Goal: Task Accomplishment & Management: Complete application form

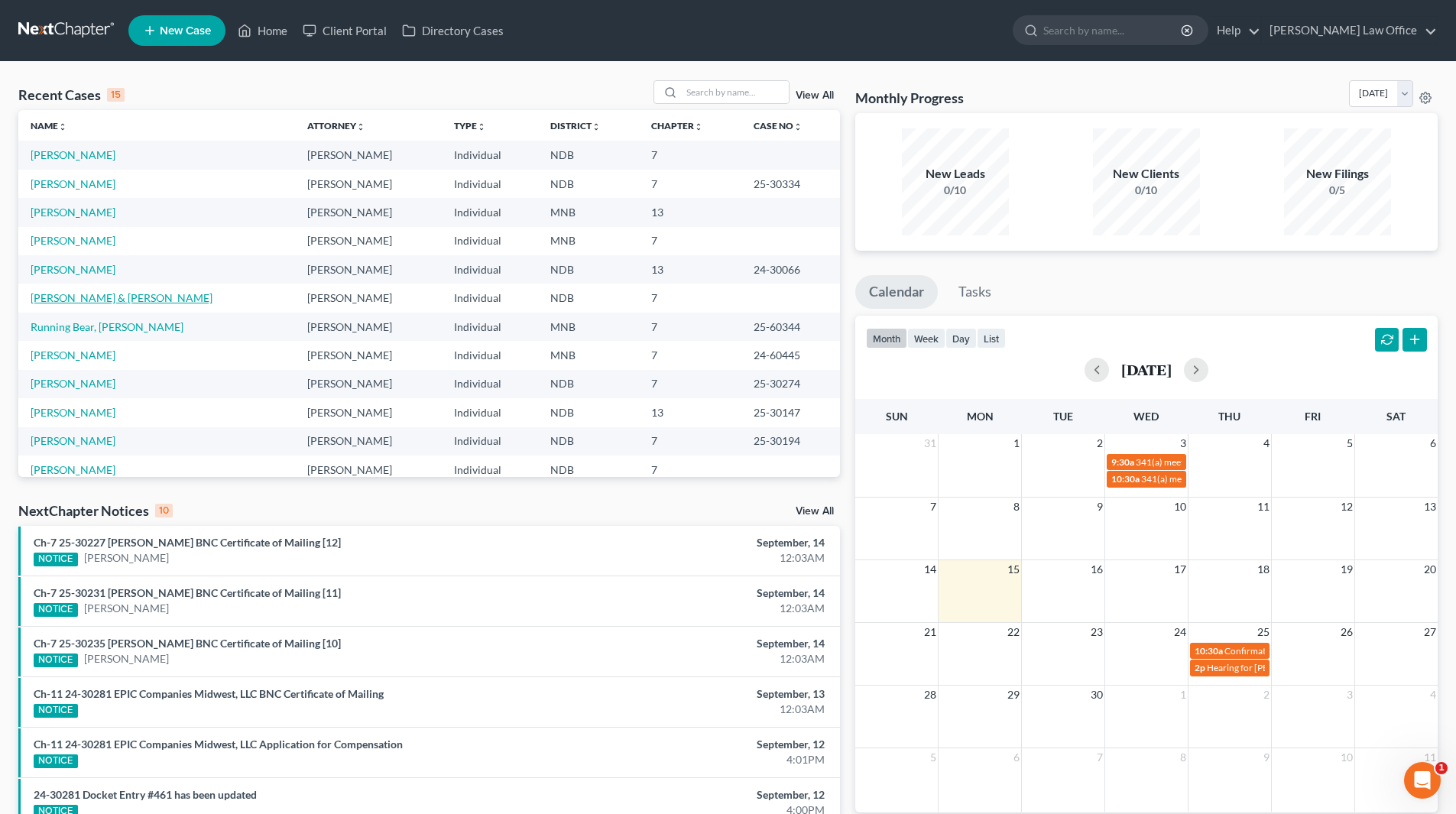
click at [95, 298] on link "[PERSON_NAME] & [PERSON_NAME]" at bounding box center [121, 298] width 182 height 13
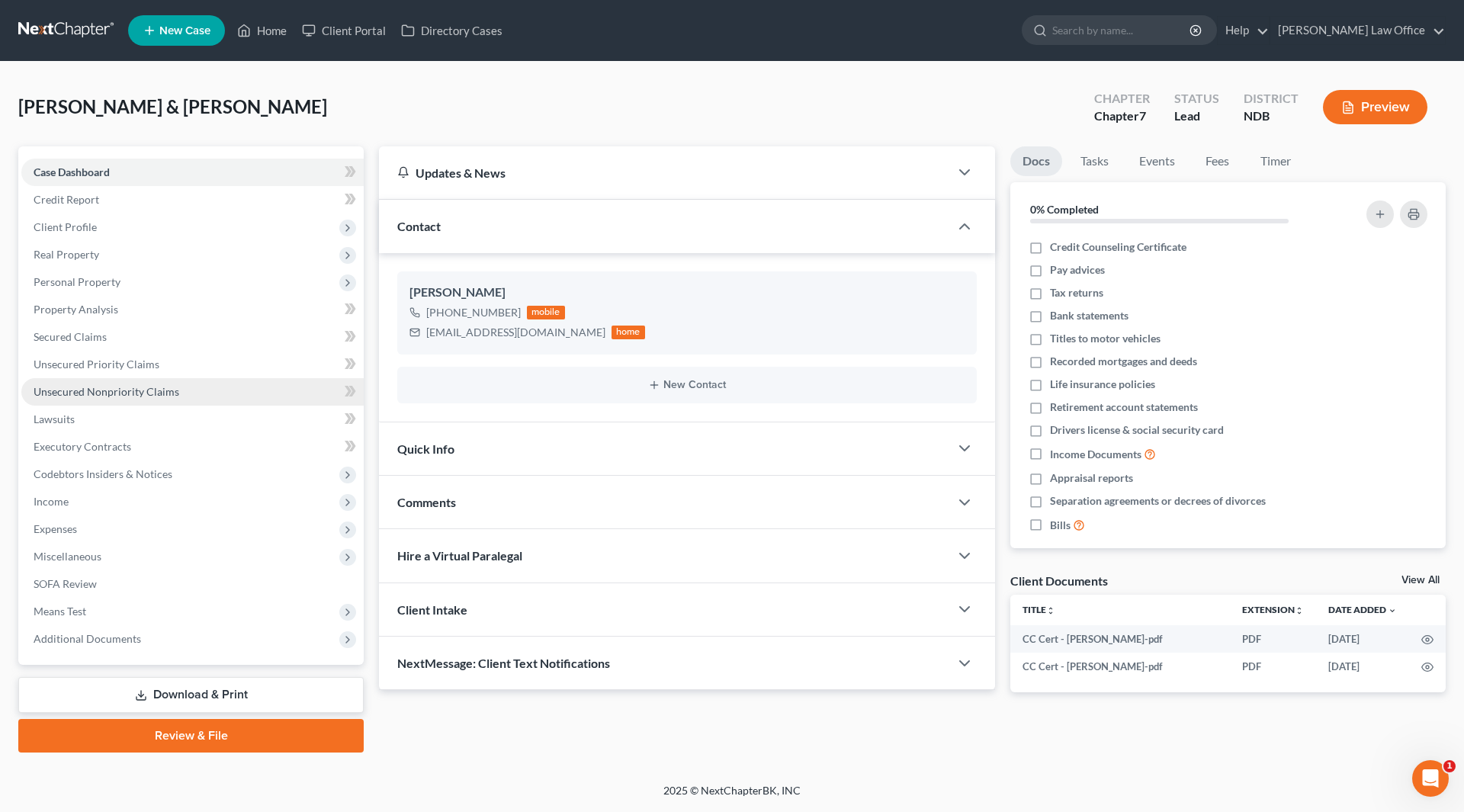
click at [126, 387] on span "Unsecured Nonpriority Claims" at bounding box center [106, 391] width 146 height 13
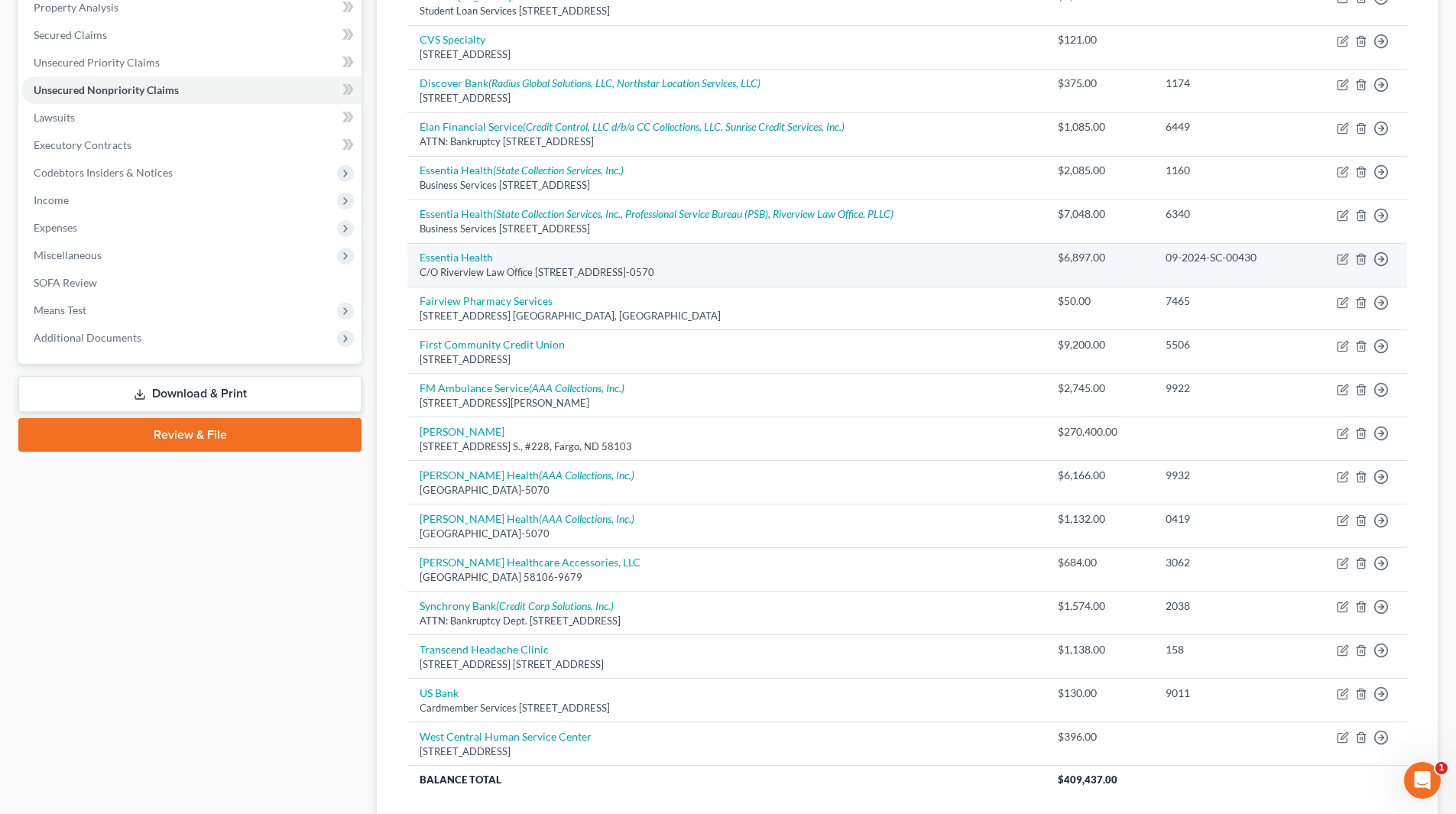
scroll to position [305, 0]
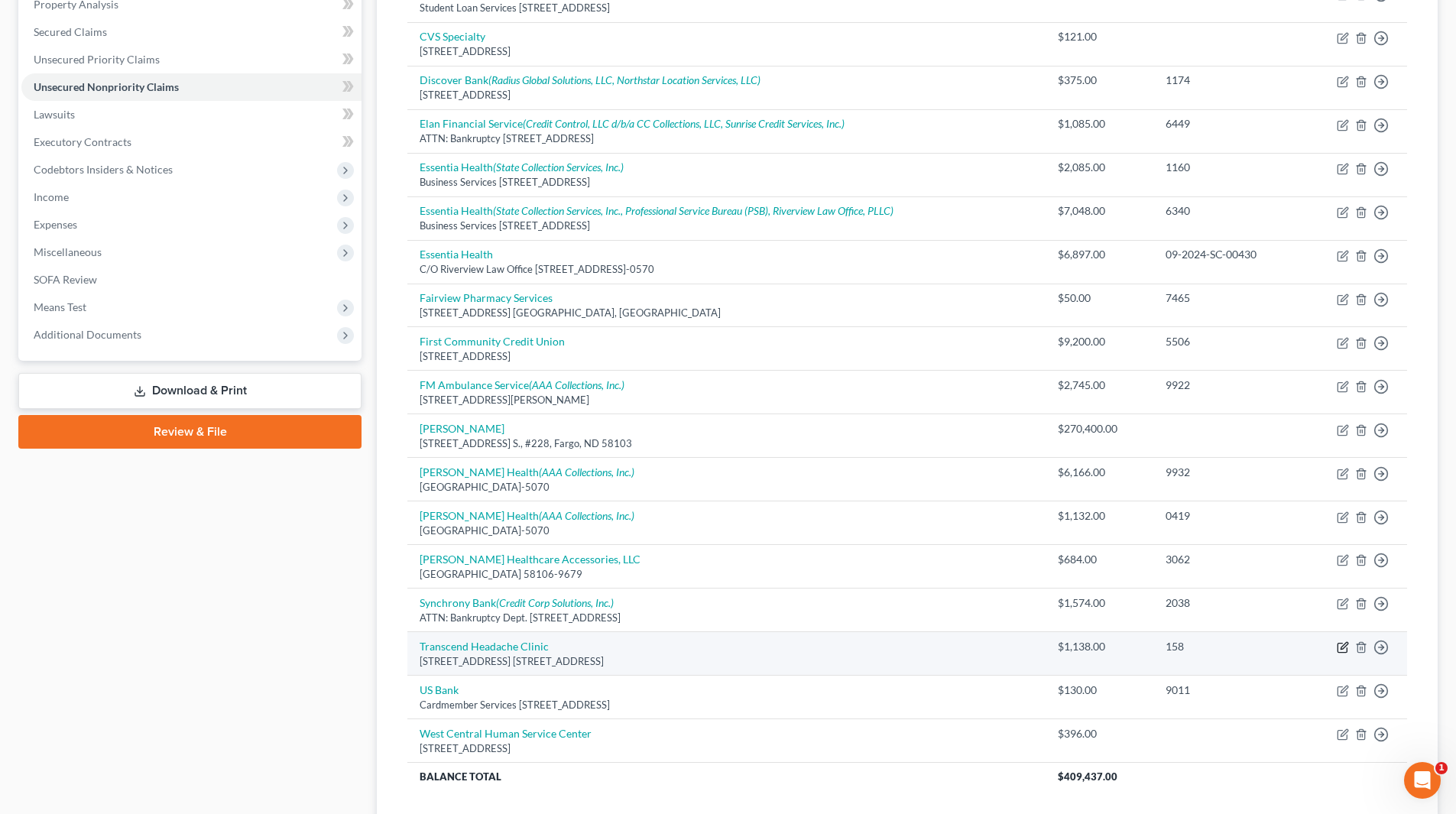
click at [1341, 648] on icon "button" at bounding box center [1343, 648] width 13 height 12
select select "29"
select select "9"
select select "1"
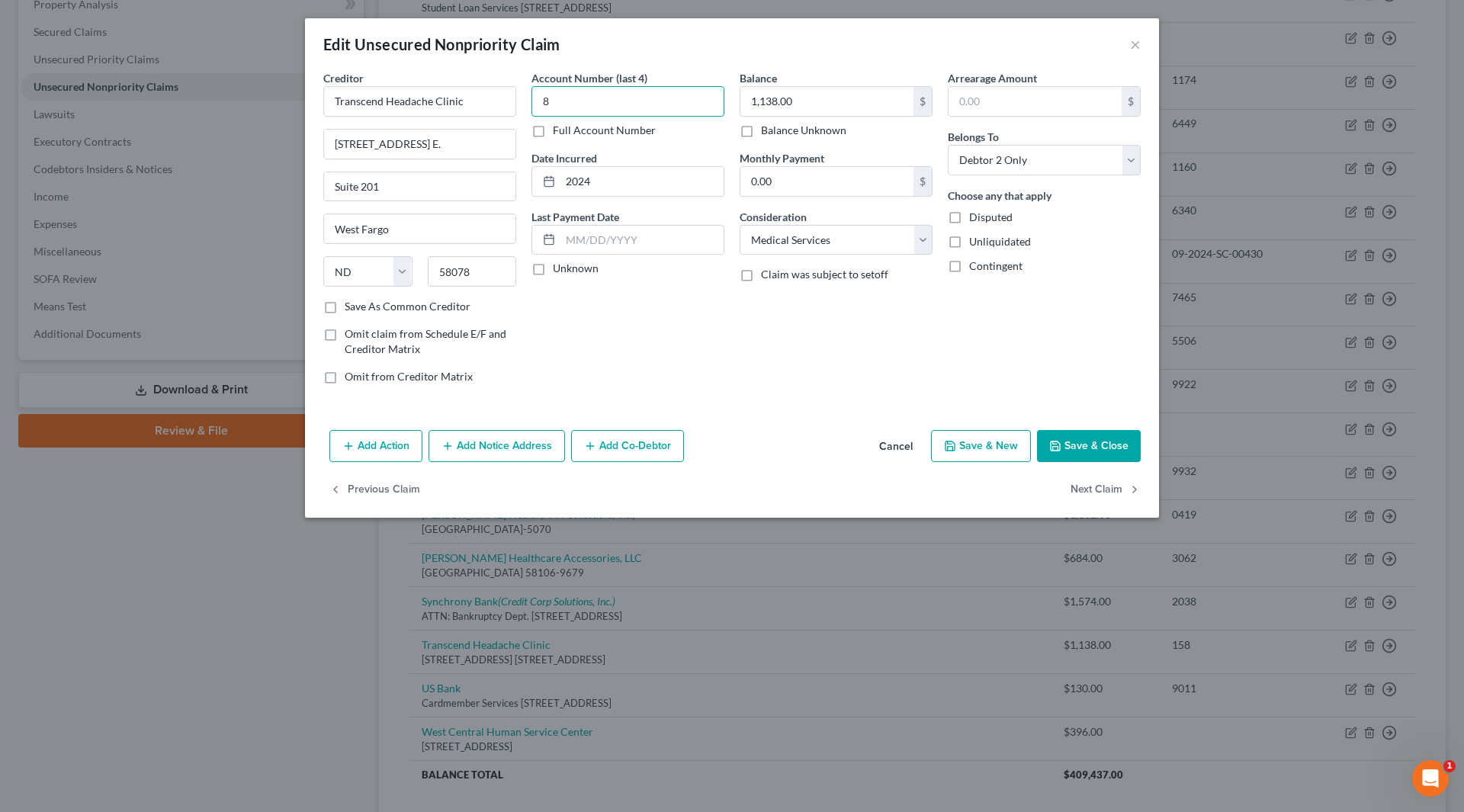
click at [570, 98] on input "8" at bounding box center [628, 101] width 193 height 30
type input "158"
click at [804, 106] on input "1,138.00" at bounding box center [827, 101] width 173 height 29
type input "2,170"
click at [1099, 432] on button "Save & Close" at bounding box center [1088, 446] width 104 height 32
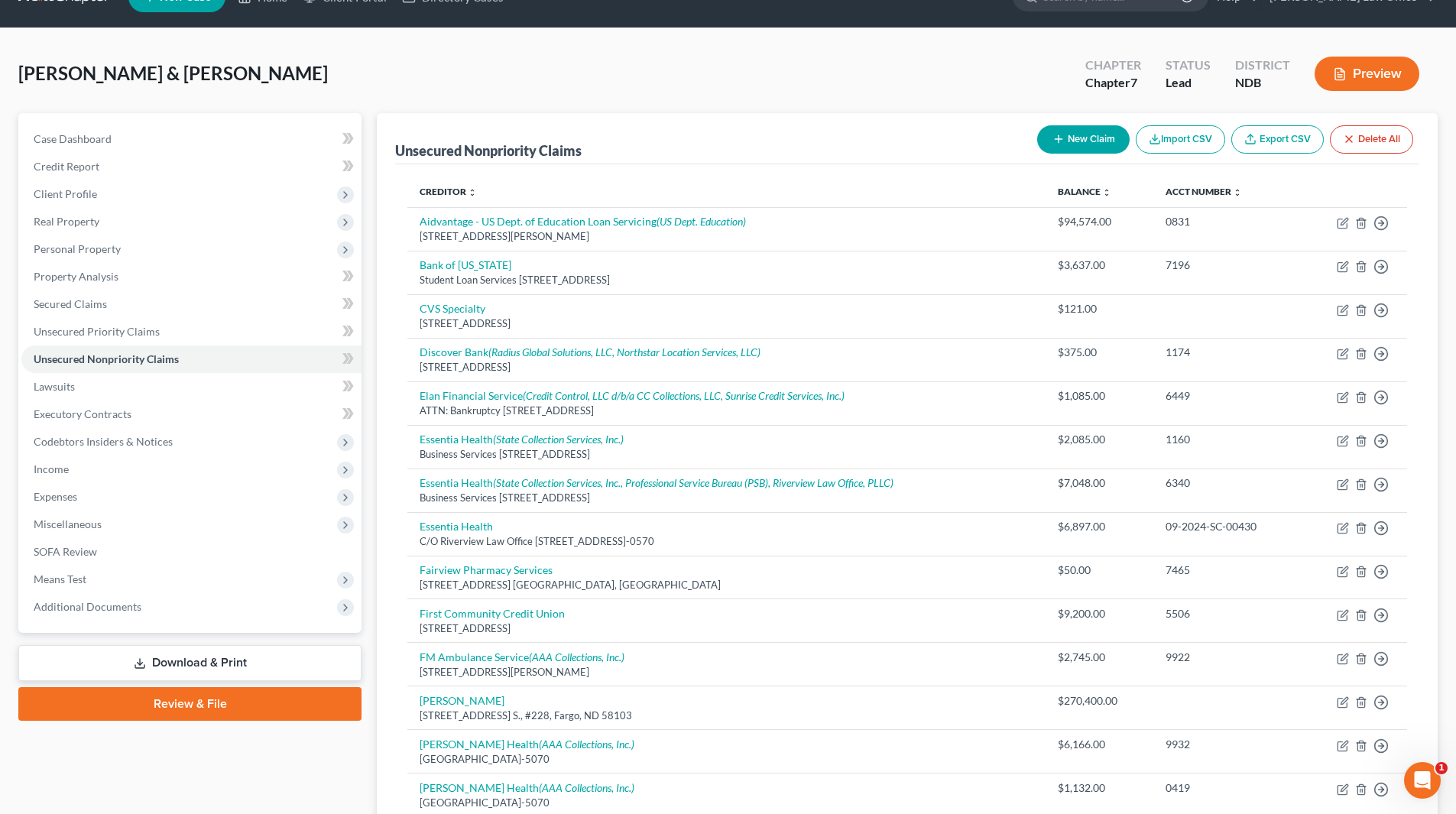
scroll to position [0, 0]
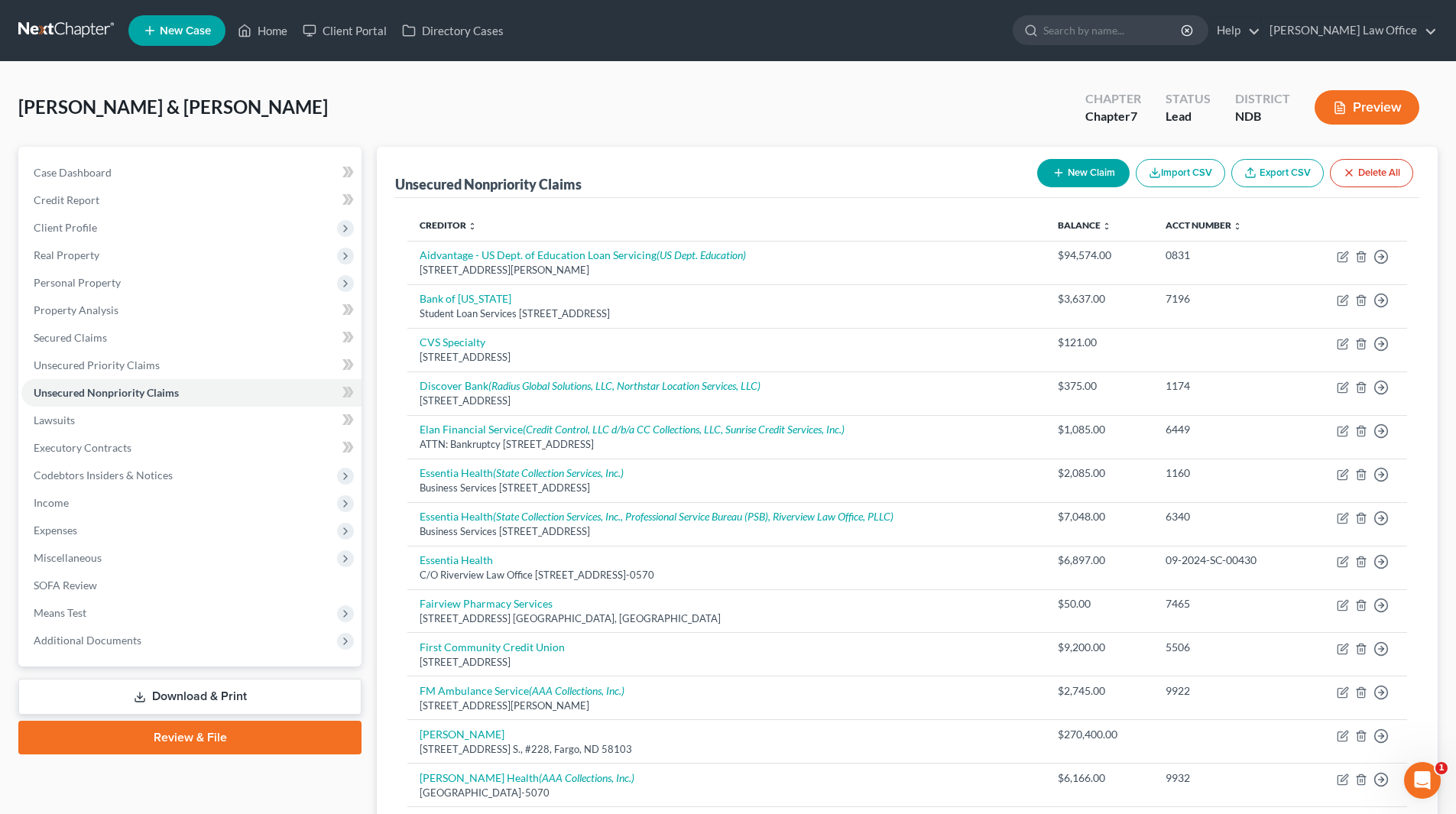
click at [1091, 169] on button "New Claim" at bounding box center [1083, 173] width 92 height 28
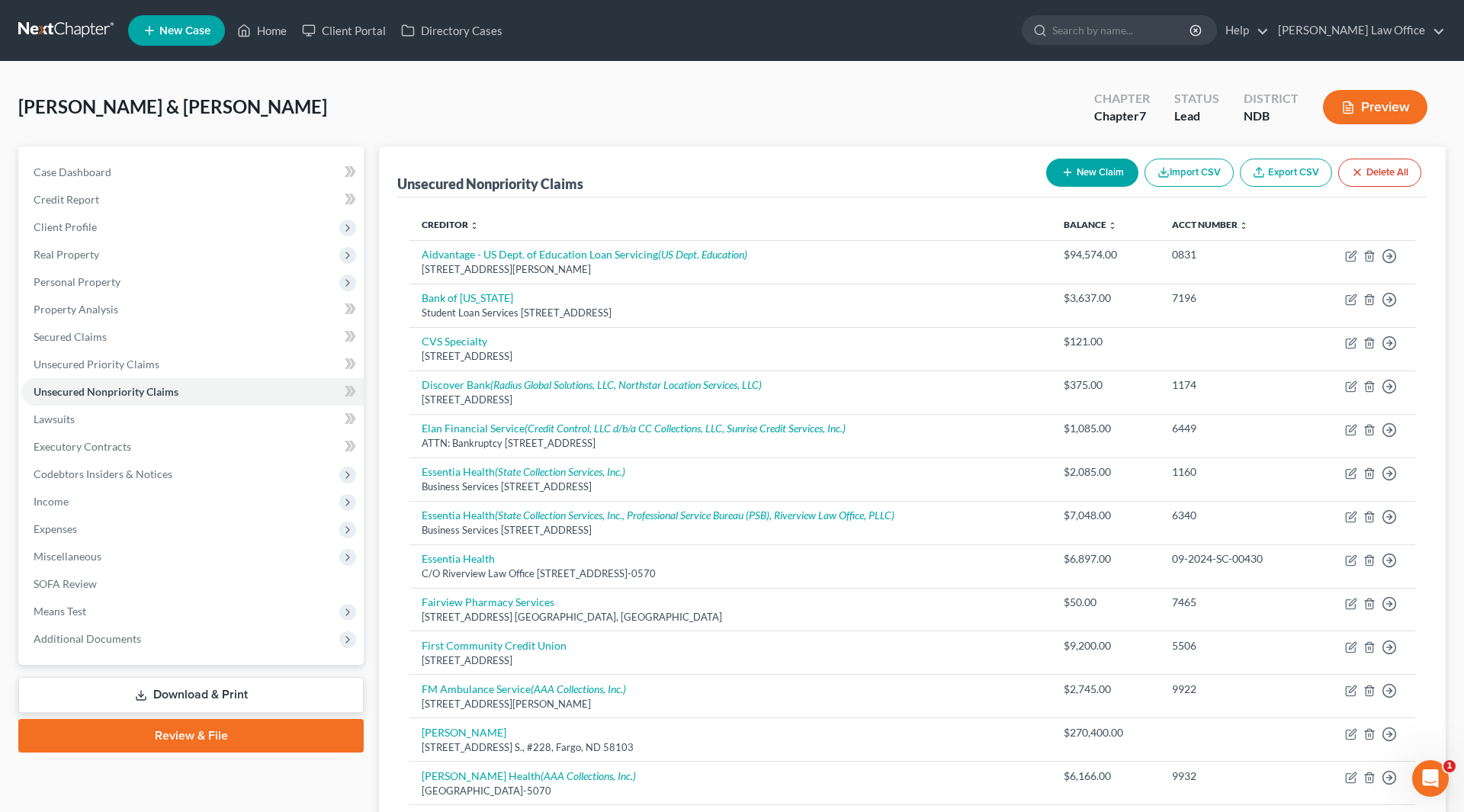
select select "2"
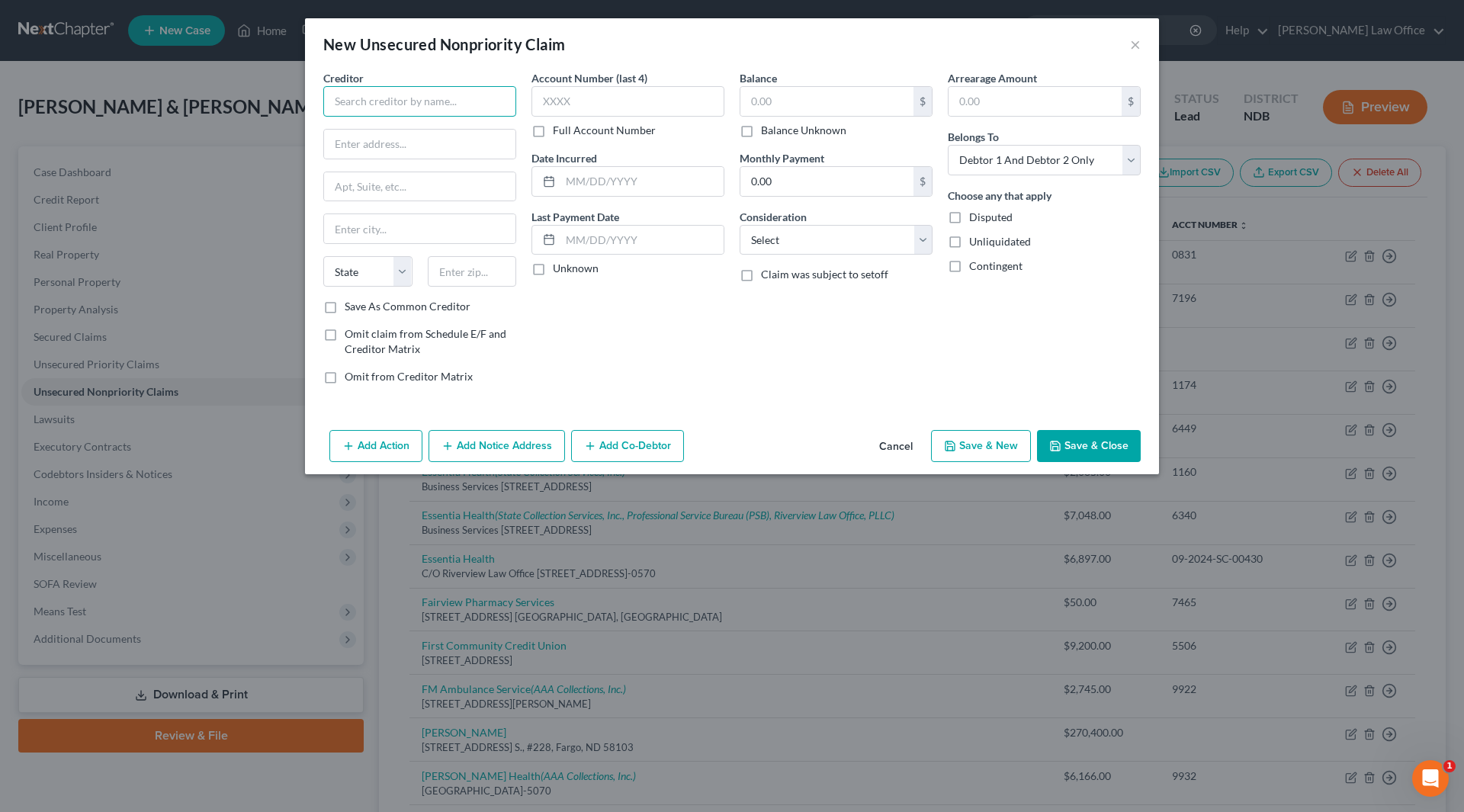
click at [502, 112] on input "text" at bounding box center [419, 101] width 193 height 30
type input "Precision Lawn & Landscape"
type input "PO Box 7247"
type input "Fargo"
select select "29"
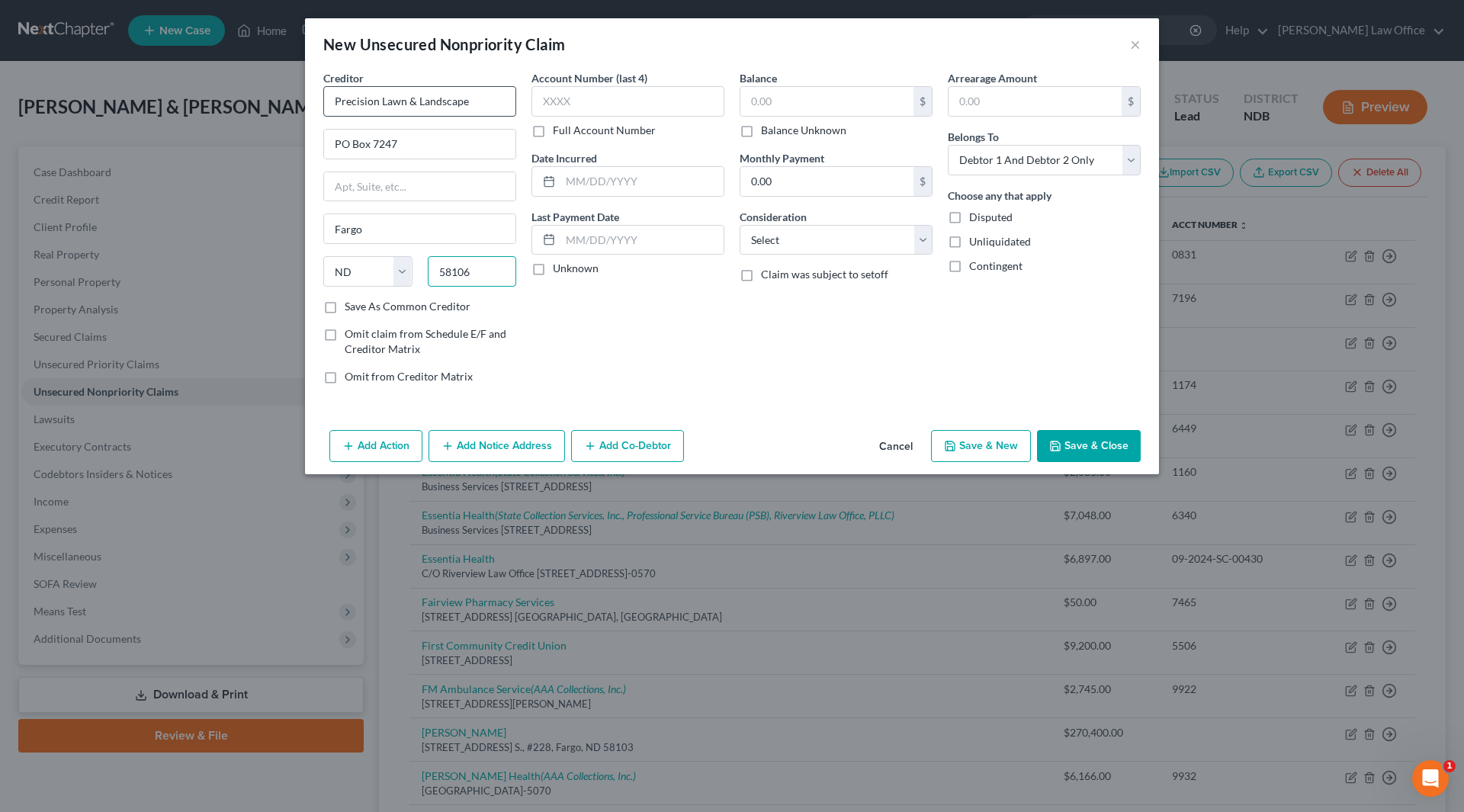
type input "58106"
click at [678, 97] on input "text" at bounding box center [628, 101] width 193 height 30
type input "8419"
click at [688, 180] on input "text" at bounding box center [642, 181] width 163 height 29
type input "2025"
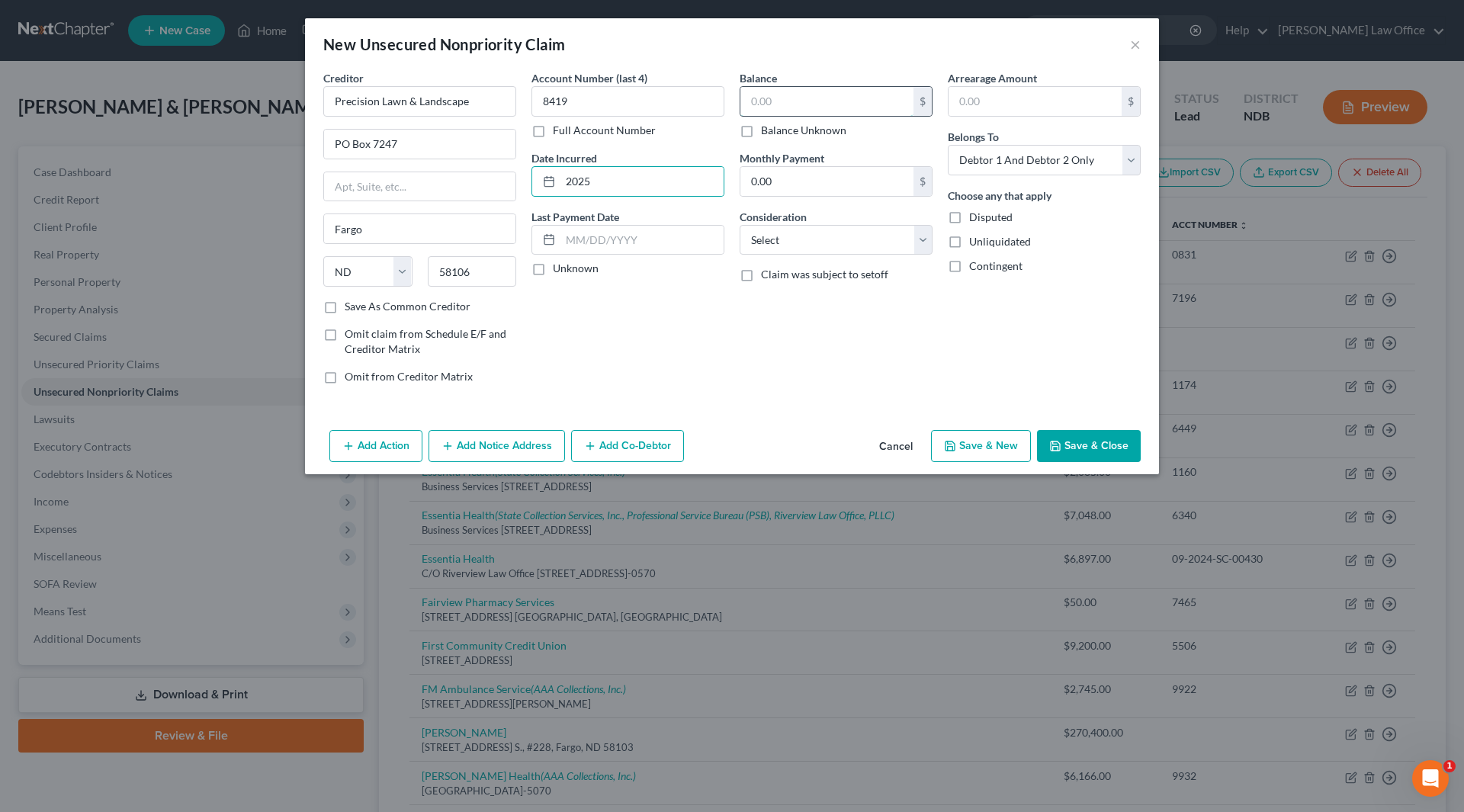
click at [804, 101] on input "text" at bounding box center [827, 101] width 173 height 29
type input "195"
click at [808, 242] on select "Select Cable / Satellite Services Collection Agency Credit Card Debt Debt Couns…" at bounding box center [836, 240] width 193 height 30
select select "14"
click at [740, 225] on select "Select Cable / Satellite Services Collection Agency Credit Card Debt Debt Couns…" at bounding box center [836, 240] width 193 height 30
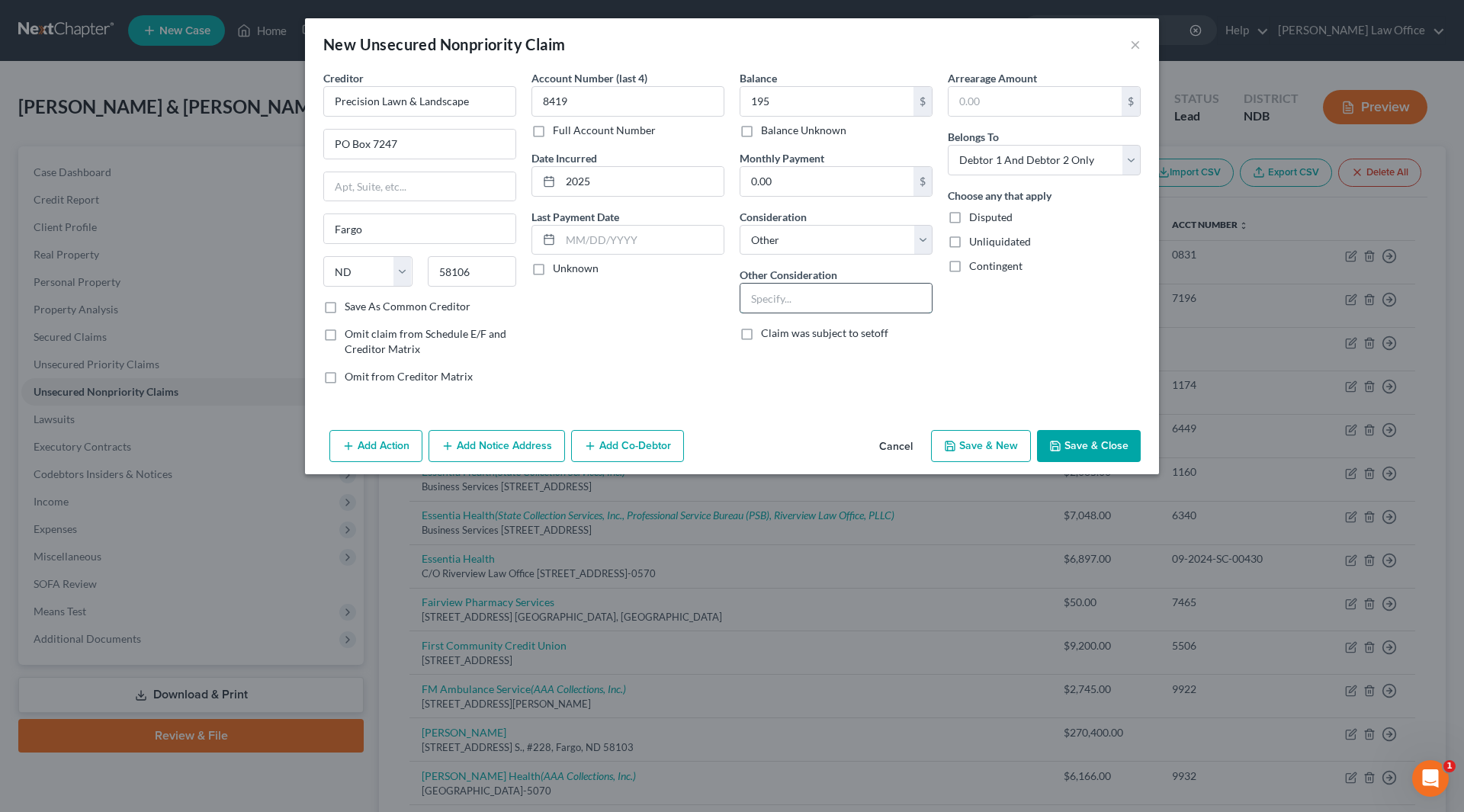
click at [781, 300] on input "text" at bounding box center [836, 298] width 192 height 29
type input "Lawn care"
click at [1073, 445] on button "Save & Close" at bounding box center [1088, 446] width 104 height 32
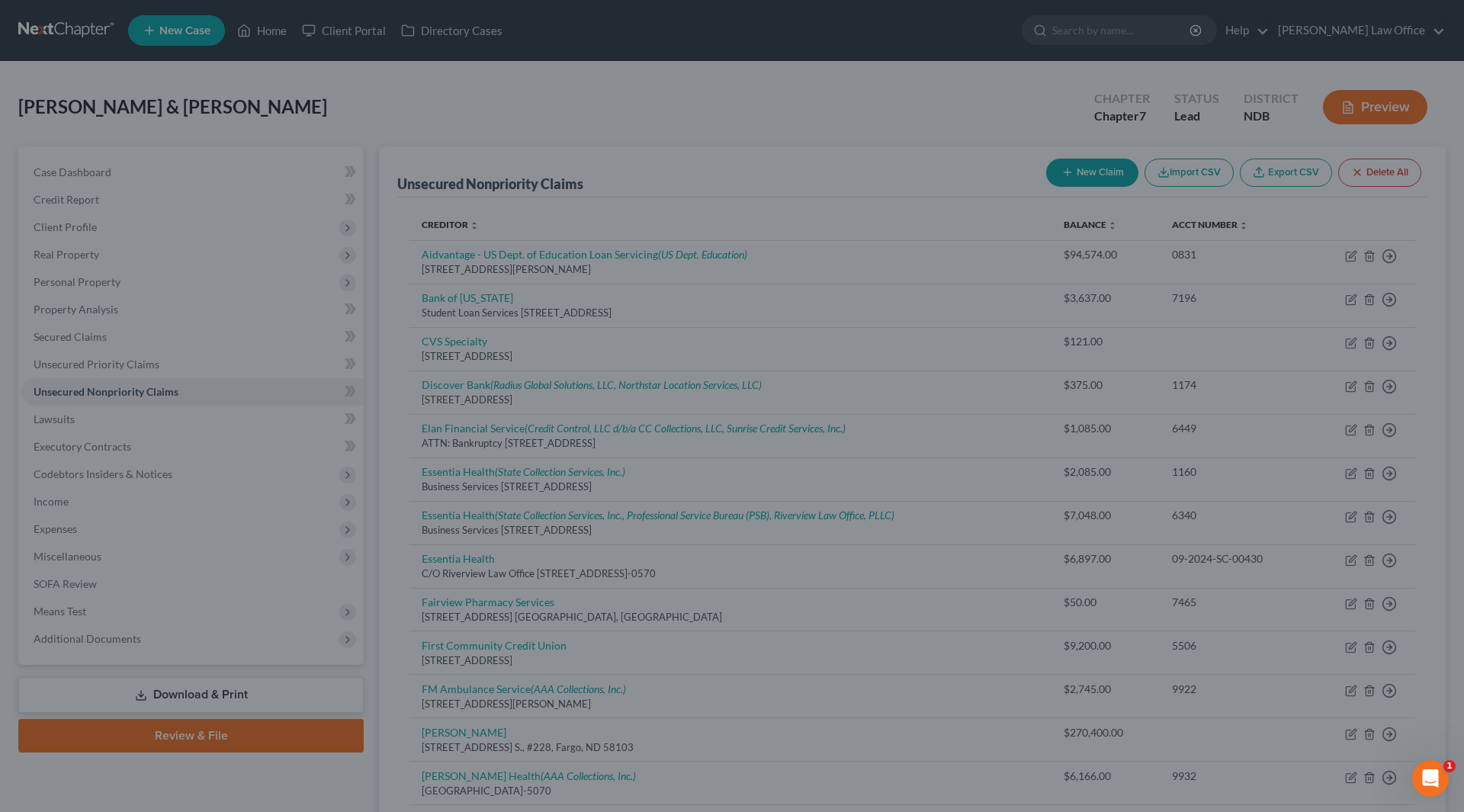
type input "195.00"
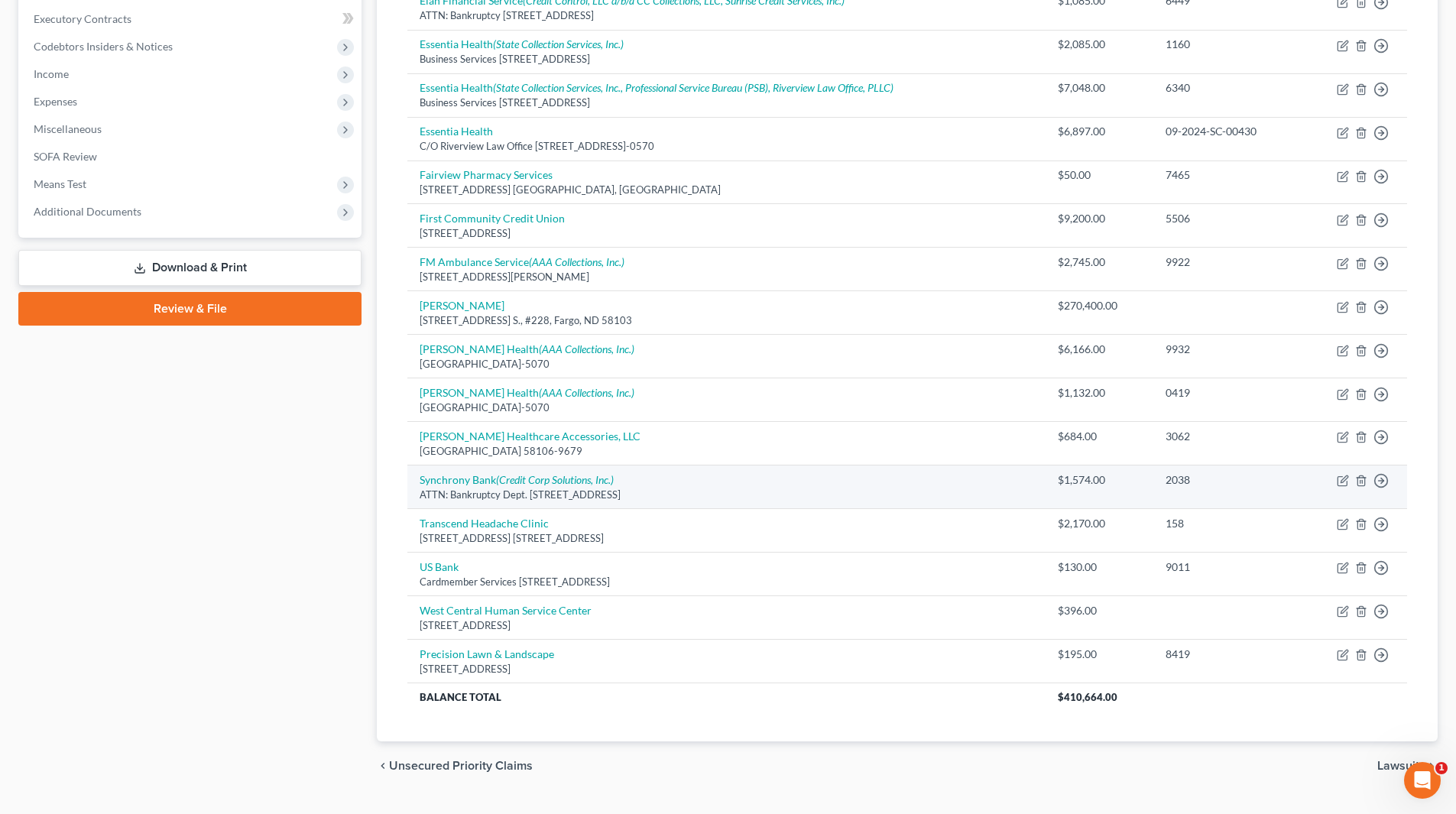
scroll to position [459, 0]
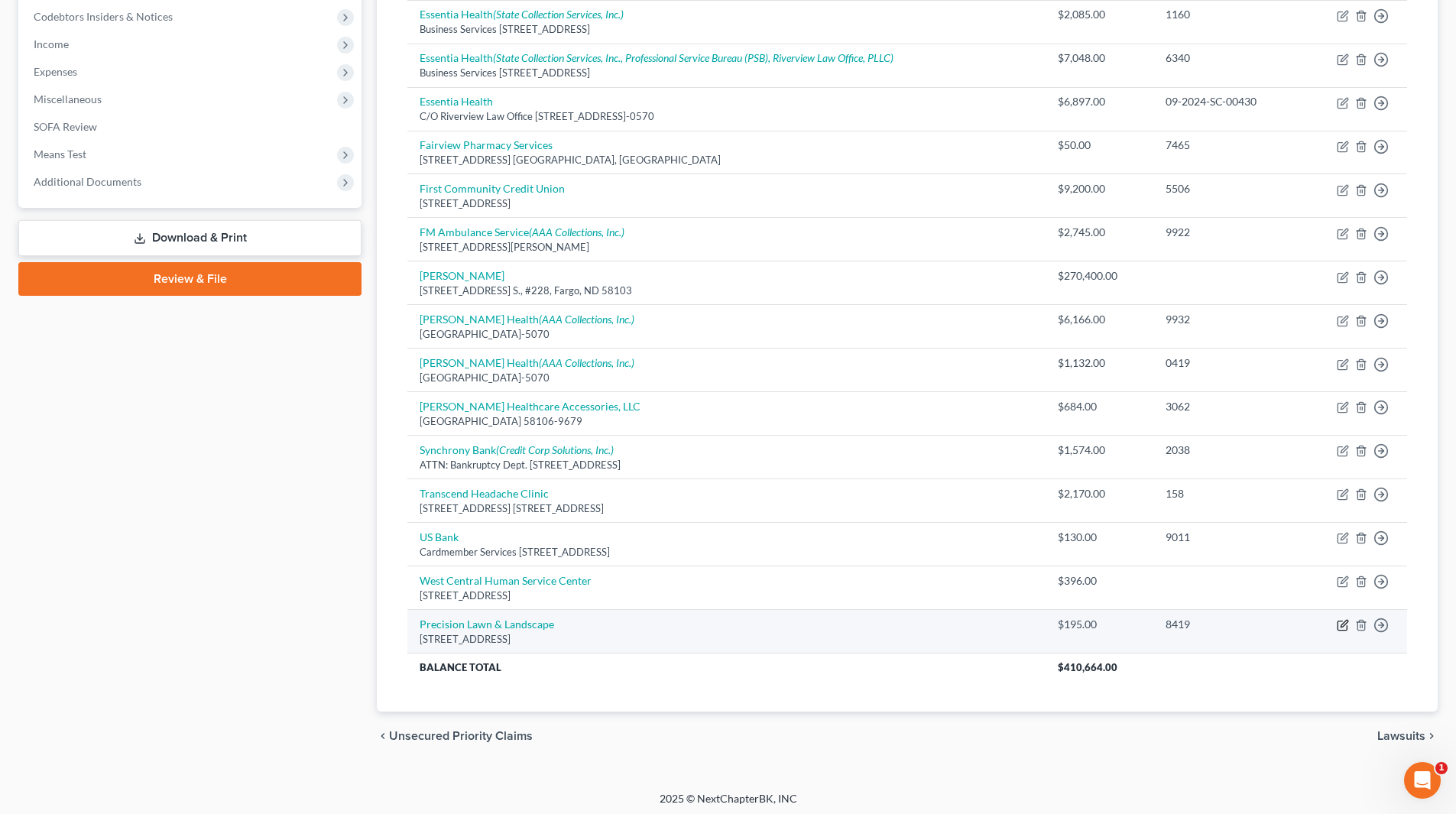
click at [1339, 627] on icon "button" at bounding box center [1343, 626] width 9 height 9
select select "29"
select select "14"
select select "2"
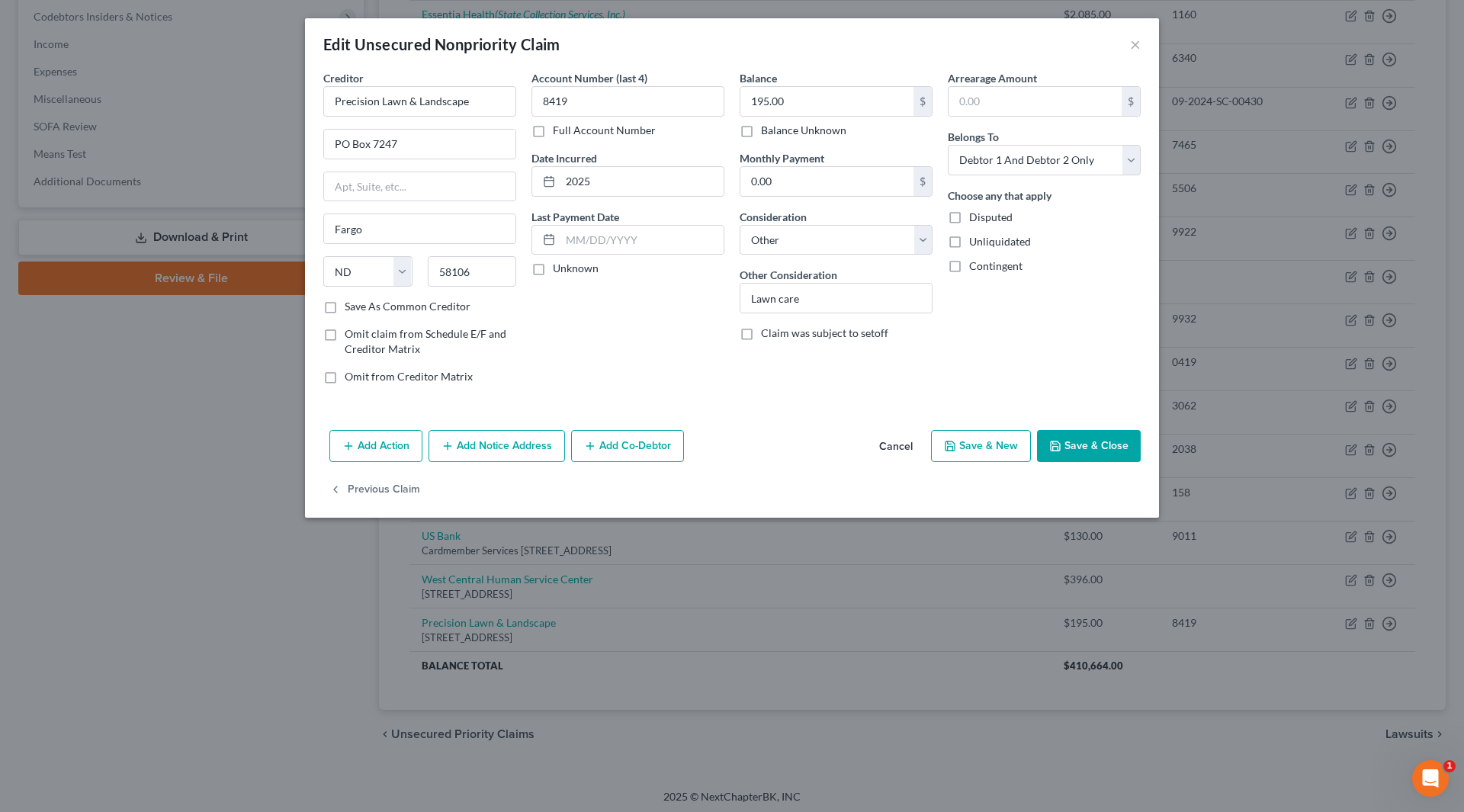
click at [1084, 435] on button "Save & Close" at bounding box center [1088, 446] width 104 height 32
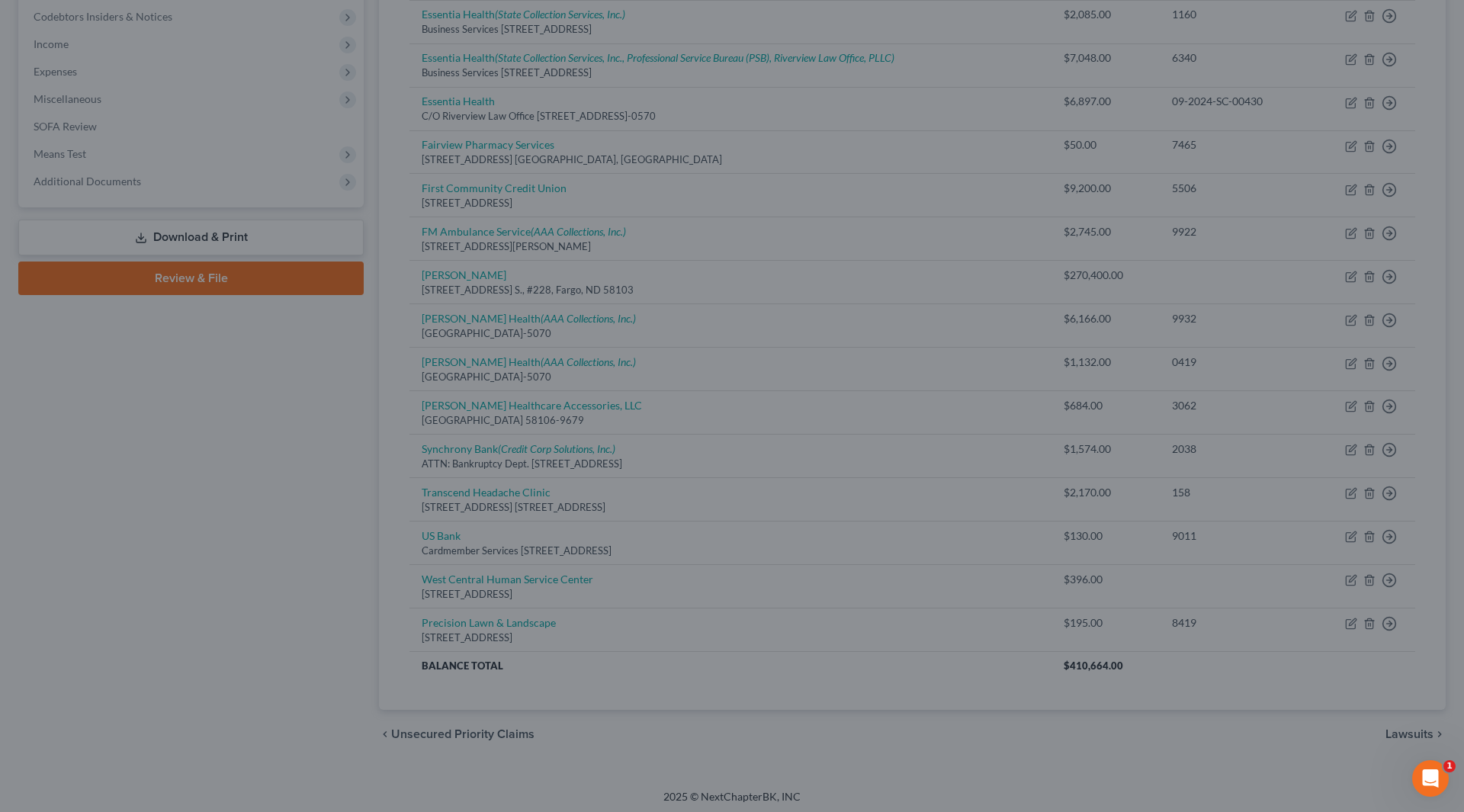
type input "0"
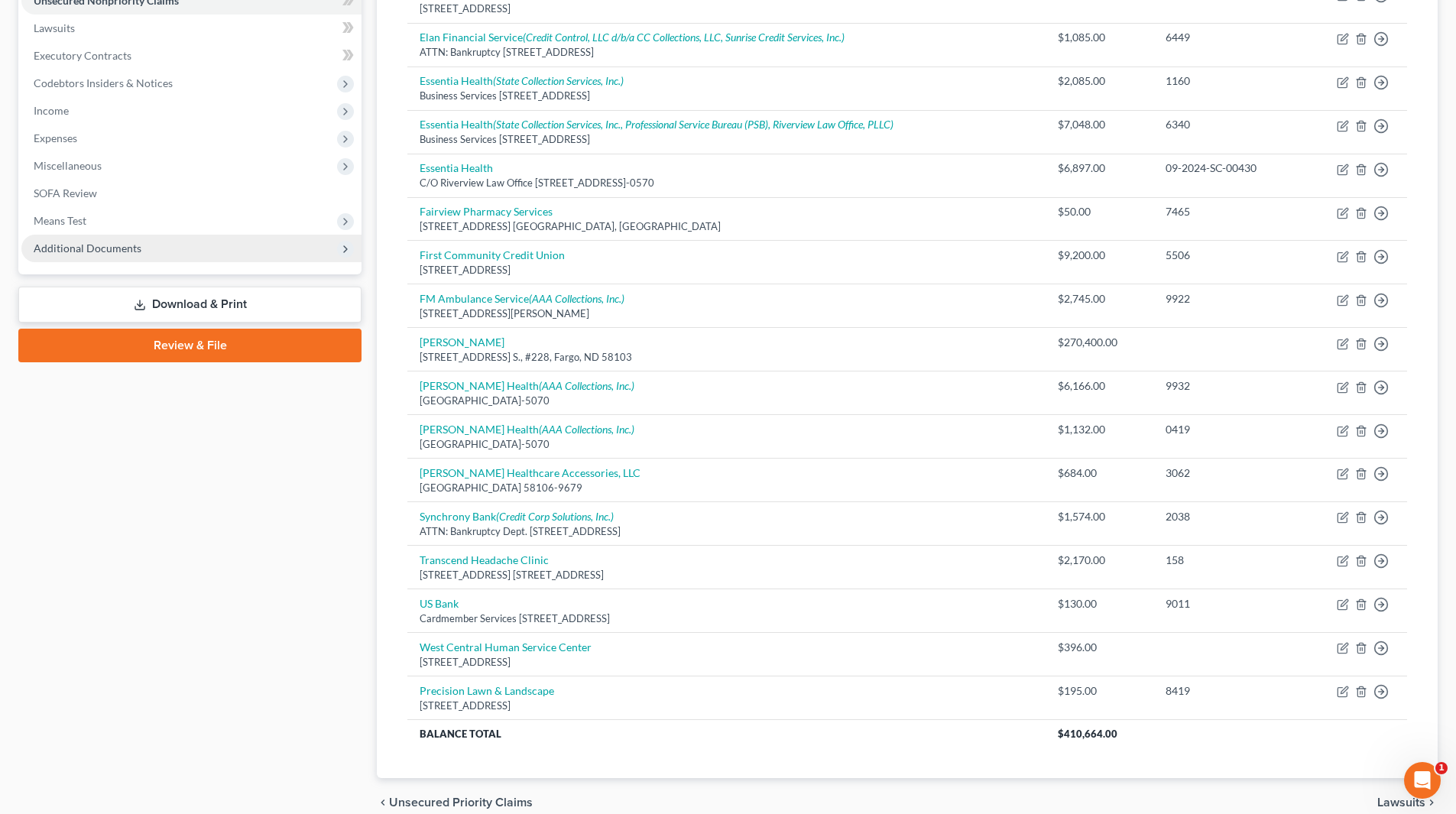
scroll to position [229, 0]
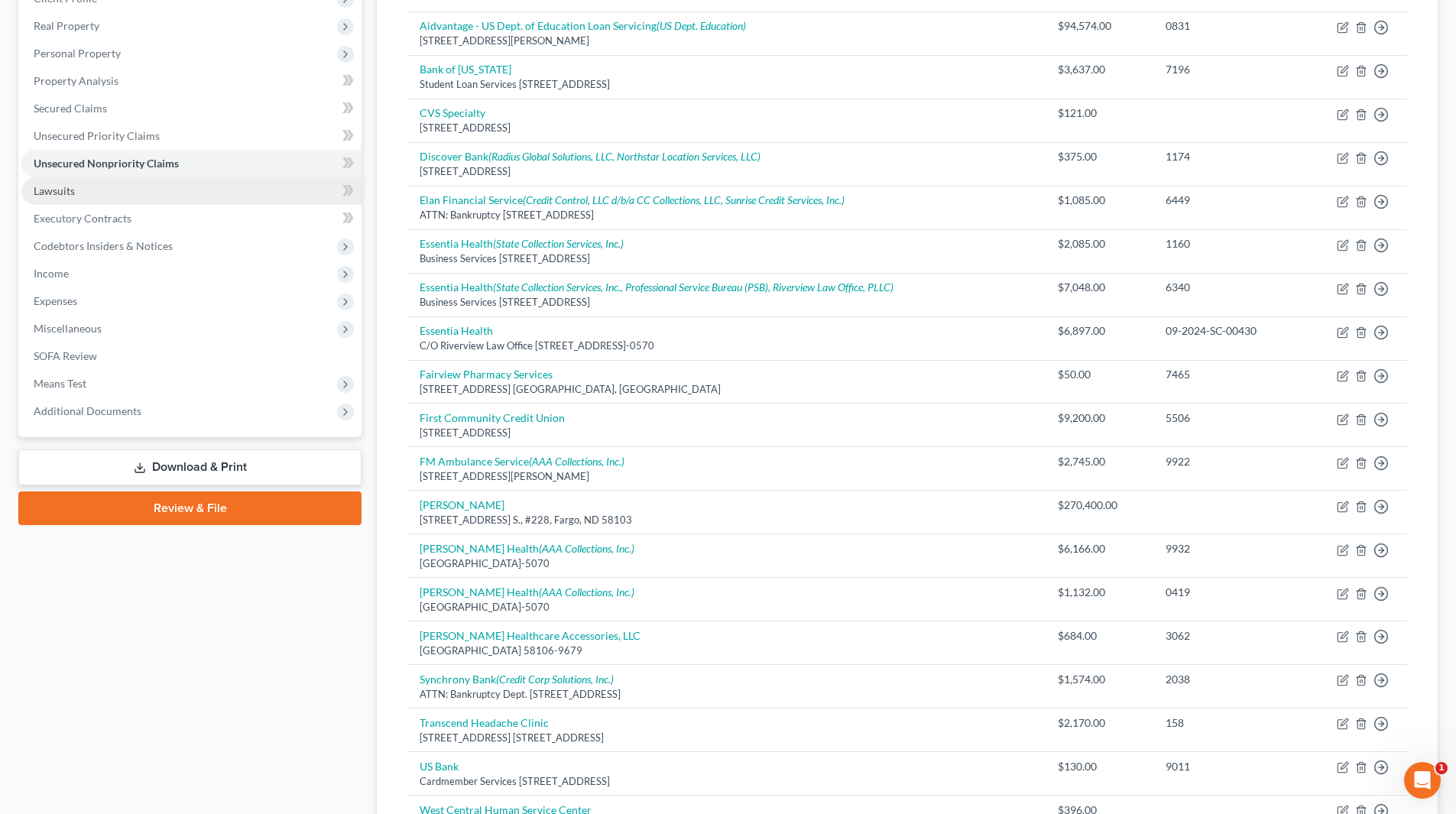
click at [95, 191] on link "Lawsuits" at bounding box center [191, 191] width 340 height 27
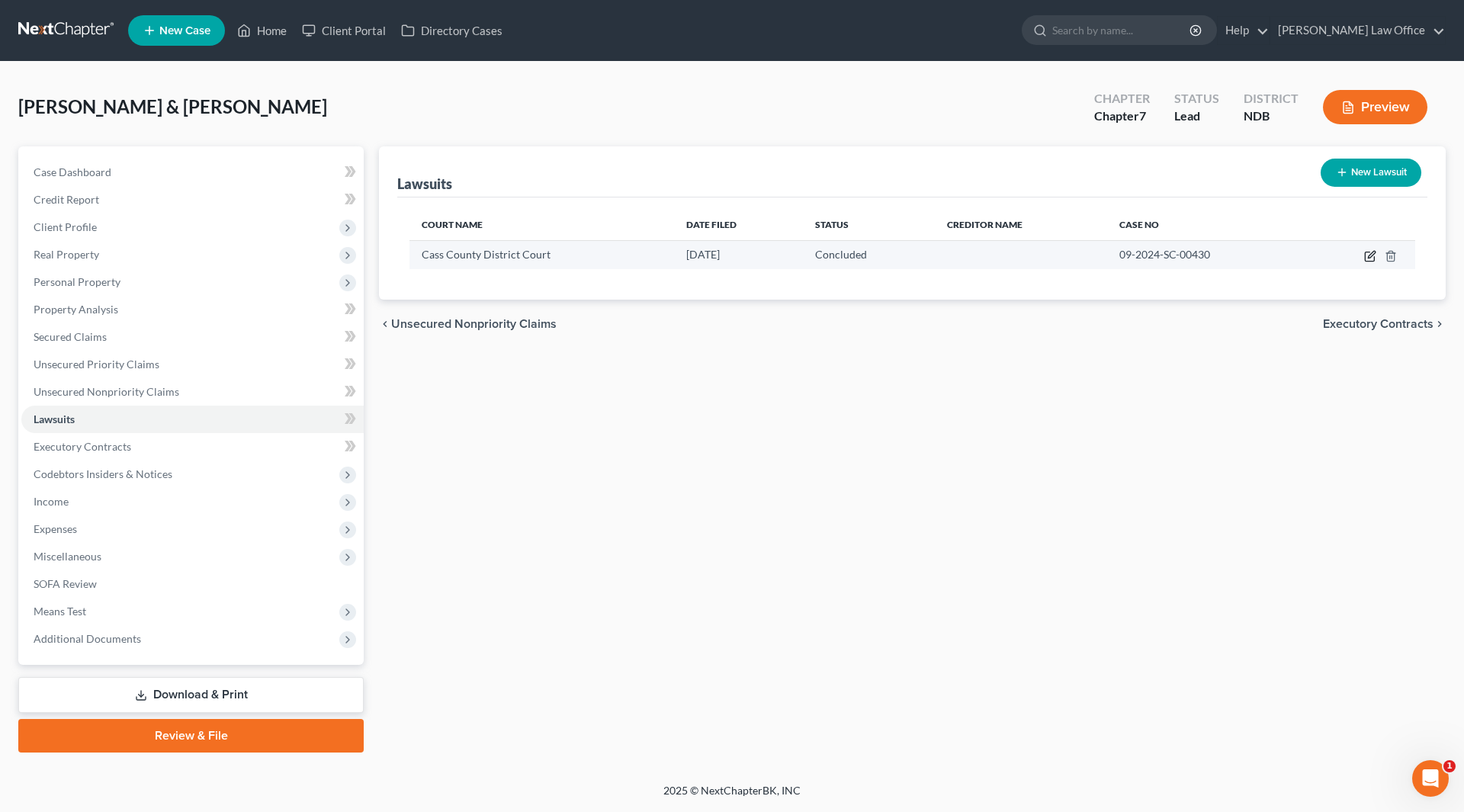
click at [1370, 260] on icon "button" at bounding box center [1370, 256] width 12 height 12
select select "29"
select select "2"
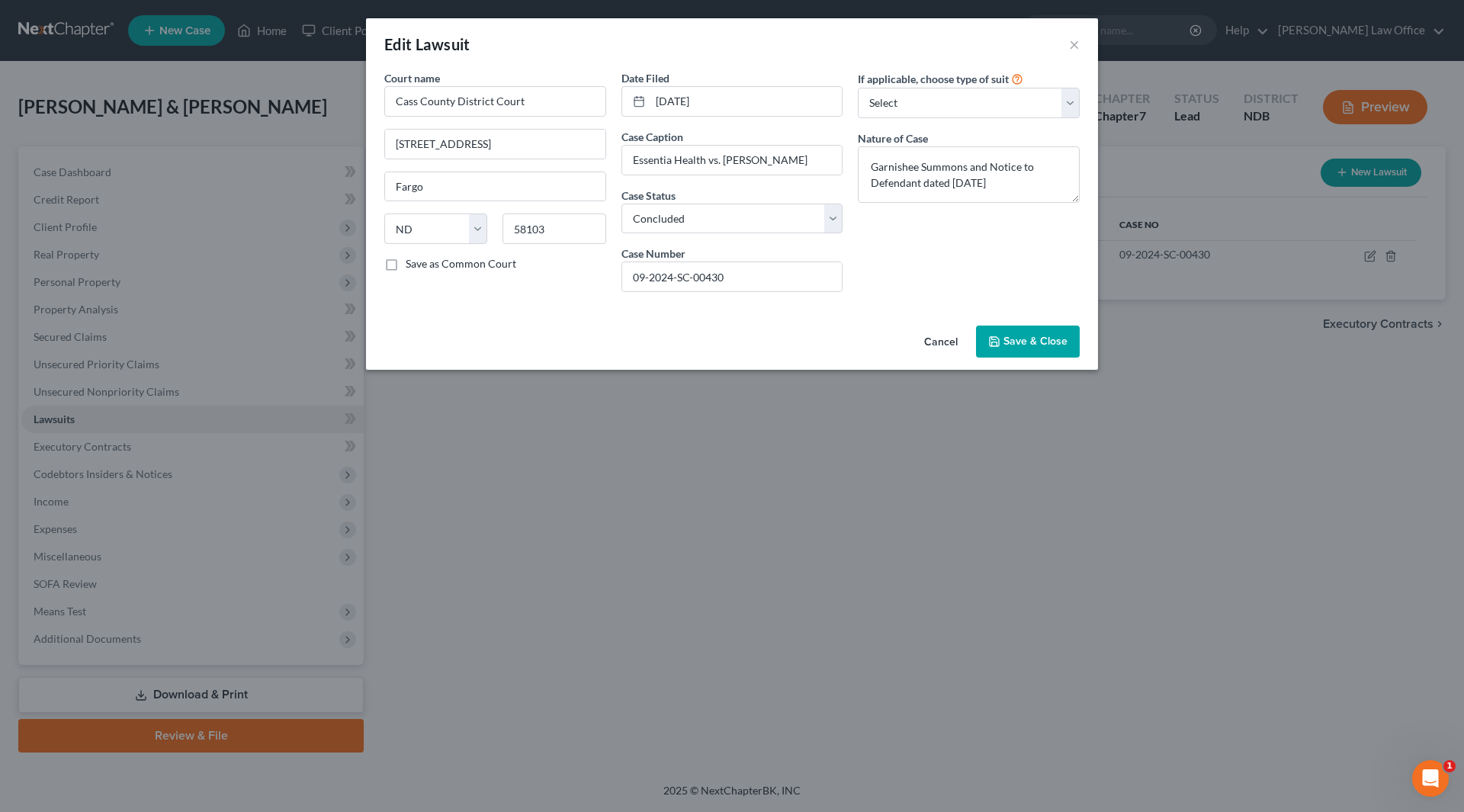
click at [1027, 345] on span "Save & Close" at bounding box center [1035, 341] width 64 height 13
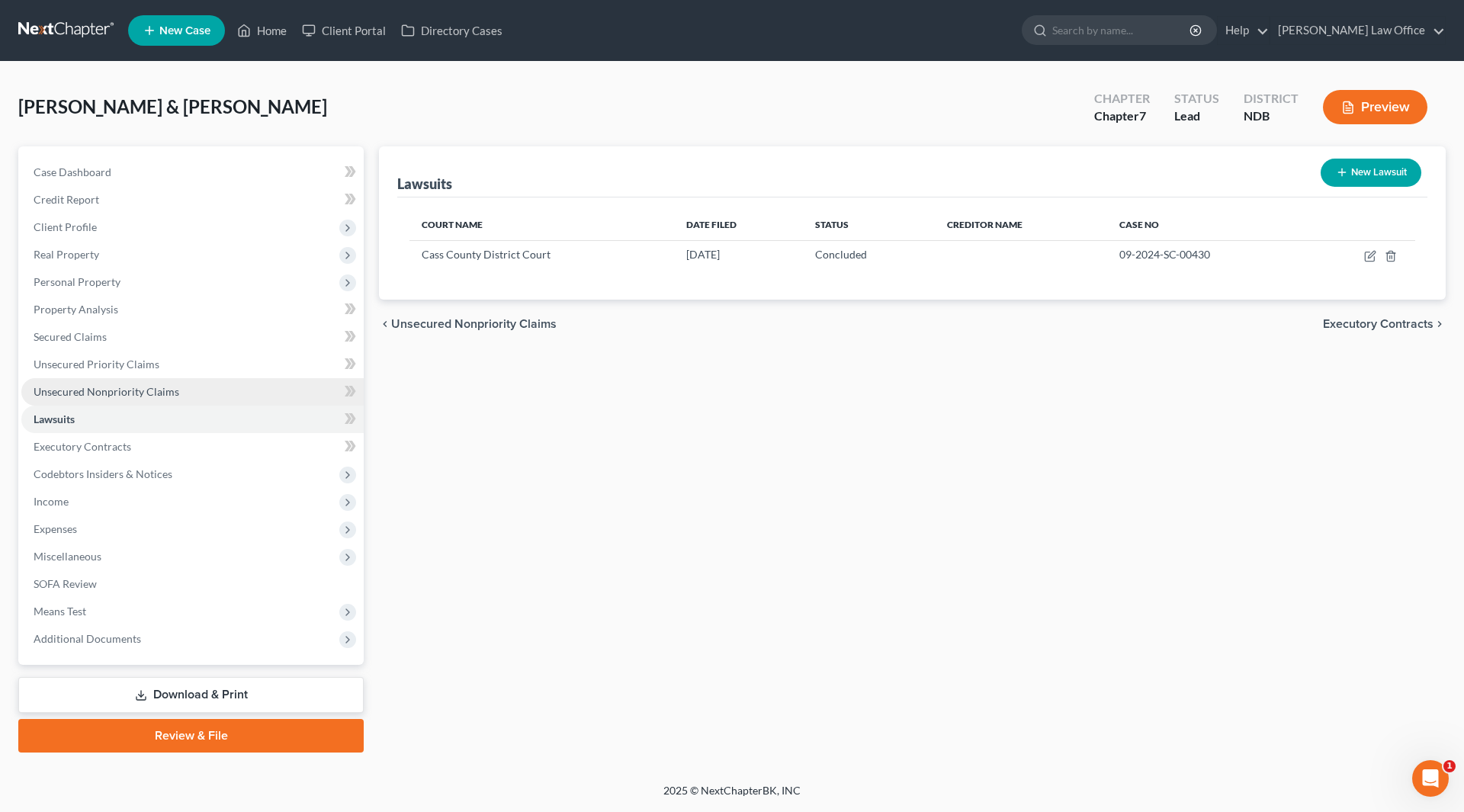
click at [92, 388] on span "Unsecured Nonpriority Claims" at bounding box center [106, 391] width 146 height 13
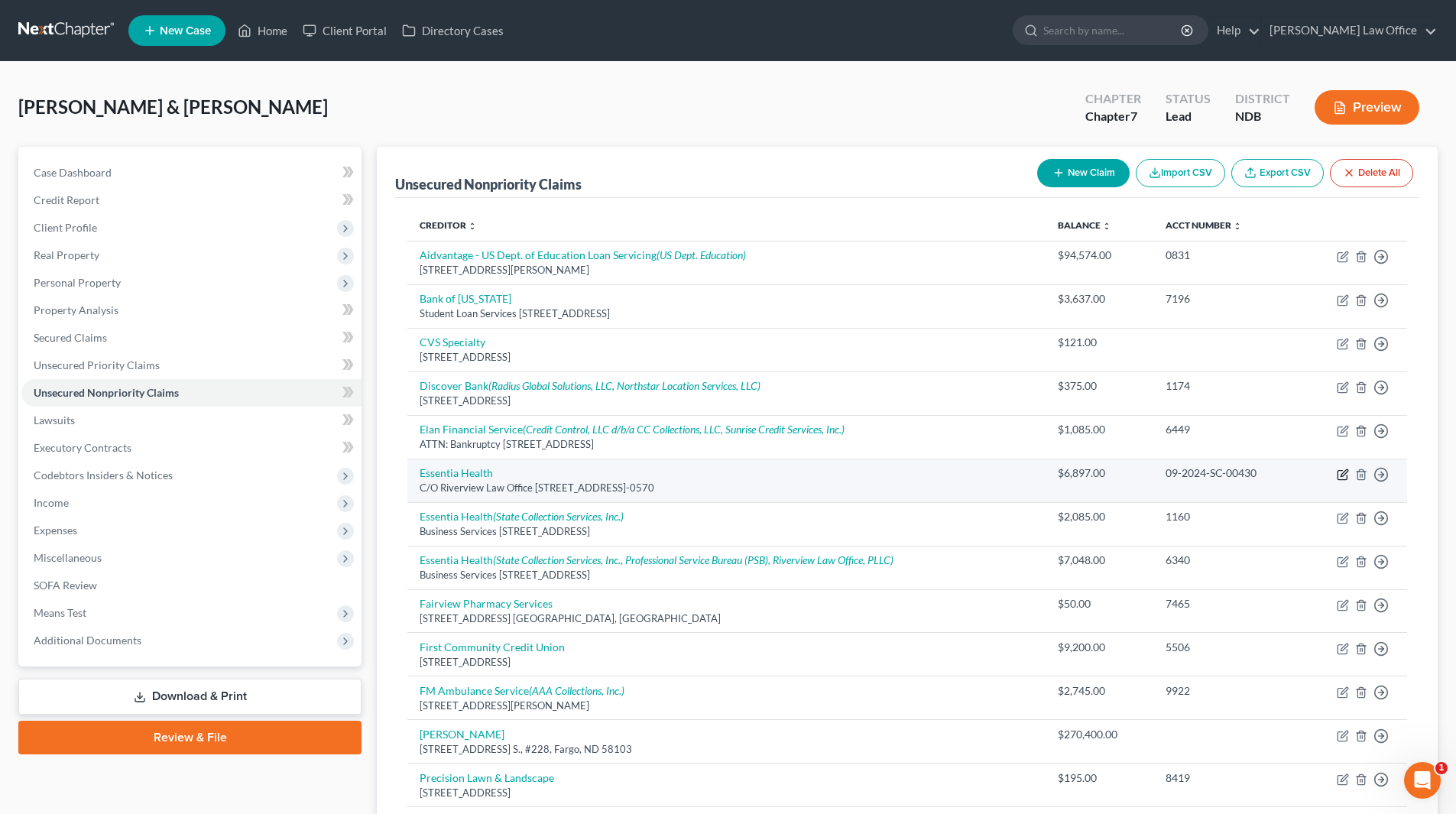
click at [1343, 473] on icon "button" at bounding box center [1344, 473] width 7 height 7
select select "24"
select select "14"
select select "0"
select select "1"
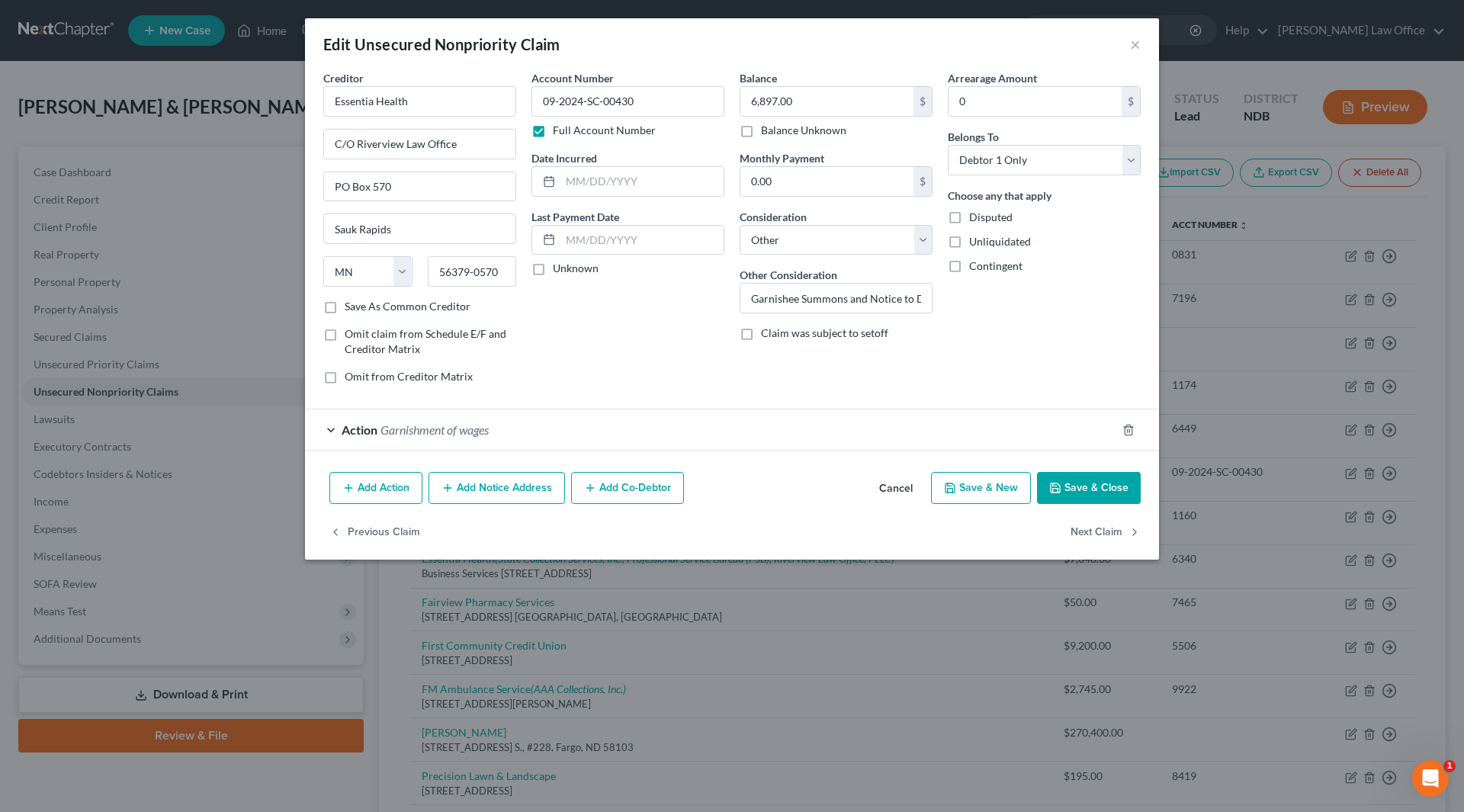
click at [412, 423] on span "Garnishment of wages" at bounding box center [434, 429] width 108 height 15
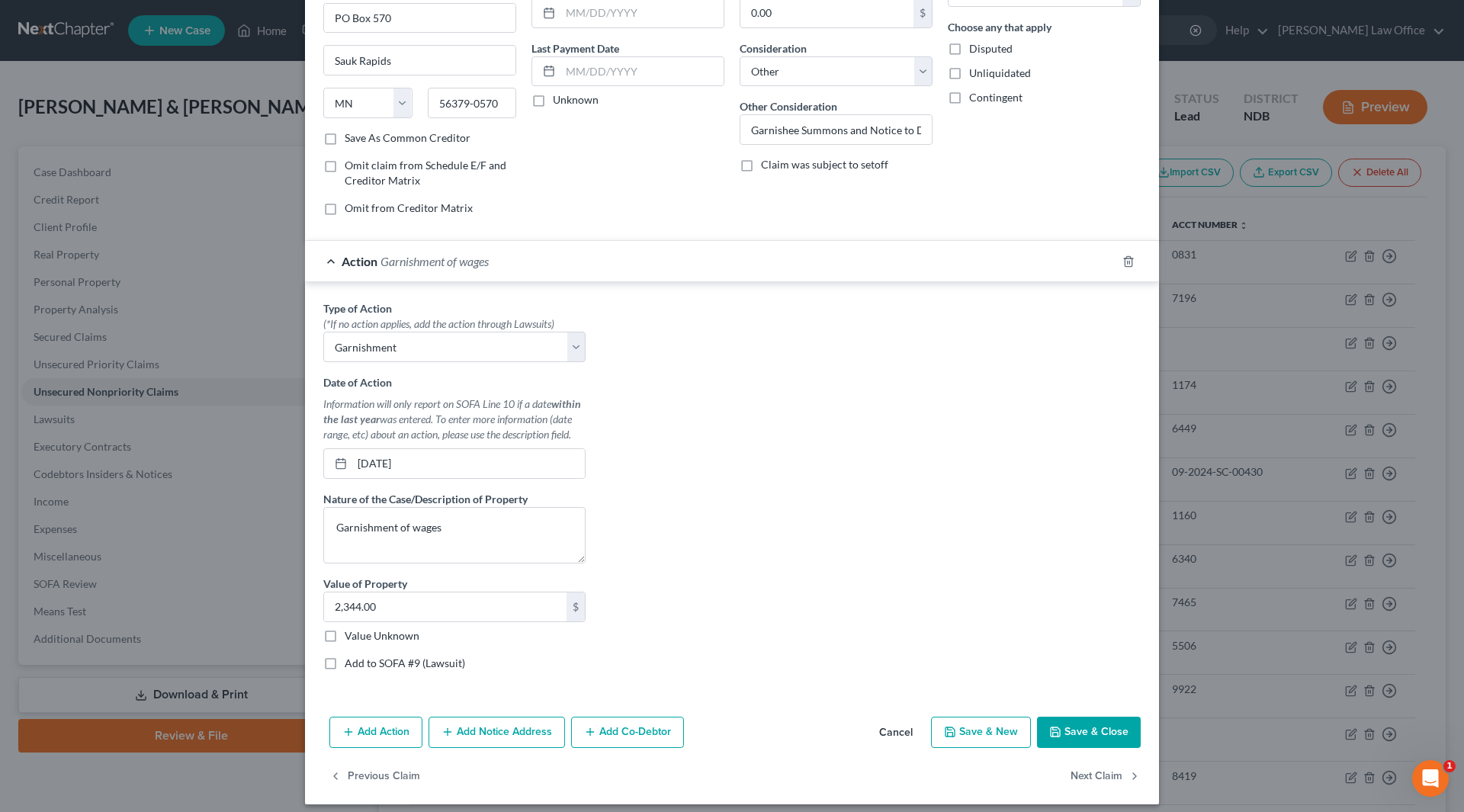
scroll to position [179, 0]
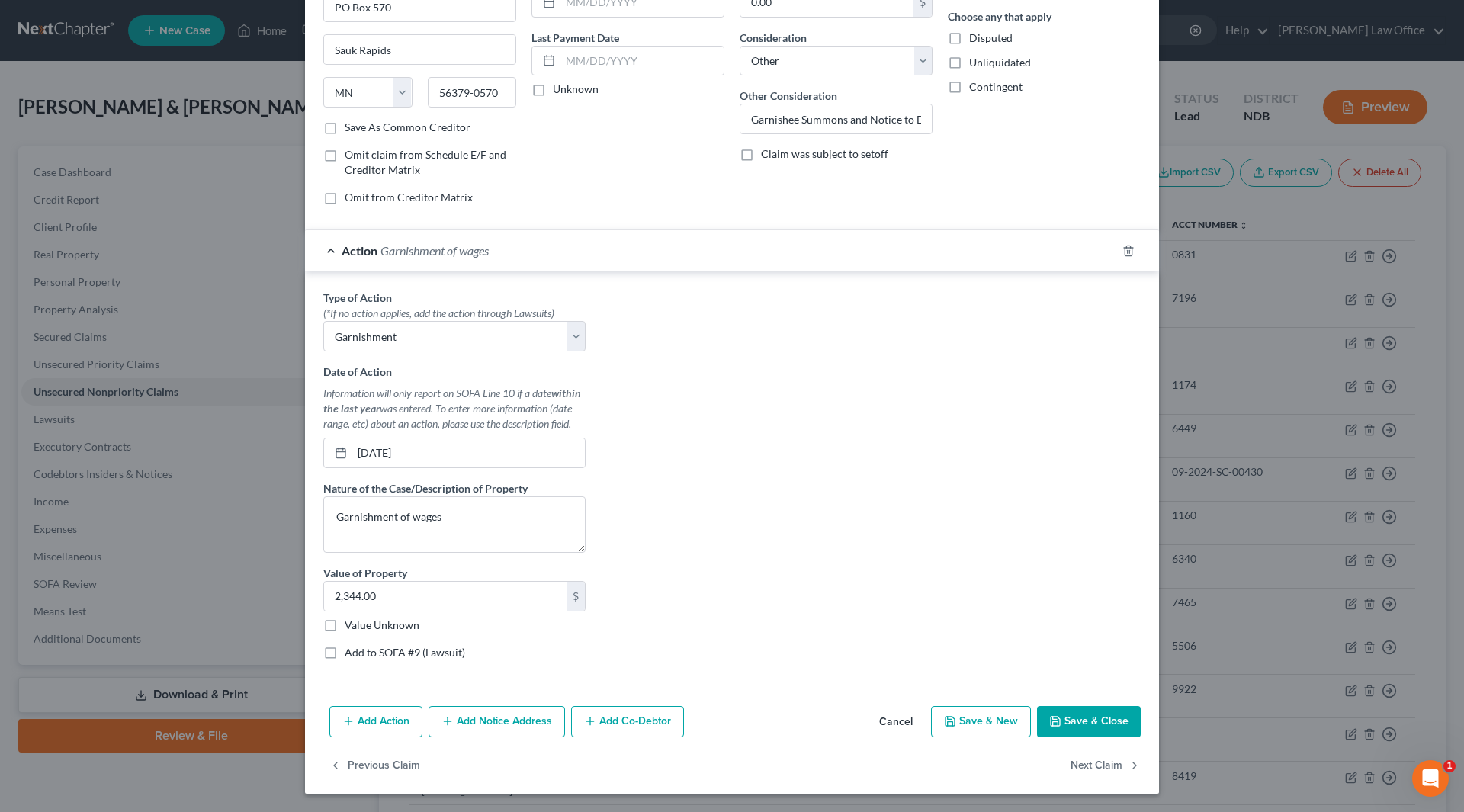
click at [1113, 726] on button "Save & Close" at bounding box center [1088, 722] width 104 height 32
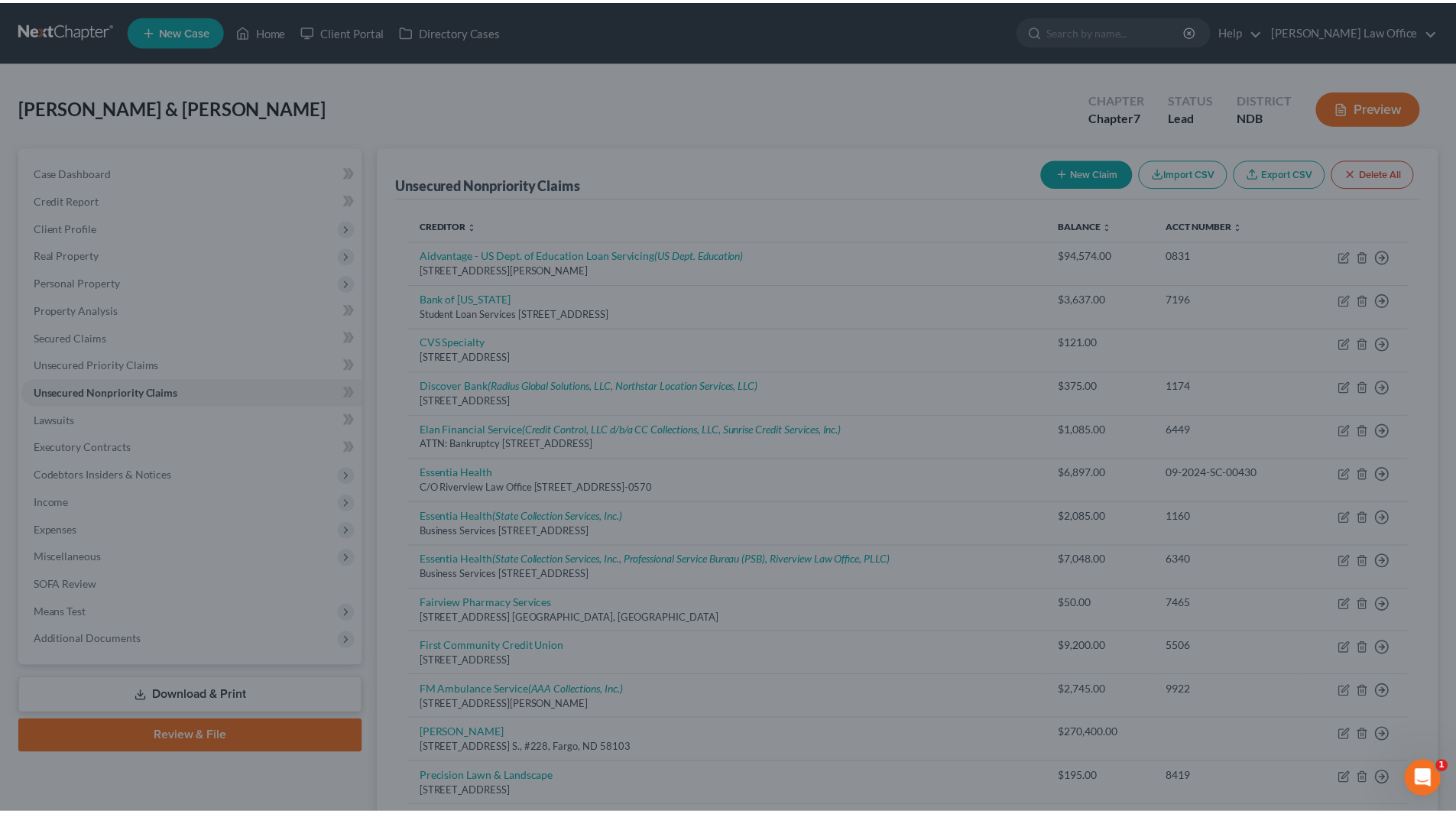
scroll to position [0, 0]
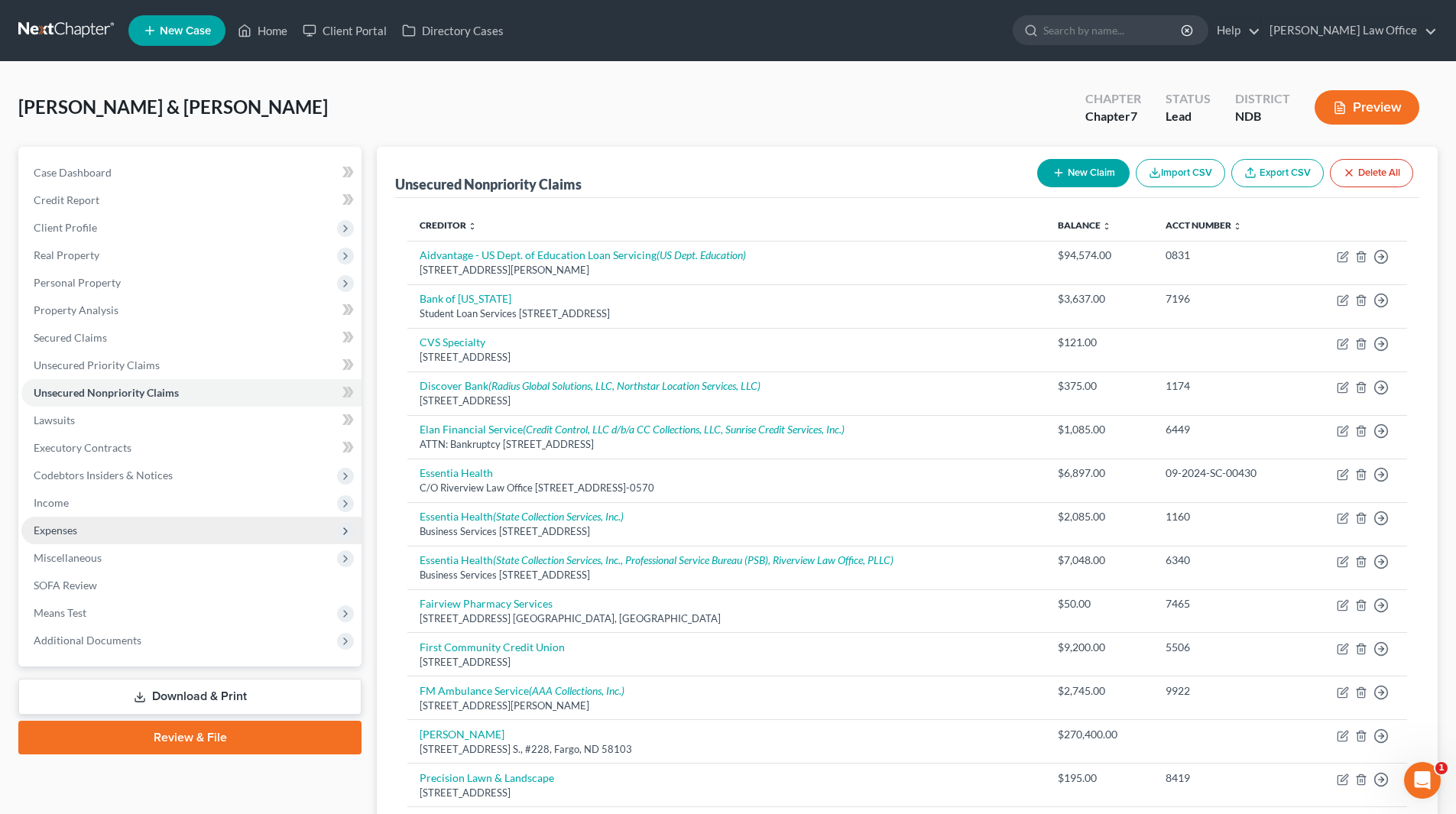
click at [94, 525] on span "Expenses" at bounding box center [191, 530] width 340 height 27
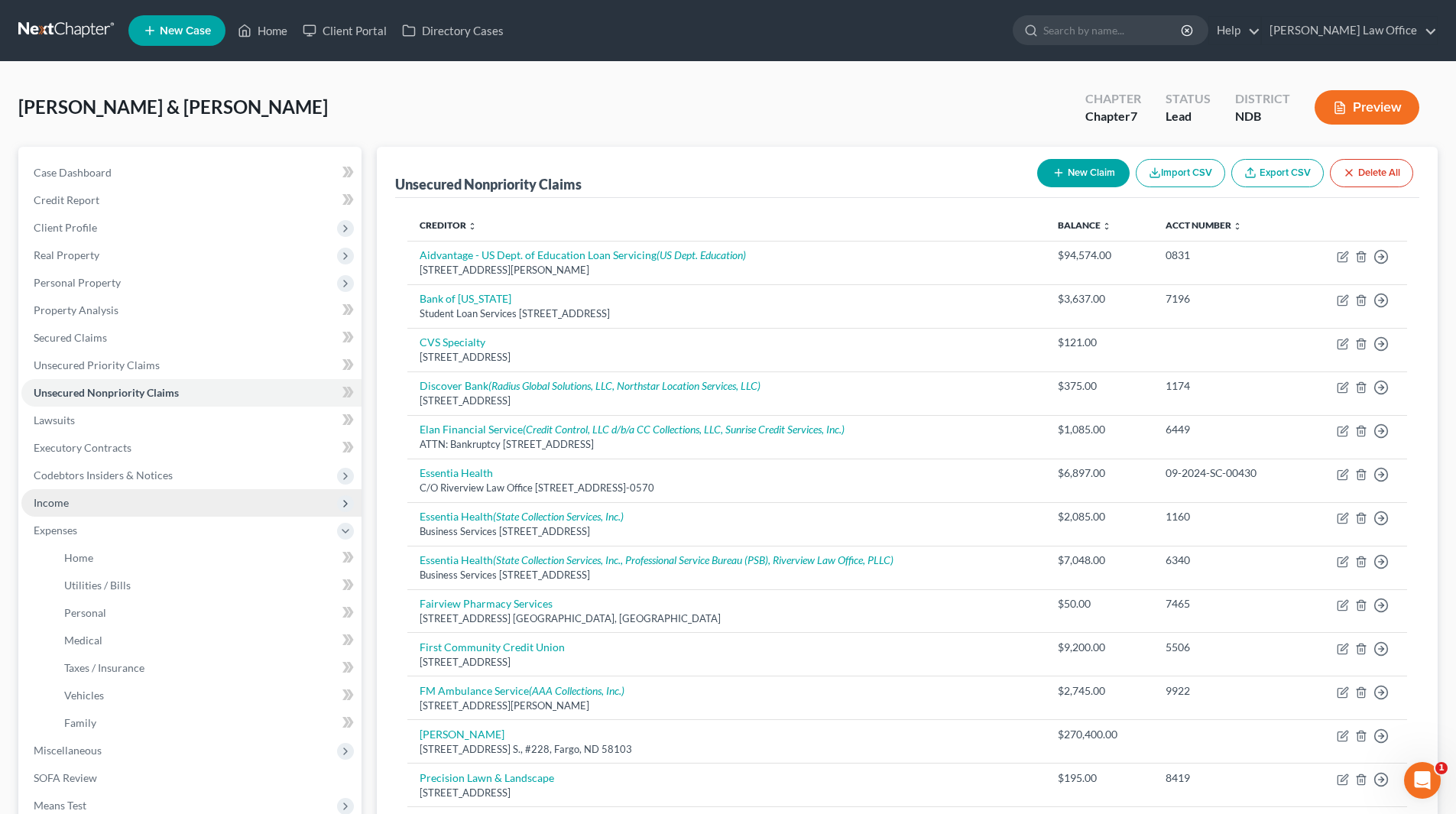
click at [91, 506] on span "Income" at bounding box center [191, 502] width 340 height 27
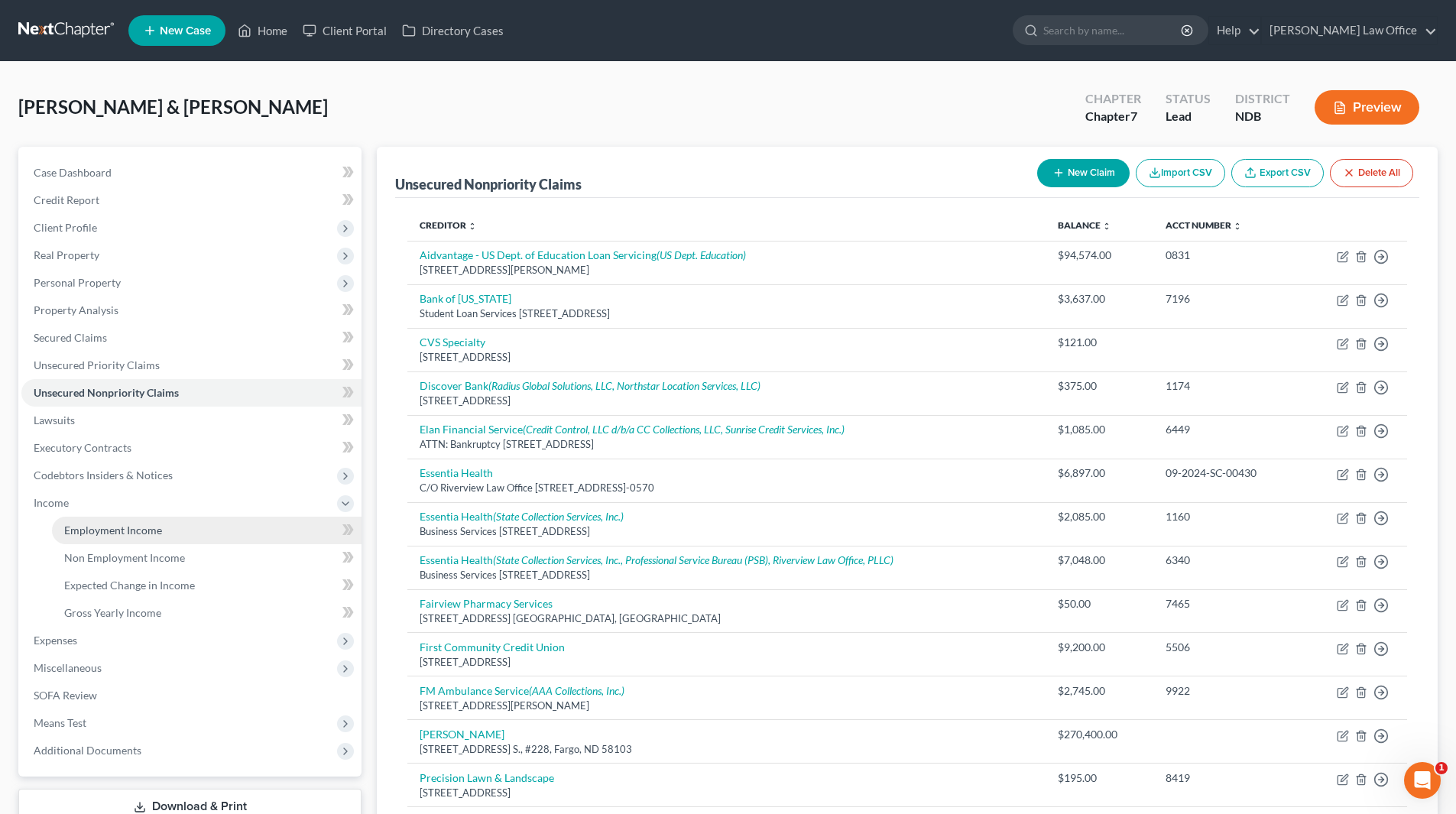
click at [95, 524] on span "Employment Income" at bounding box center [113, 530] width 98 height 13
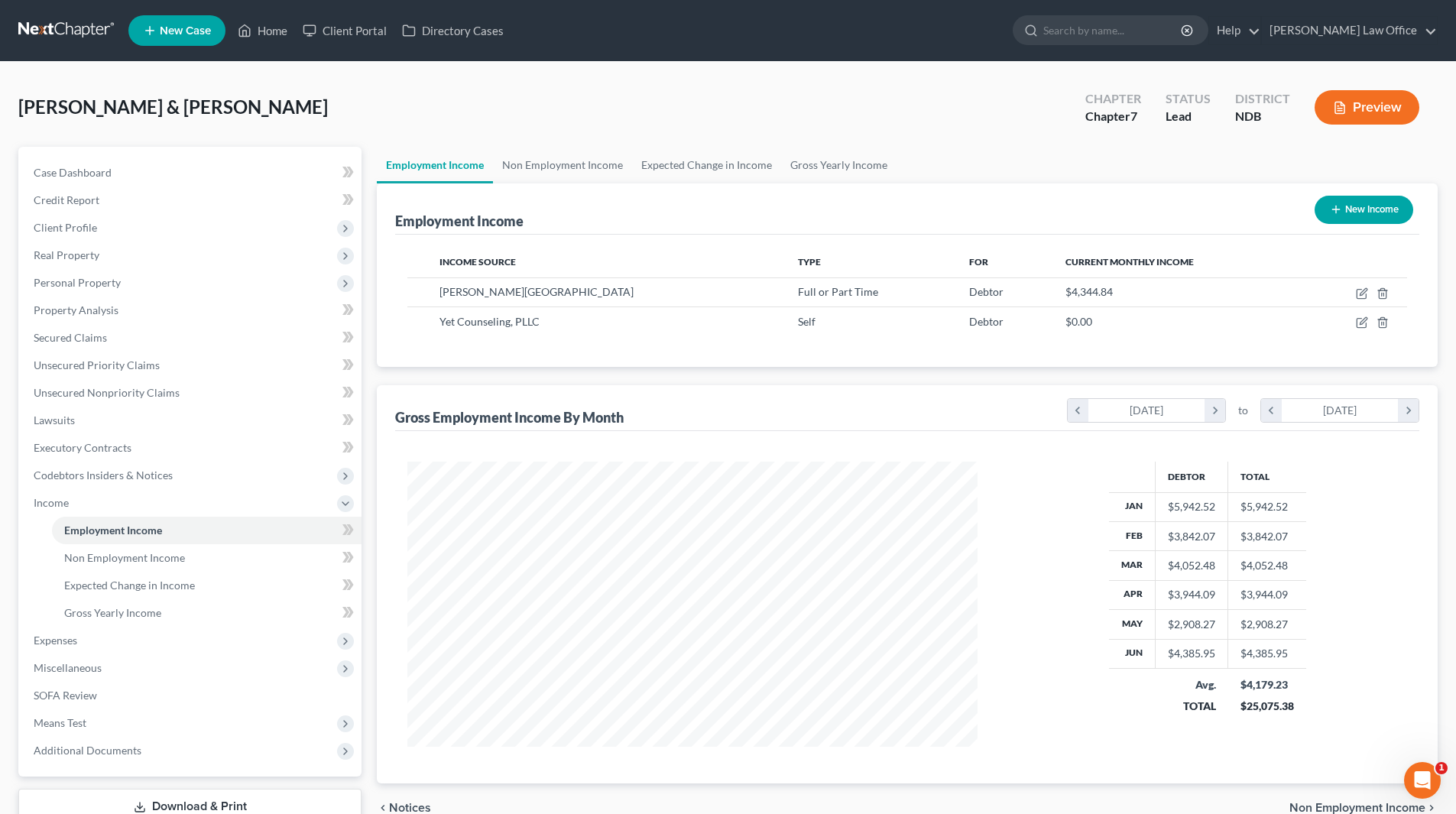
scroll to position [285, 601]
click at [72, 223] on span "Client Profile" at bounding box center [65, 227] width 63 height 13
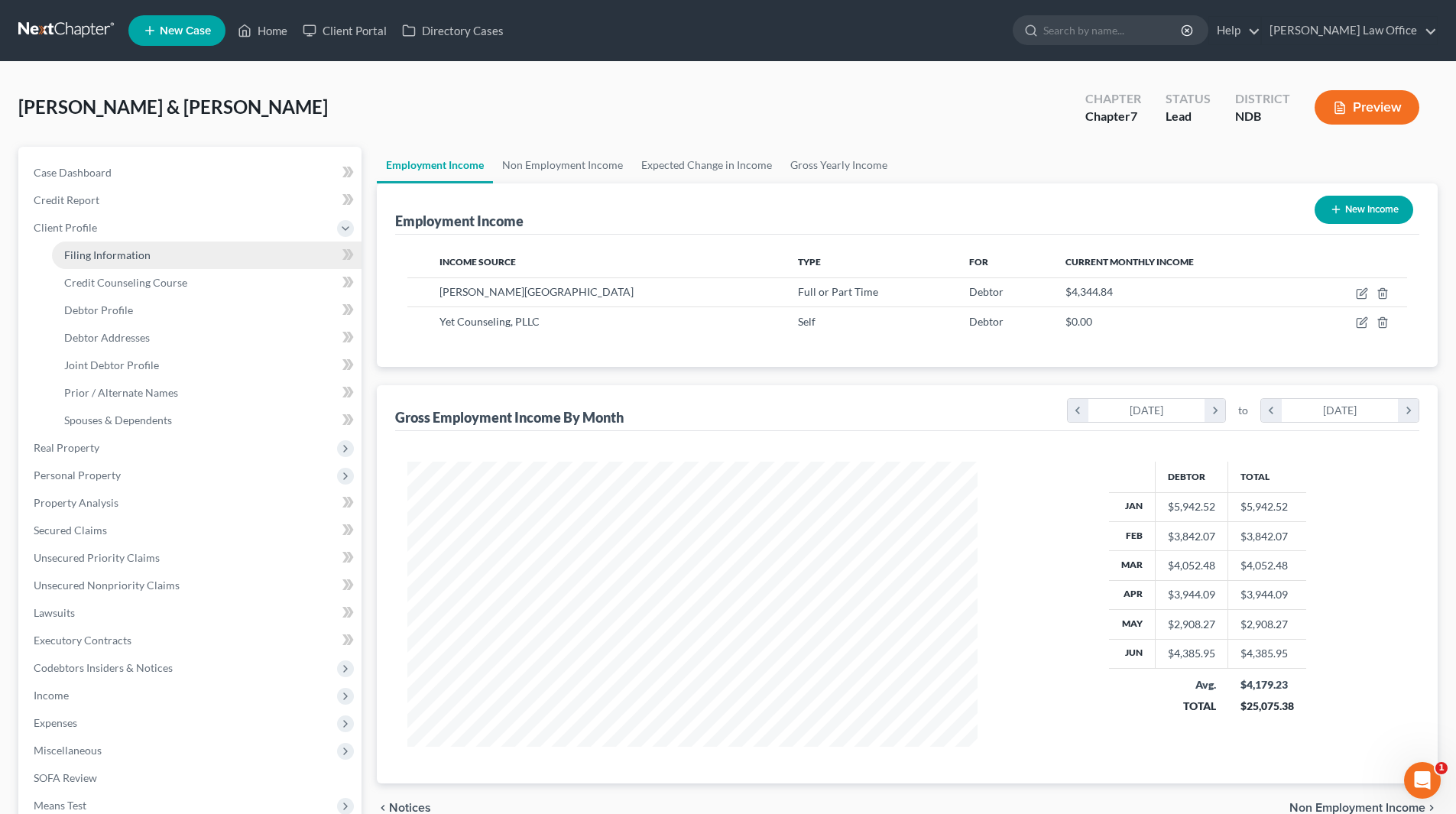
click at [89, 252] on span "Filing Information" at bounding box center [107, 255] width 87 height 13
select select "1"
select select "0"
select select "29"
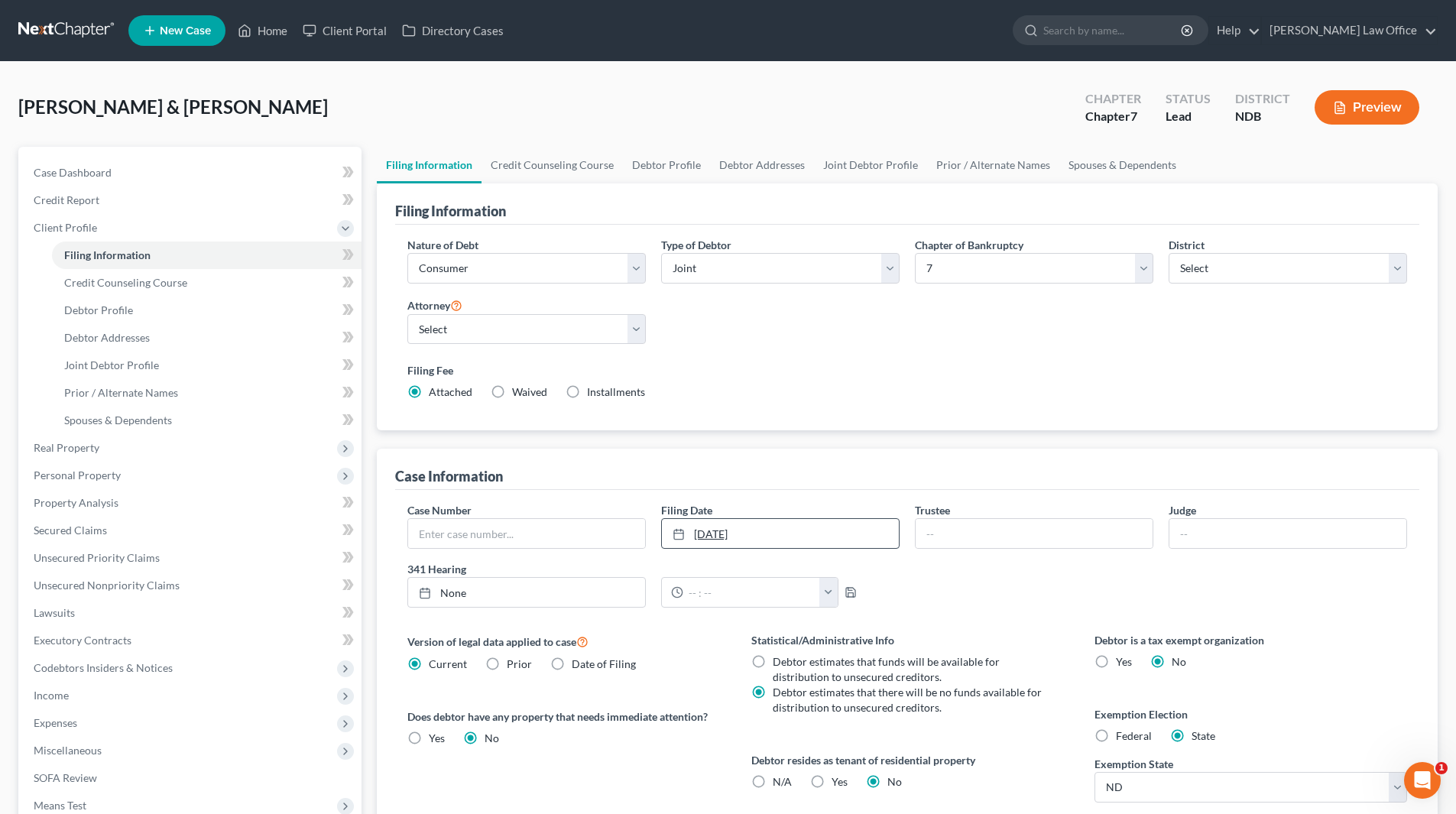
click at [682, 539] on rect at bounding box center [679, 534] width 9 height 9
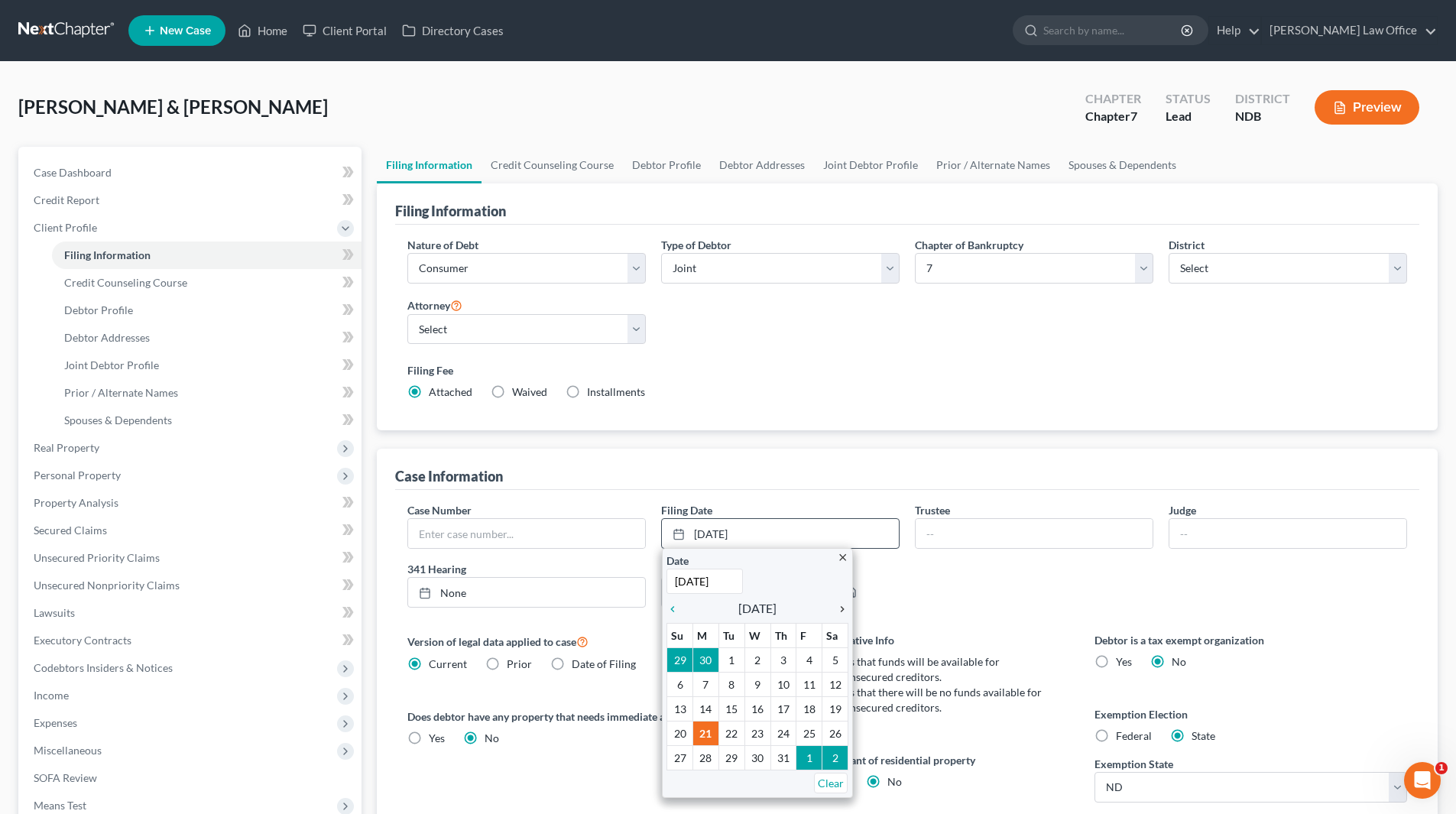
click at [842, 609] on icon "chevron_right" at bounding box center [838, 609] width 20 height 12
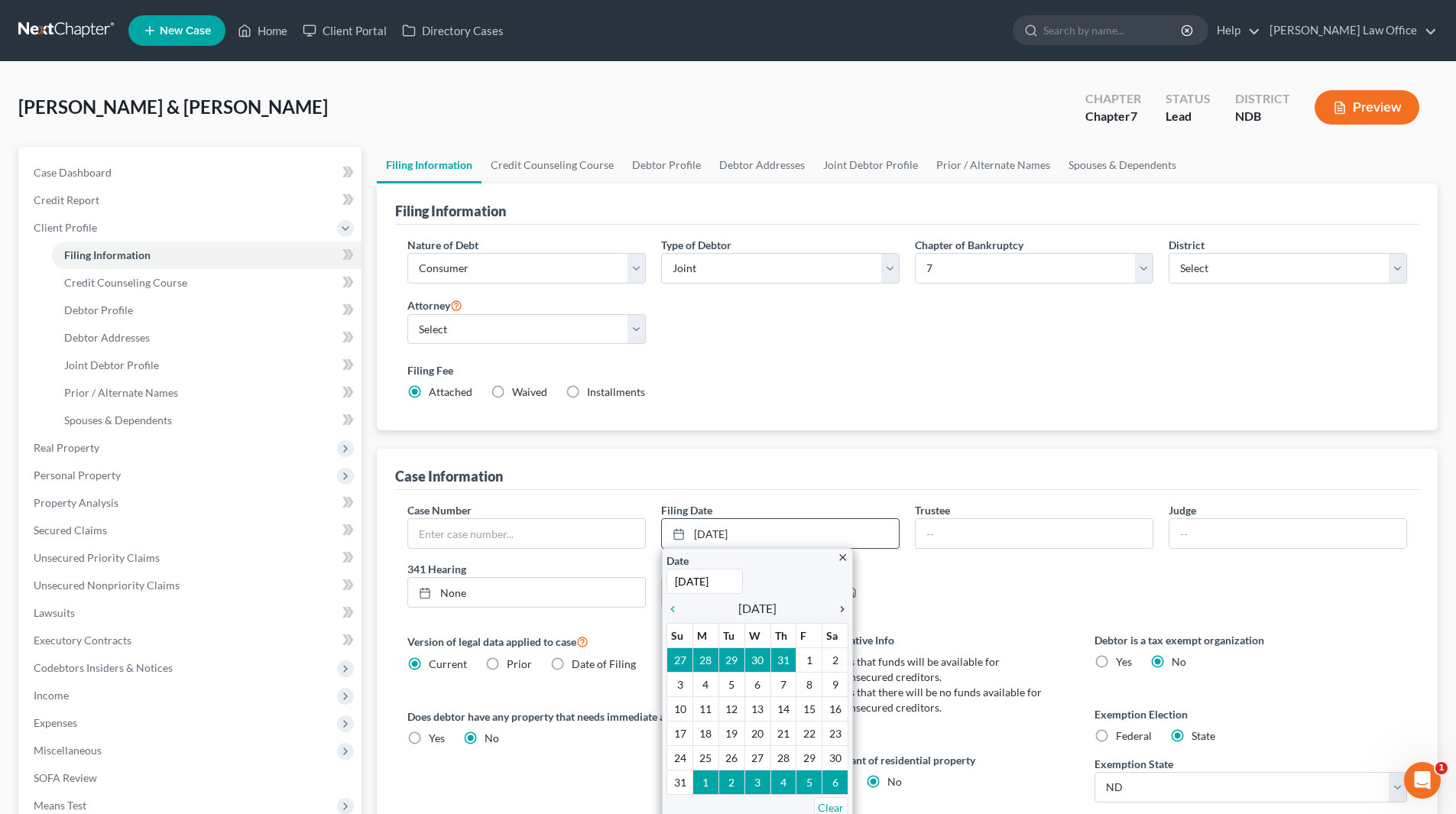
click at [842, 609] on icon "chevron_right" at bounding box center [838, 609] width 20 height 12
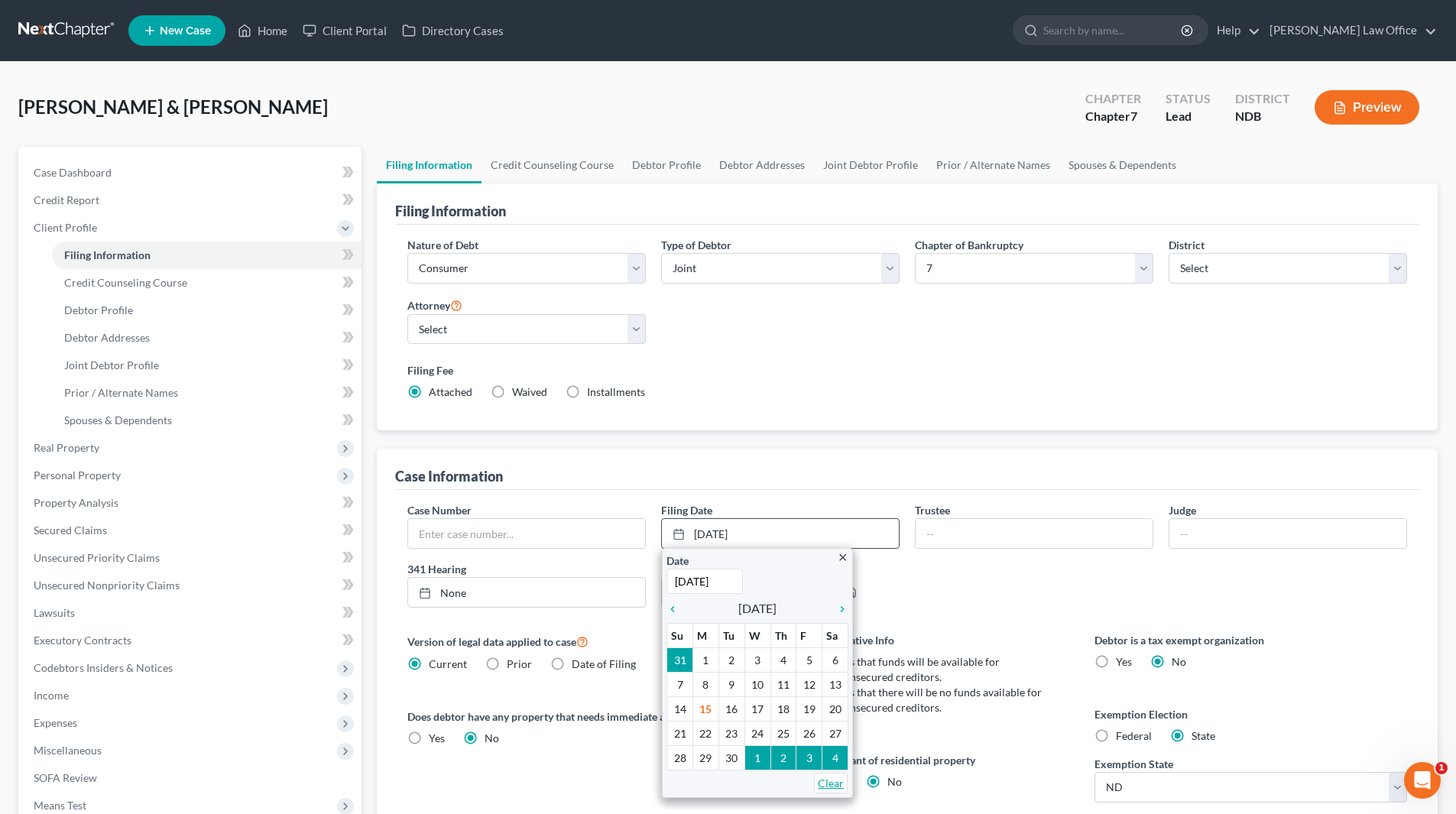
click at [843, 785] on link "Clear" at bounding box center [831, 783] width 34 height 20
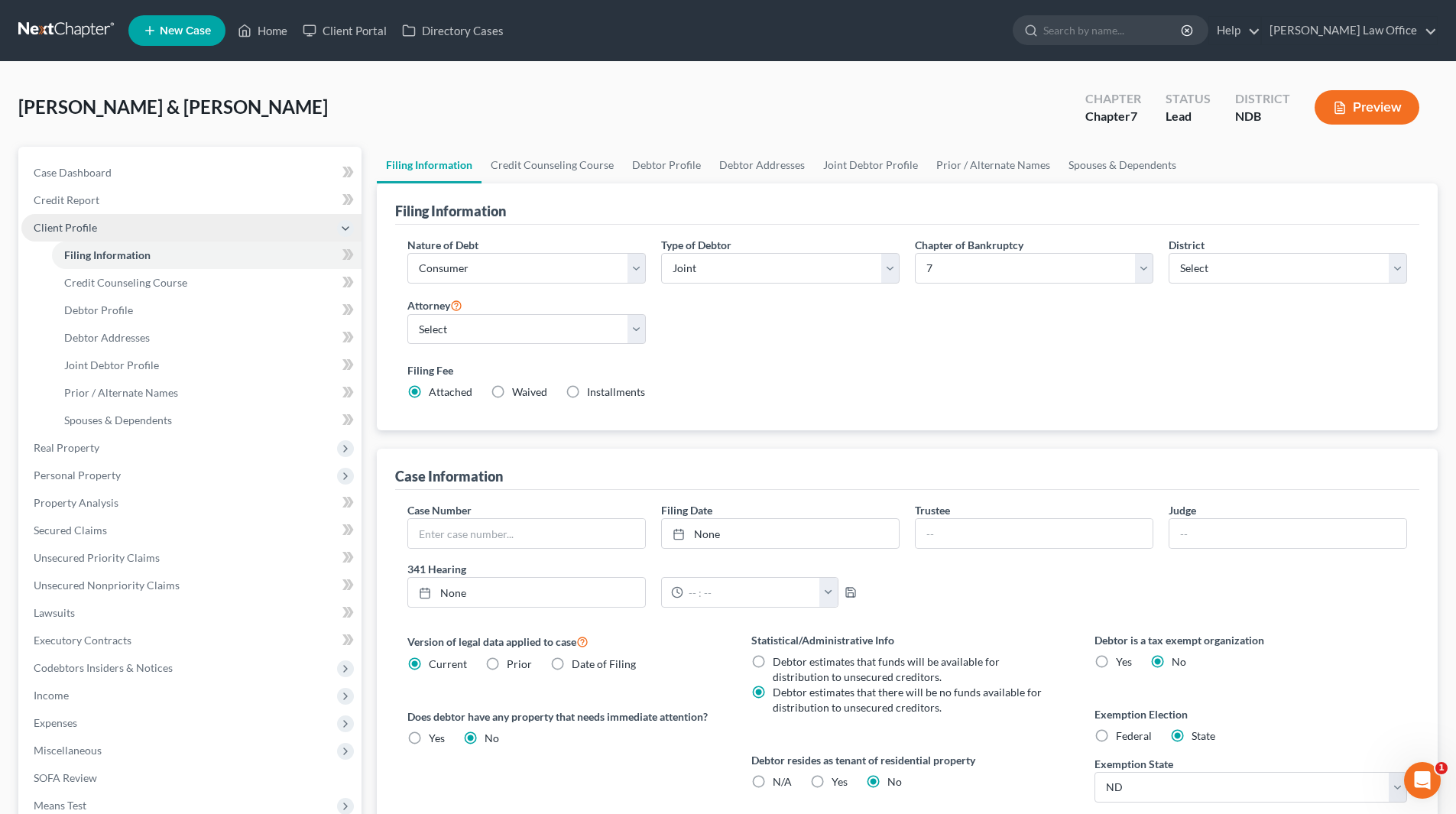
click at [47, 229] on span "Client Profile" at bounding box center [65, 227] width 63 height 13
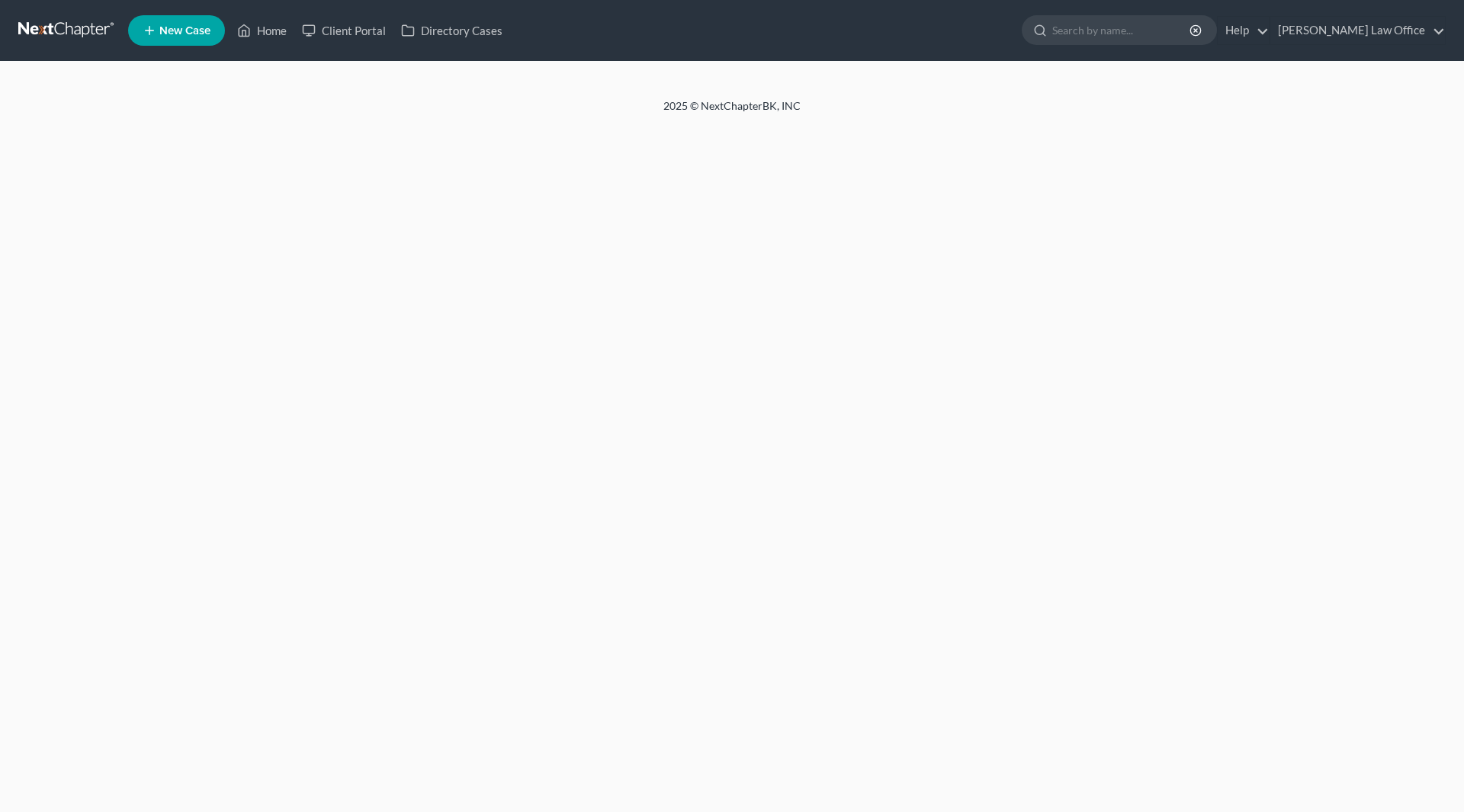
select select "1"
select select "0"
select select "60"
select select "0"
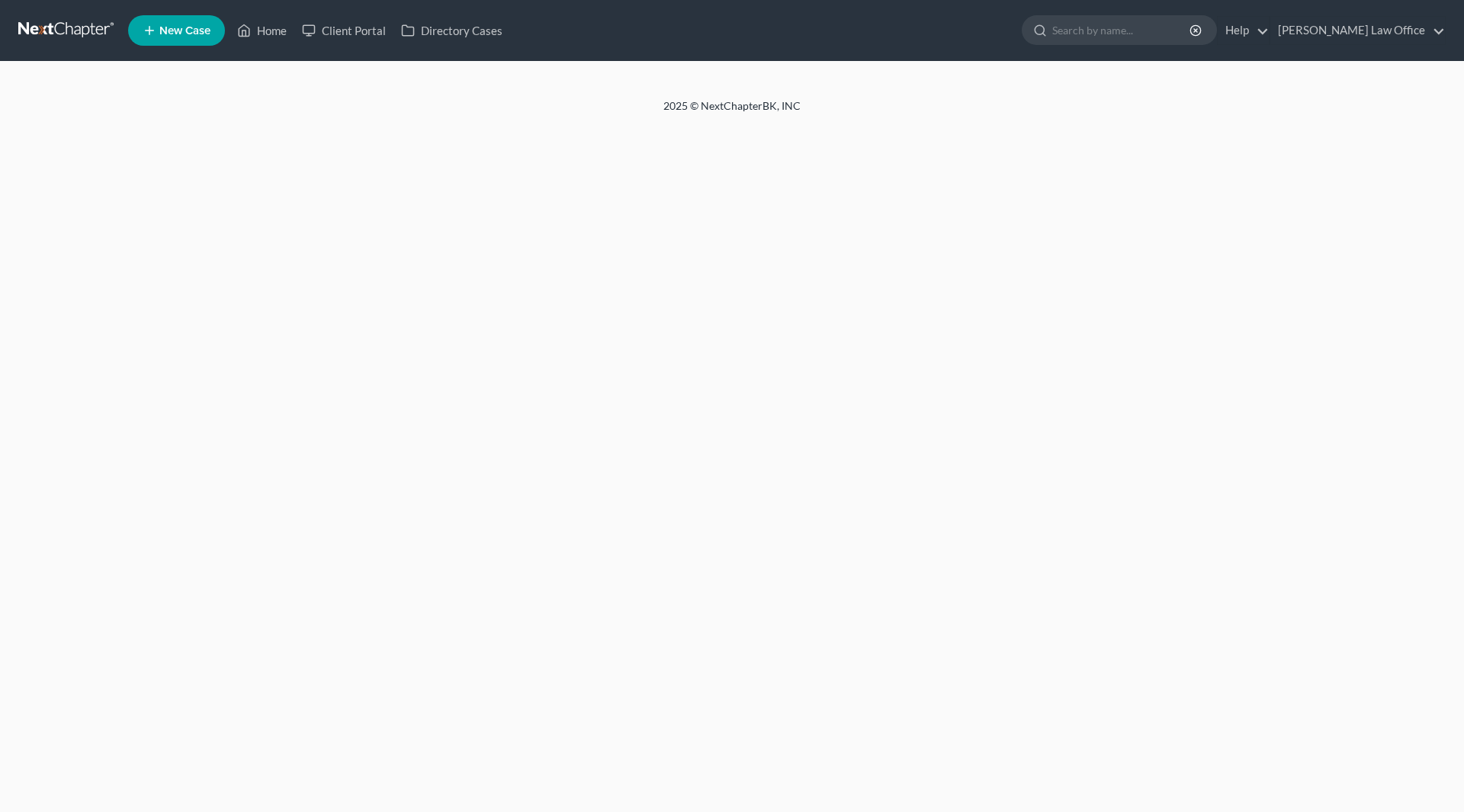
select select "29"
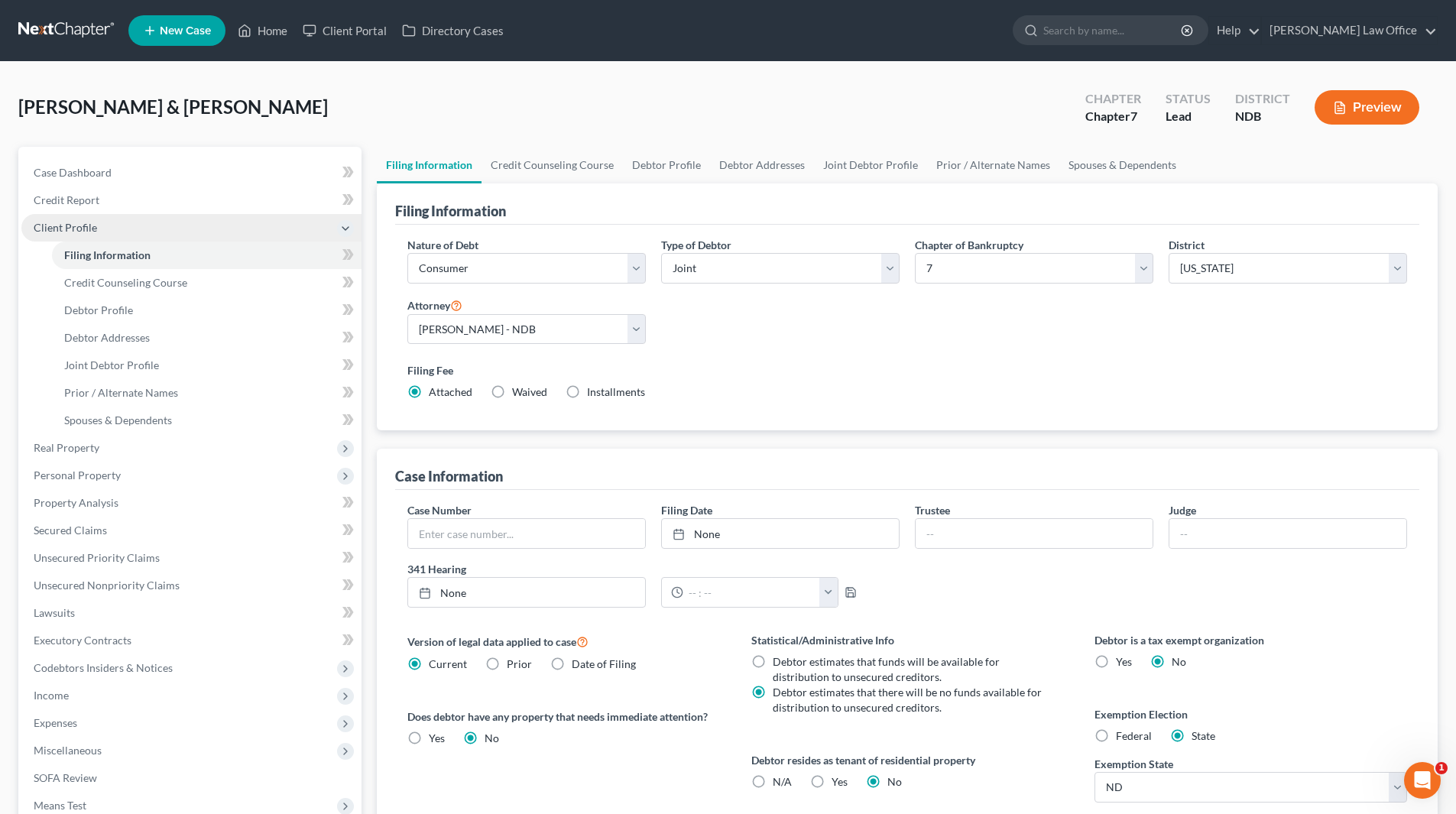
click at [48, 228] on span "Client Profile" at bounding box center [65, 227] width 63 height 13
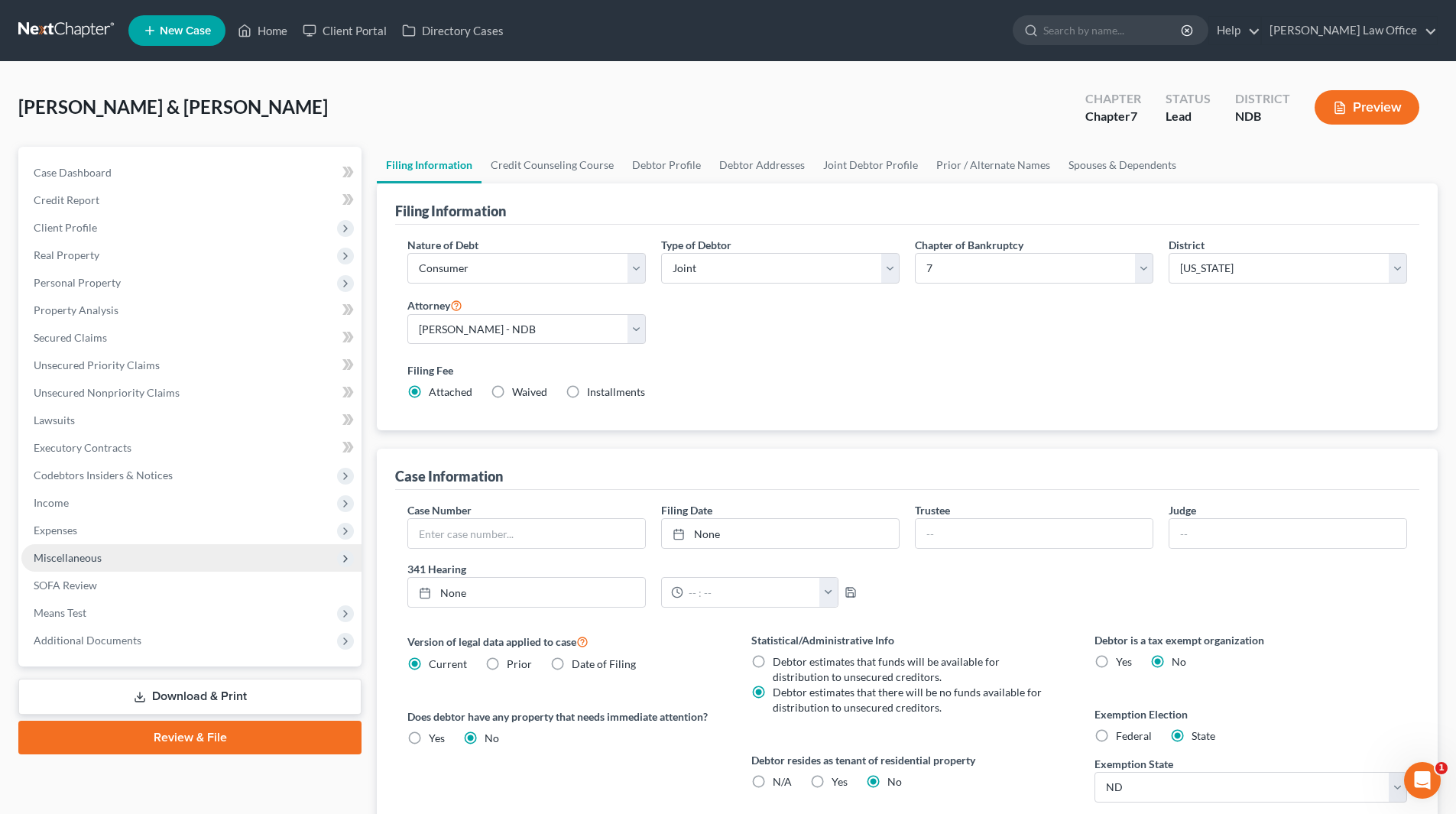
click at [80, 569] on span "Miscellaneous" at bounding box center [191, 557] width 340 height 27
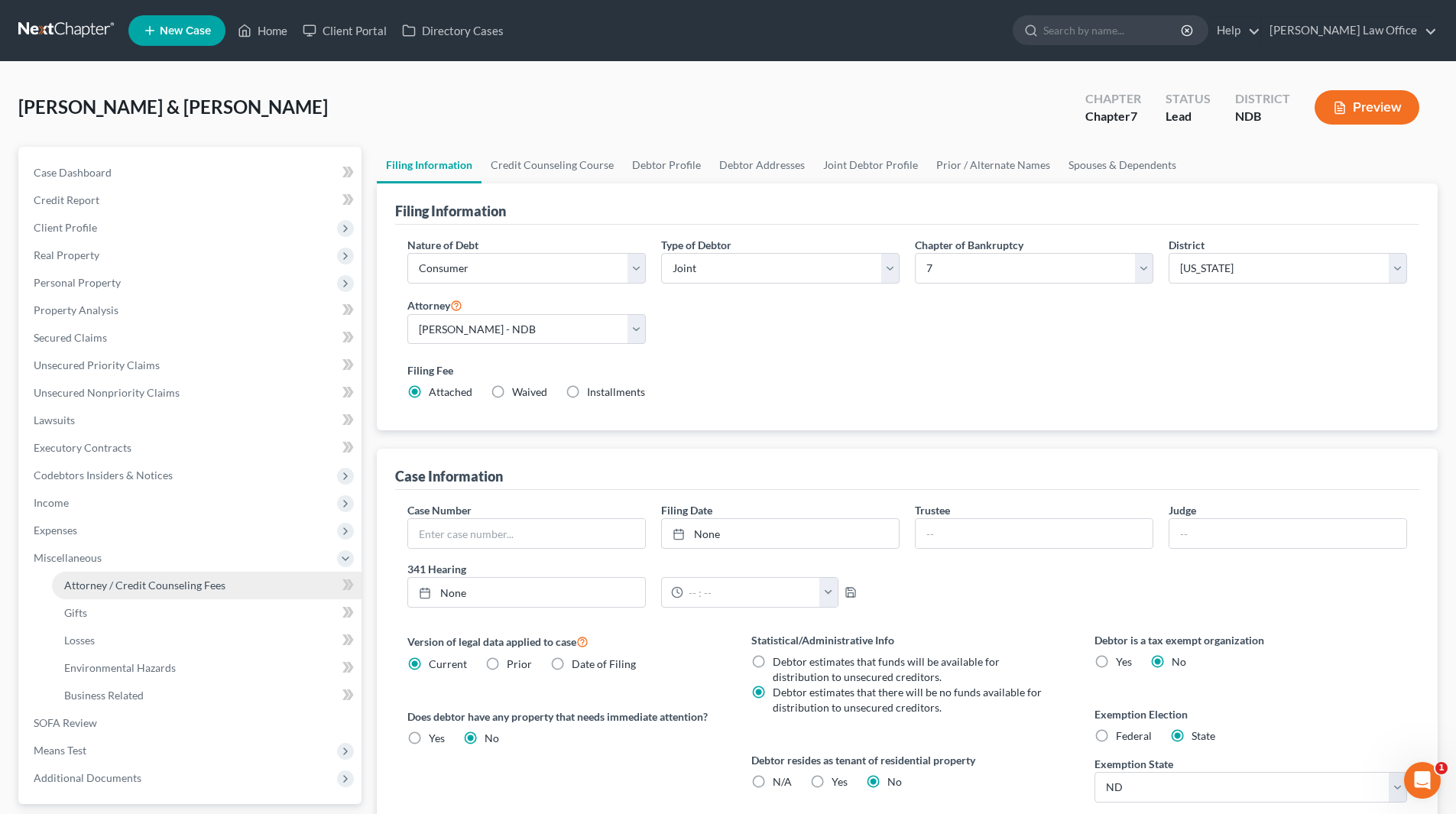
click at [85, 574] on link "Attorney / Credit Counseling Fees" at bounding box center [207, 585] width 309 height 27
select select "1"
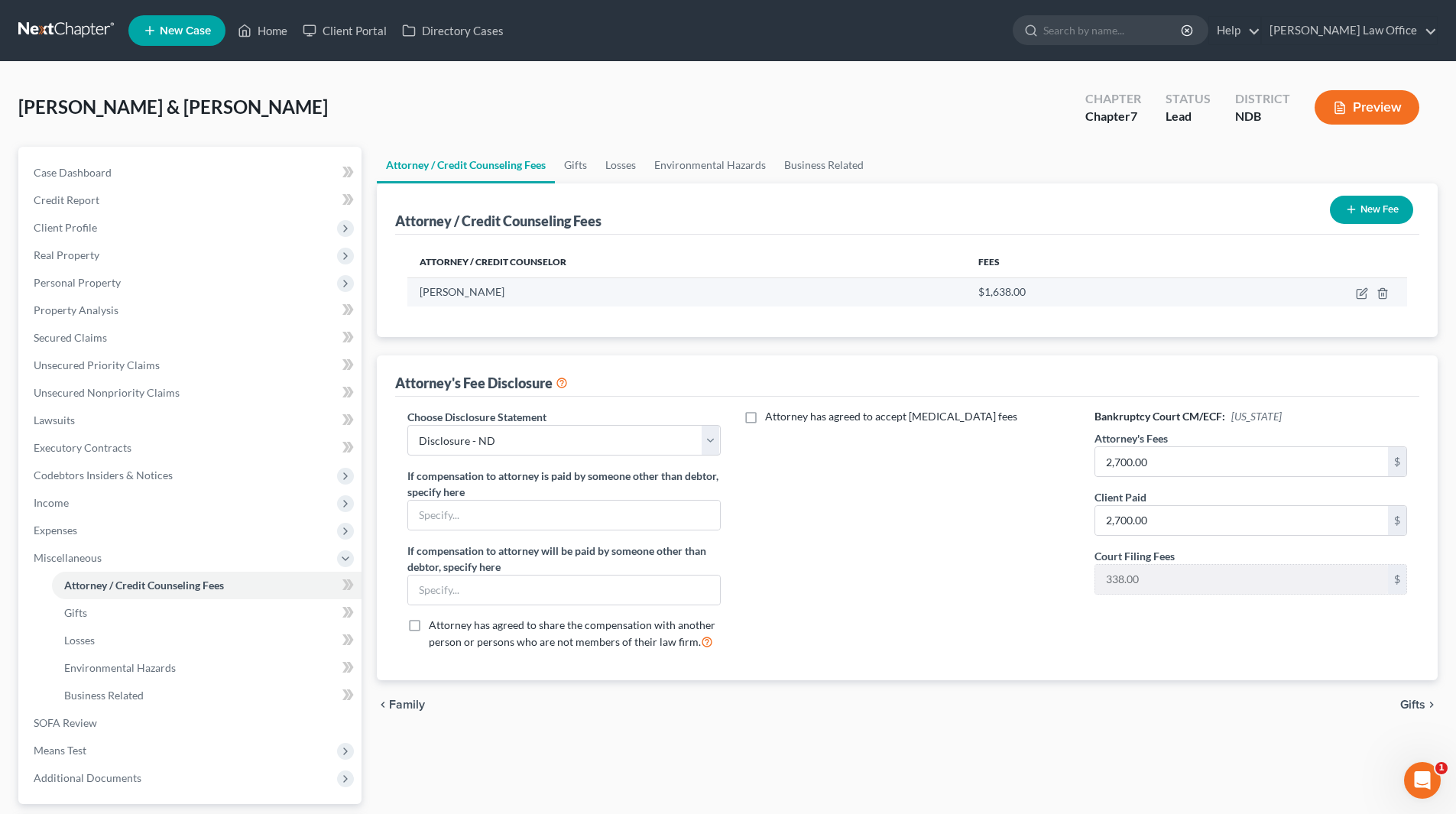
click at [1361, 286] on td at bounding box center [1304, 291] width 207 height 29
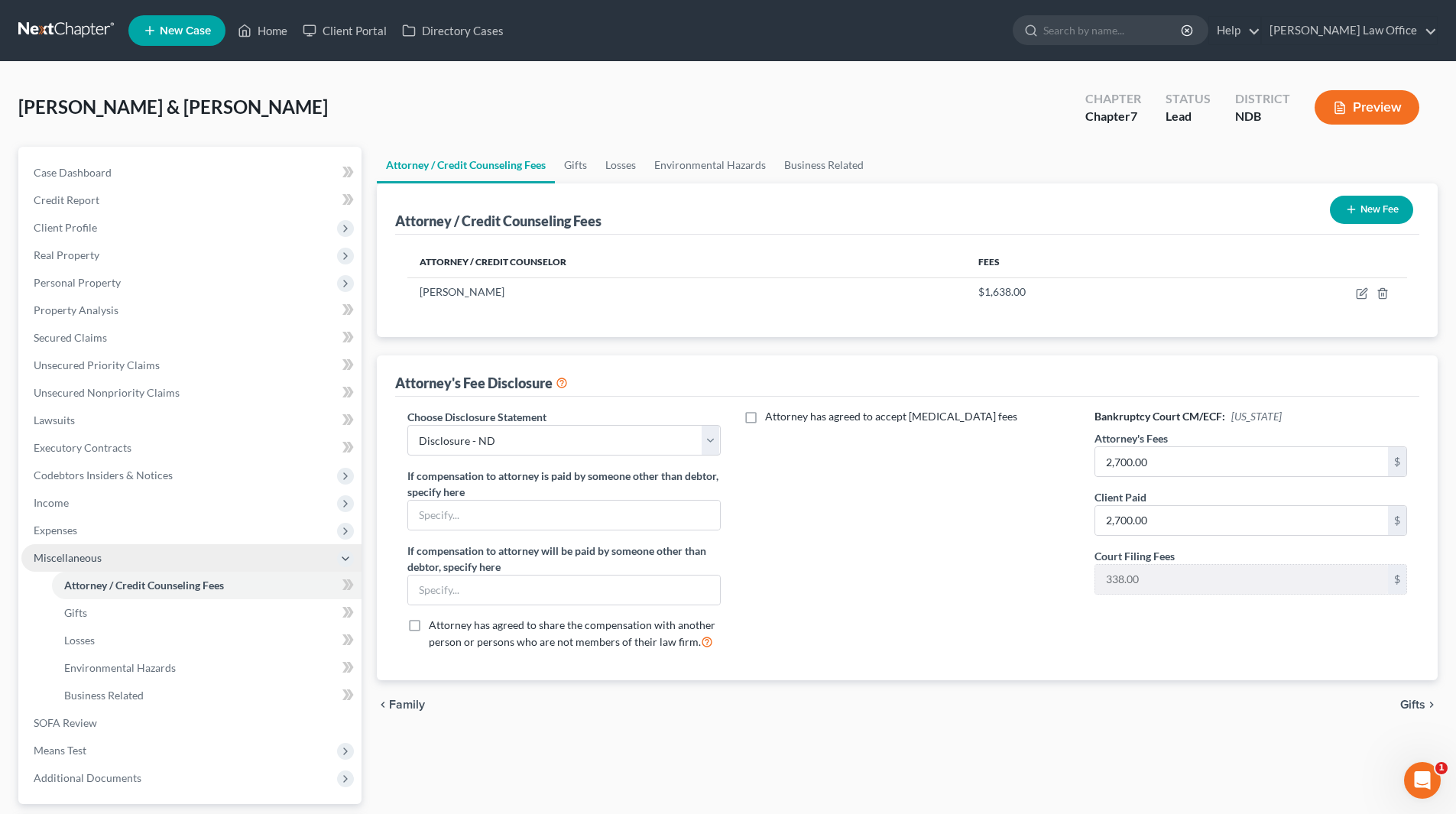
click at [49, 552] on span "Miscellaneous" at bounding box center [67, 557] width 68 height 13
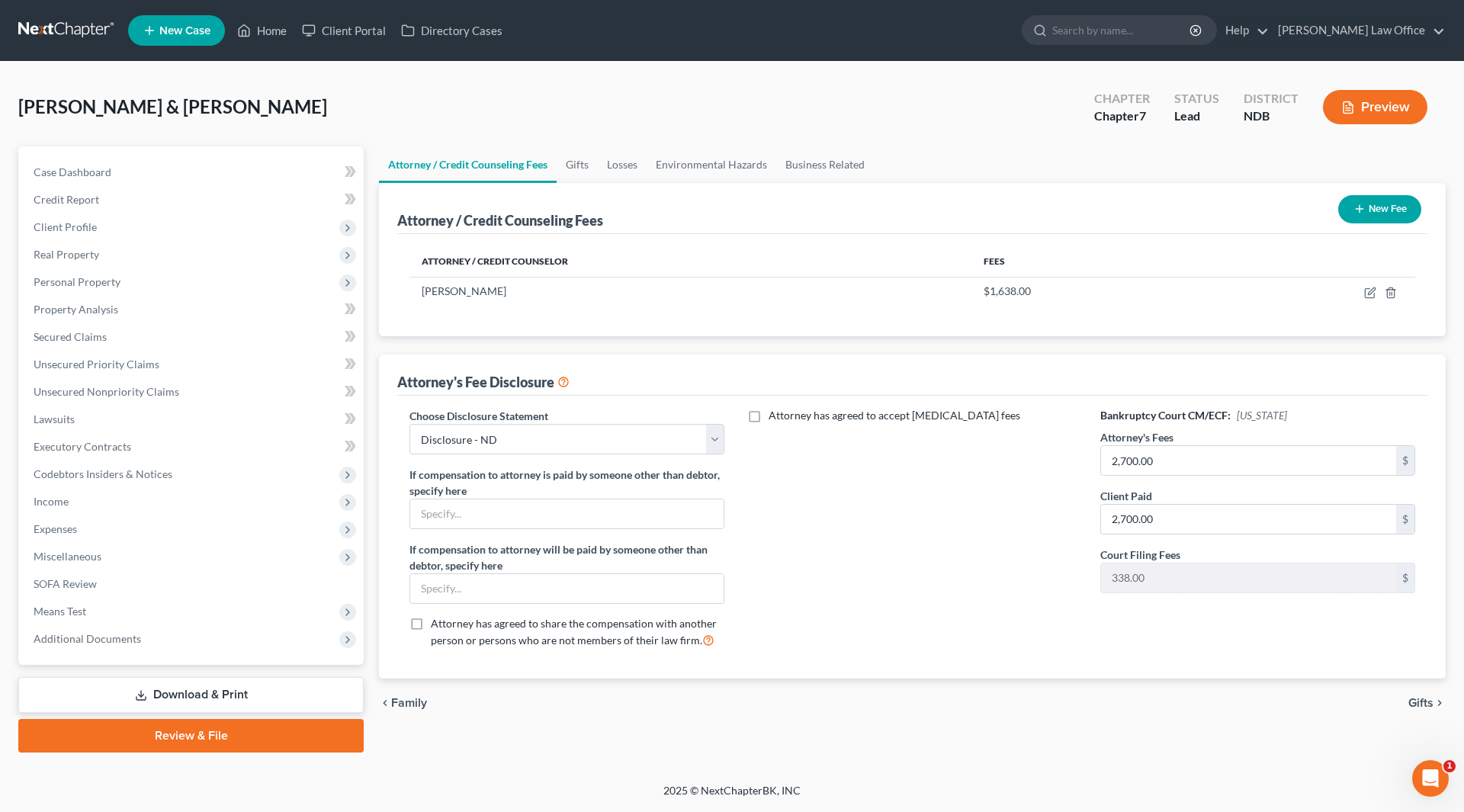
click at [185, 692] on link "Download & Print" at bounding box center [190, 695] width 345 height 36
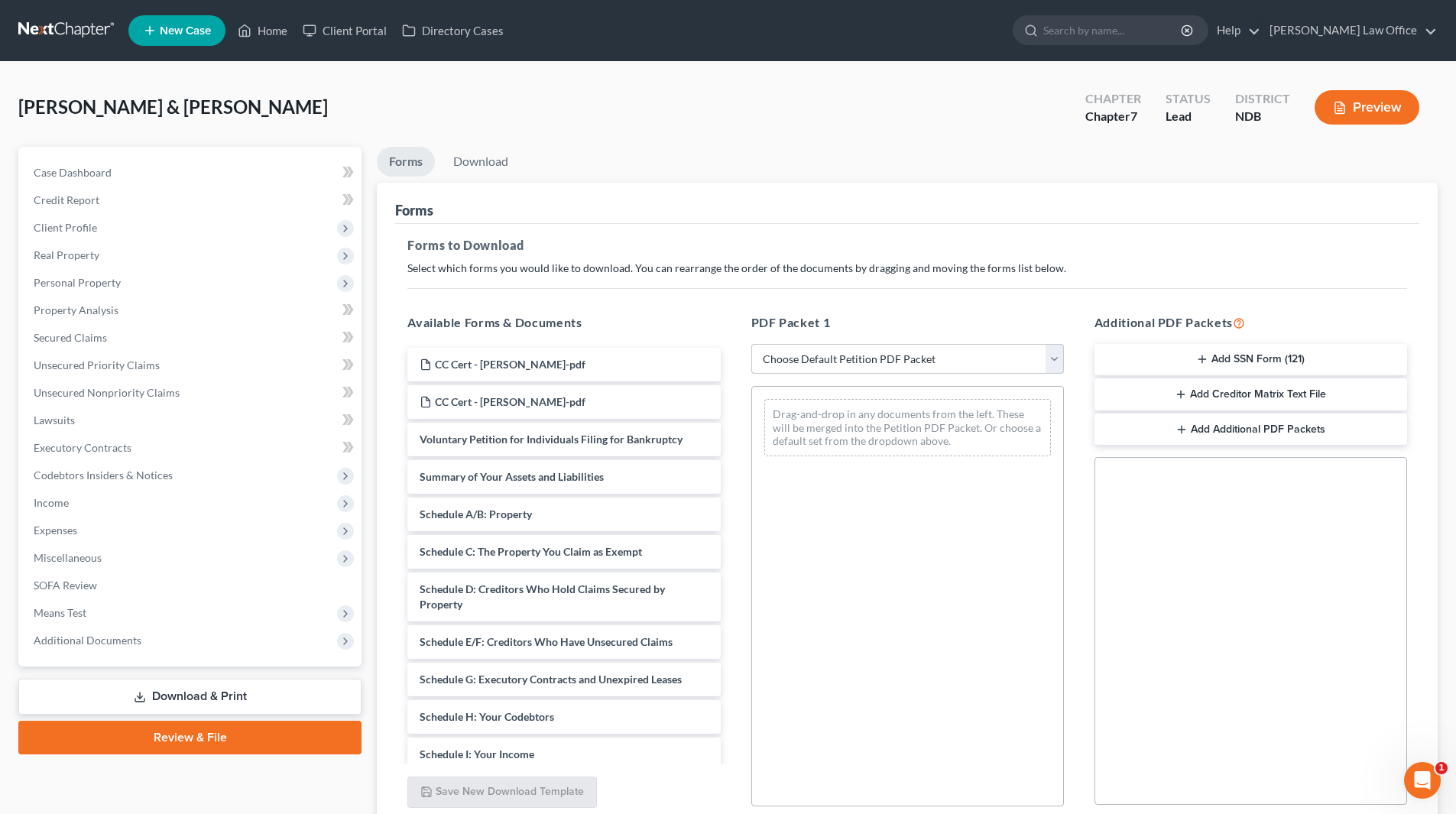
click at [1015, 352] on select "Choose Default Petition PDF Packet Complete Bankruptcy Petition (all forms and …" at bounding box center [907, 359] width 313 height 30
select select "0"
click at [751, 344] on select "Choose Default Petition PDF Packet Complete Bankruptcy Petition (all forms and …" at bounding box center [907, 359] width 313 height 30
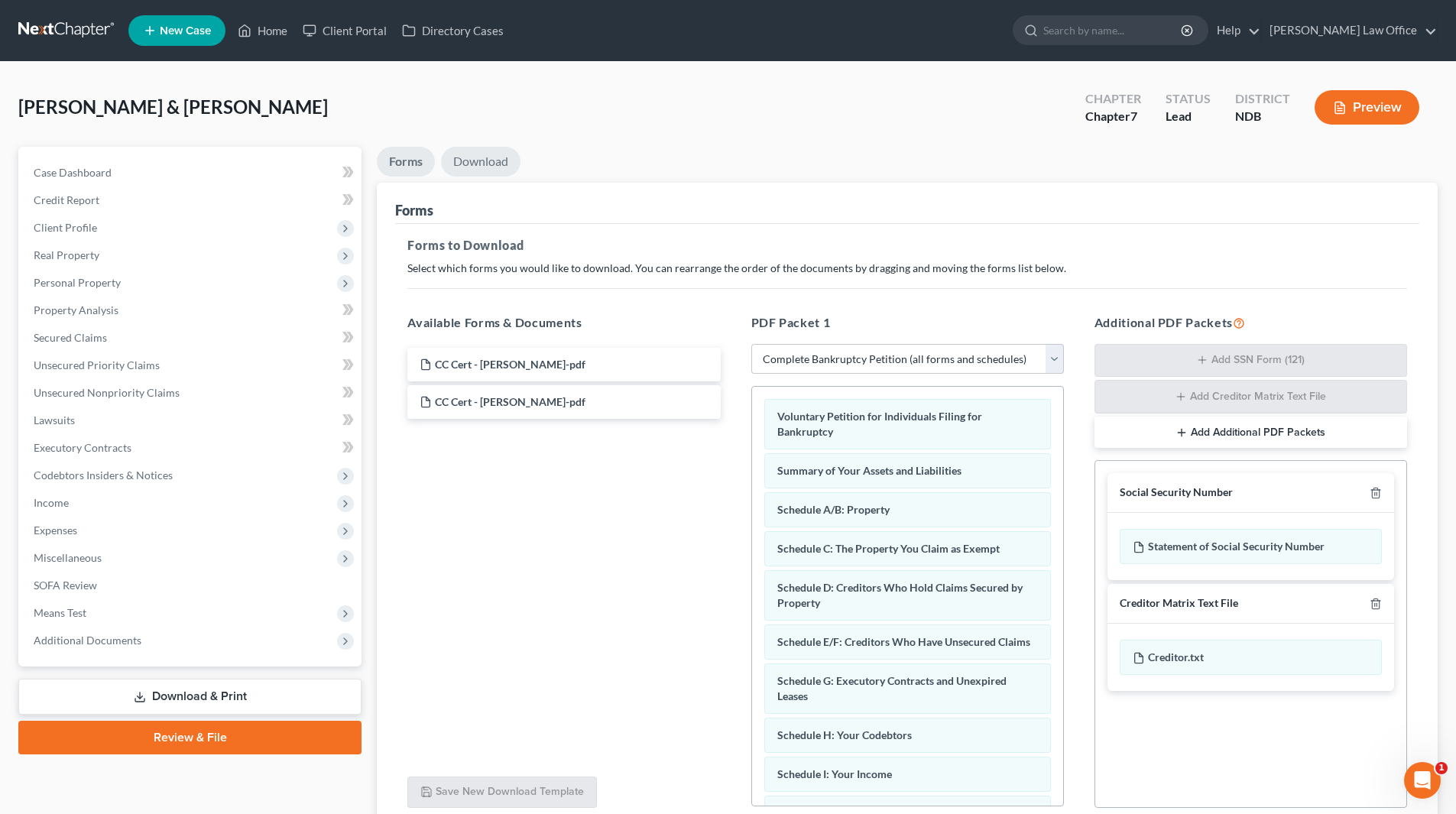
click at [473, 165] on link "Download" at bounding box center [481, 162] width 80 height 30
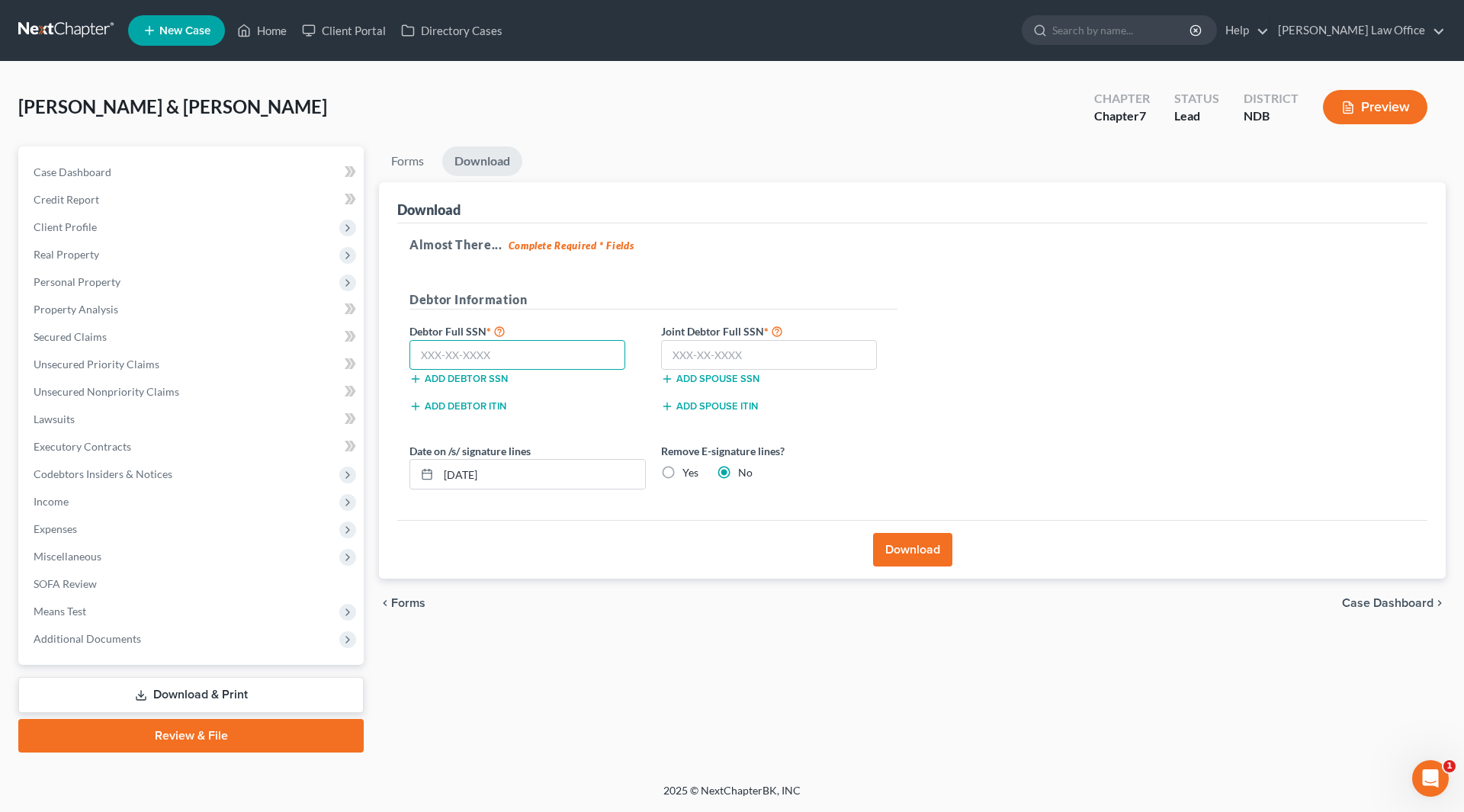
click at [570, 342] on input "text" at bounding box center [517, 355] width 216 height 30
type input "501-70-4074"
click at [773, 356] on input "text" at bounding box center [769, 355] width 216 height 30
type input "502-04-1549"
click at [490, 458] on label "Date on /s/ signature lines" at bounding box center [470, 450] width 122 height 16
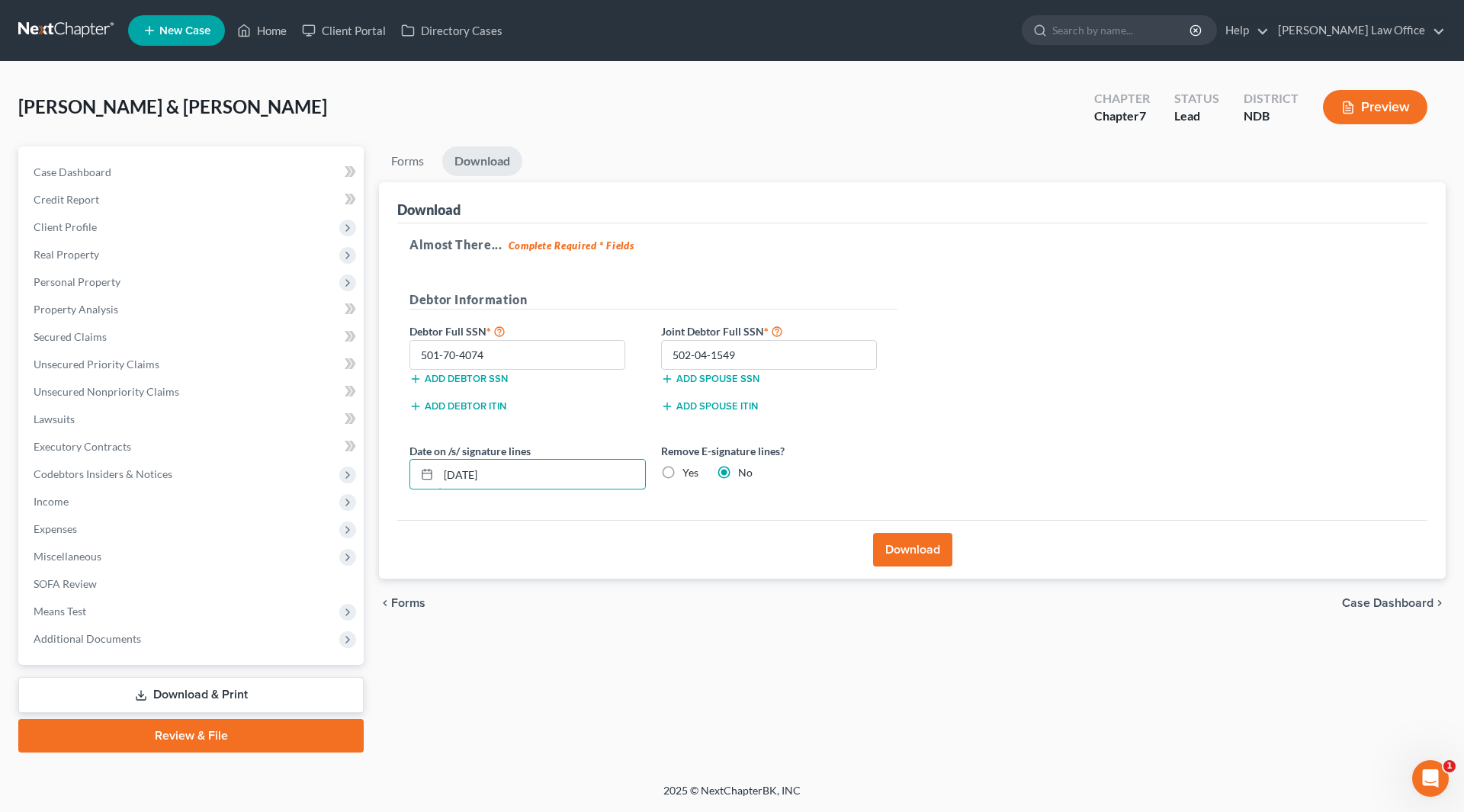
drag, startPoint x: 527, startPoint y: 477, endPoint x: 404, endPoint y: 474, distance: 123.0
click at [404, 474] on div "Date on /s/ signature lines 09/15/2025" at bounding box center [527, 466] width 252 height 47
click at [682, 475] on label "Yes" at bounding box center [690, 473] width 16 height 16
click at [688, 475] on input "Yes" at bounding box center [693, 470] width 10 height 10
radio input "true"
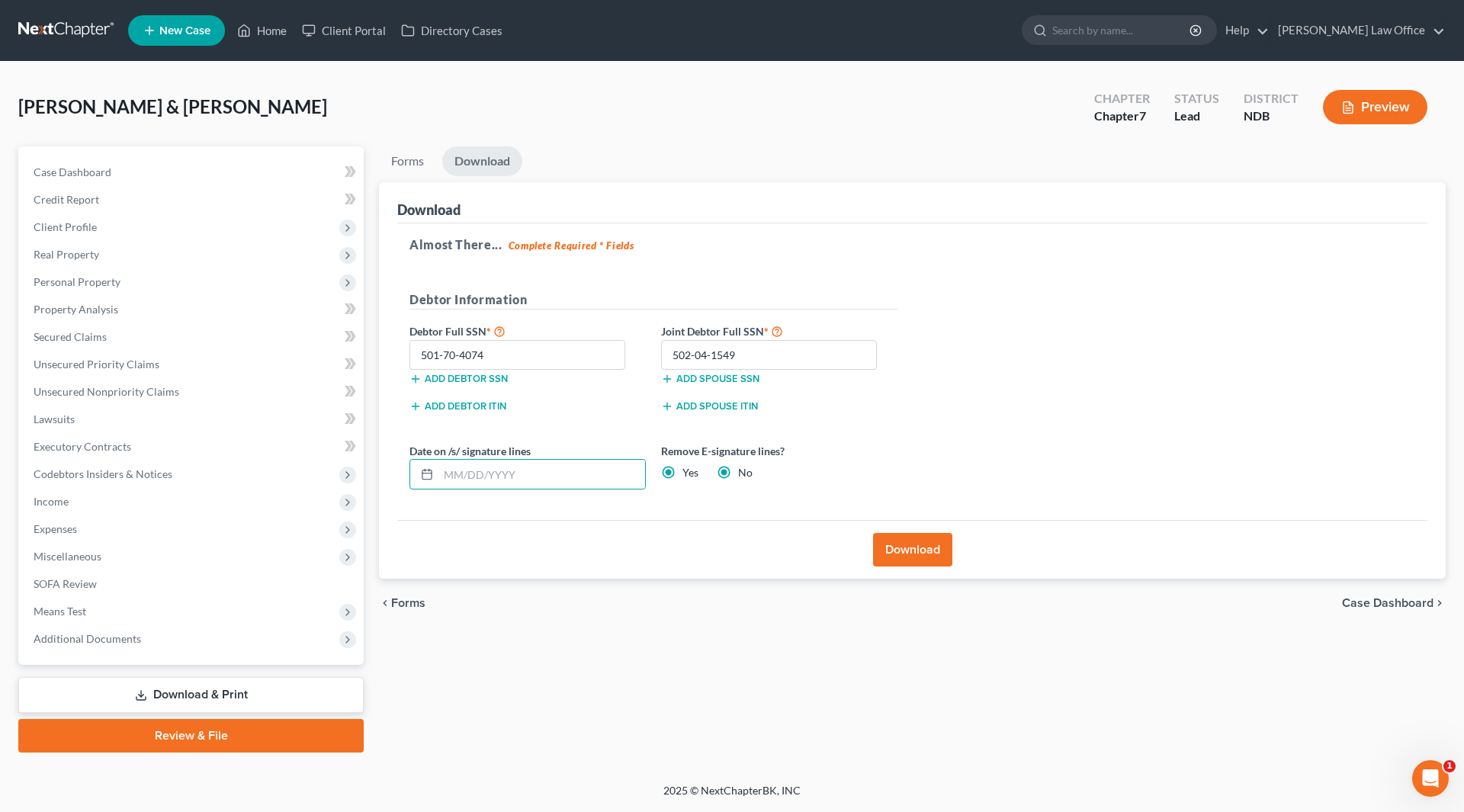
radio input "false"
click at [946, 560] on button "Download" at bounding box center [913, 549] width 80 height 34
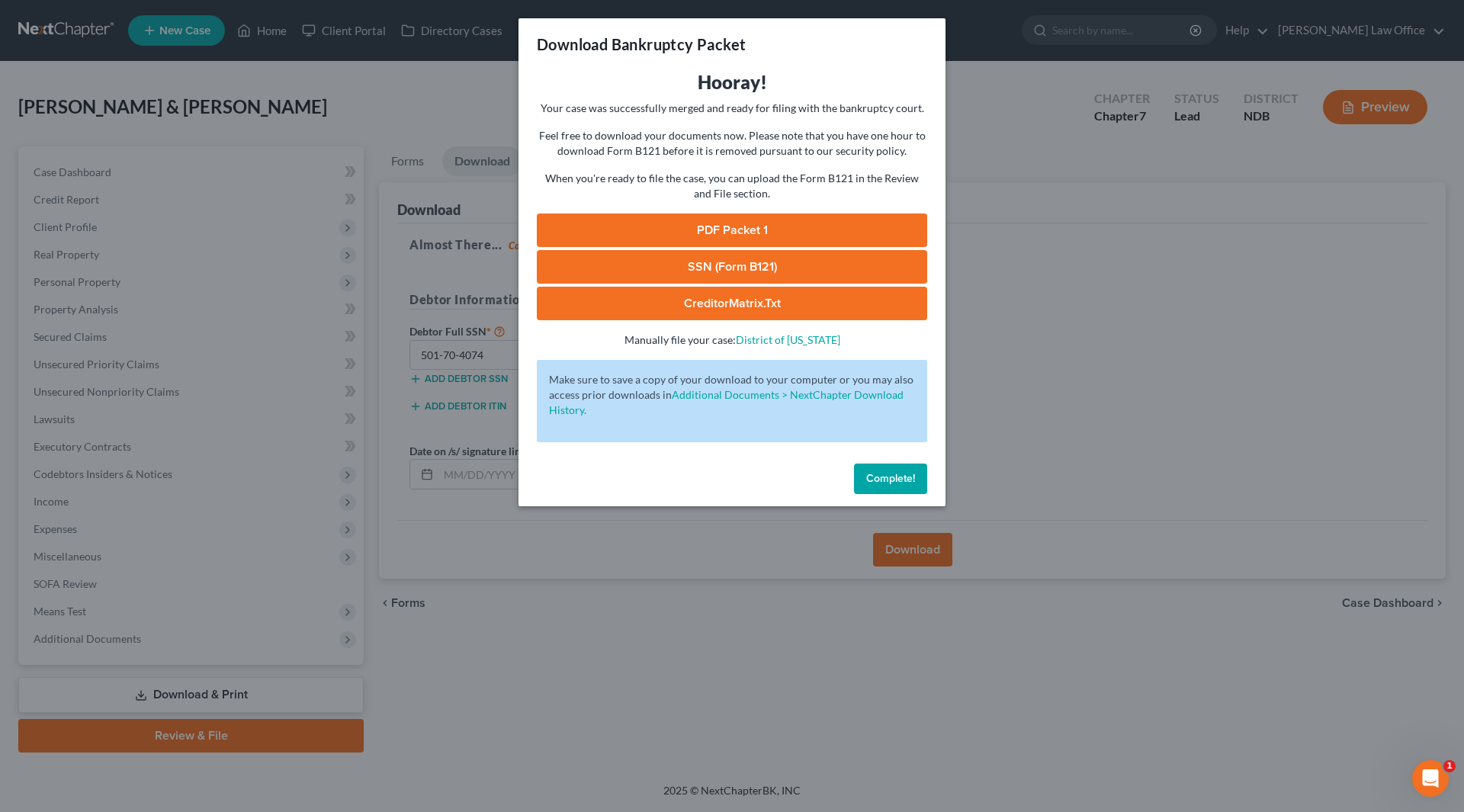
click at [705, 231] on link "PDF Packet 1" at bounding box center [732, 230] width 391 height 34
click at [659, 252] on link "SSN (Form B121)" at bounding box center [732, 267] width 391 height 34
click at [883, 481] on span "Complete!" at bounding box center [890, 478] width 49 height 13
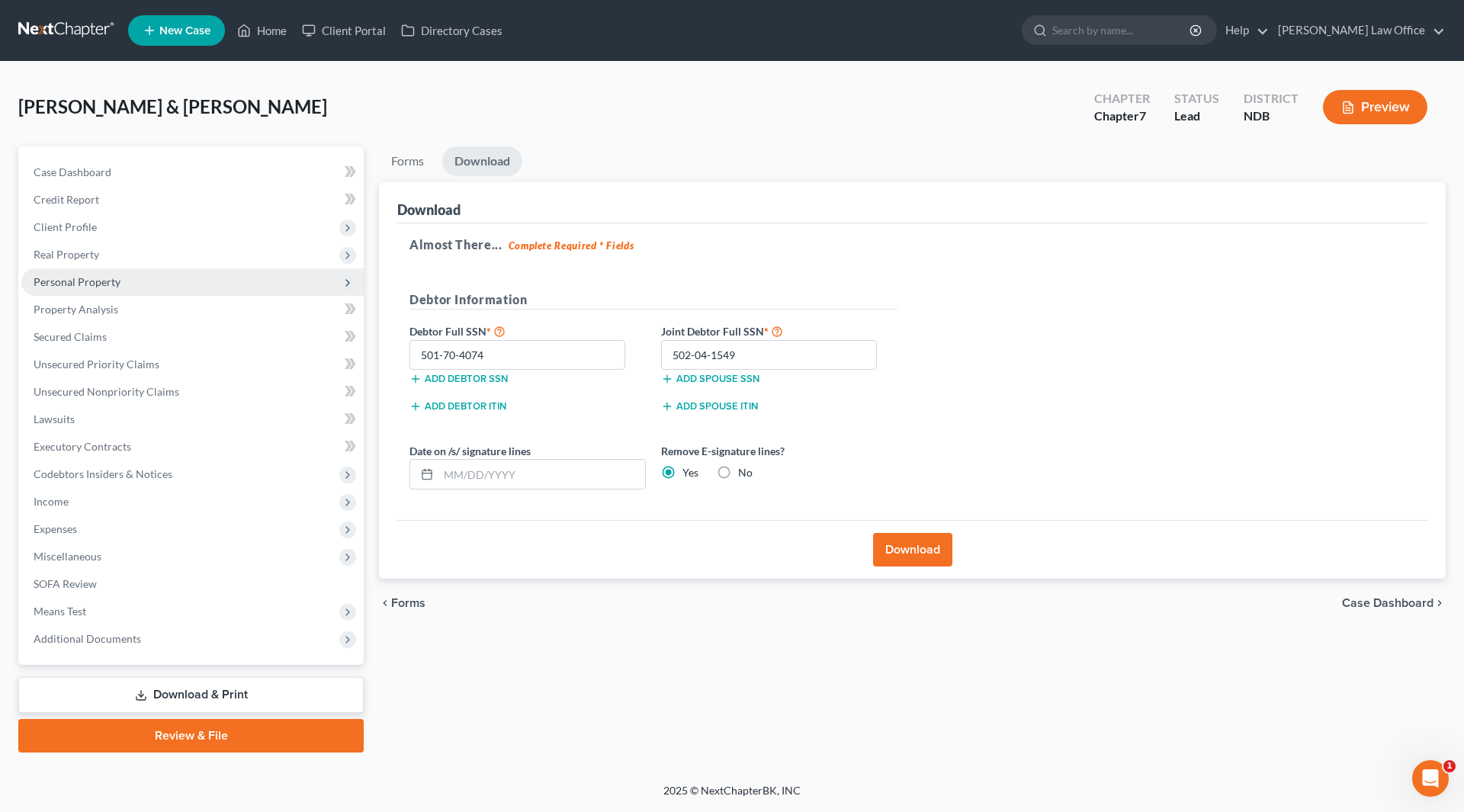
click at [81, 280] on span "Personal Property" at bounding box center [77, 281] width 87 height 13
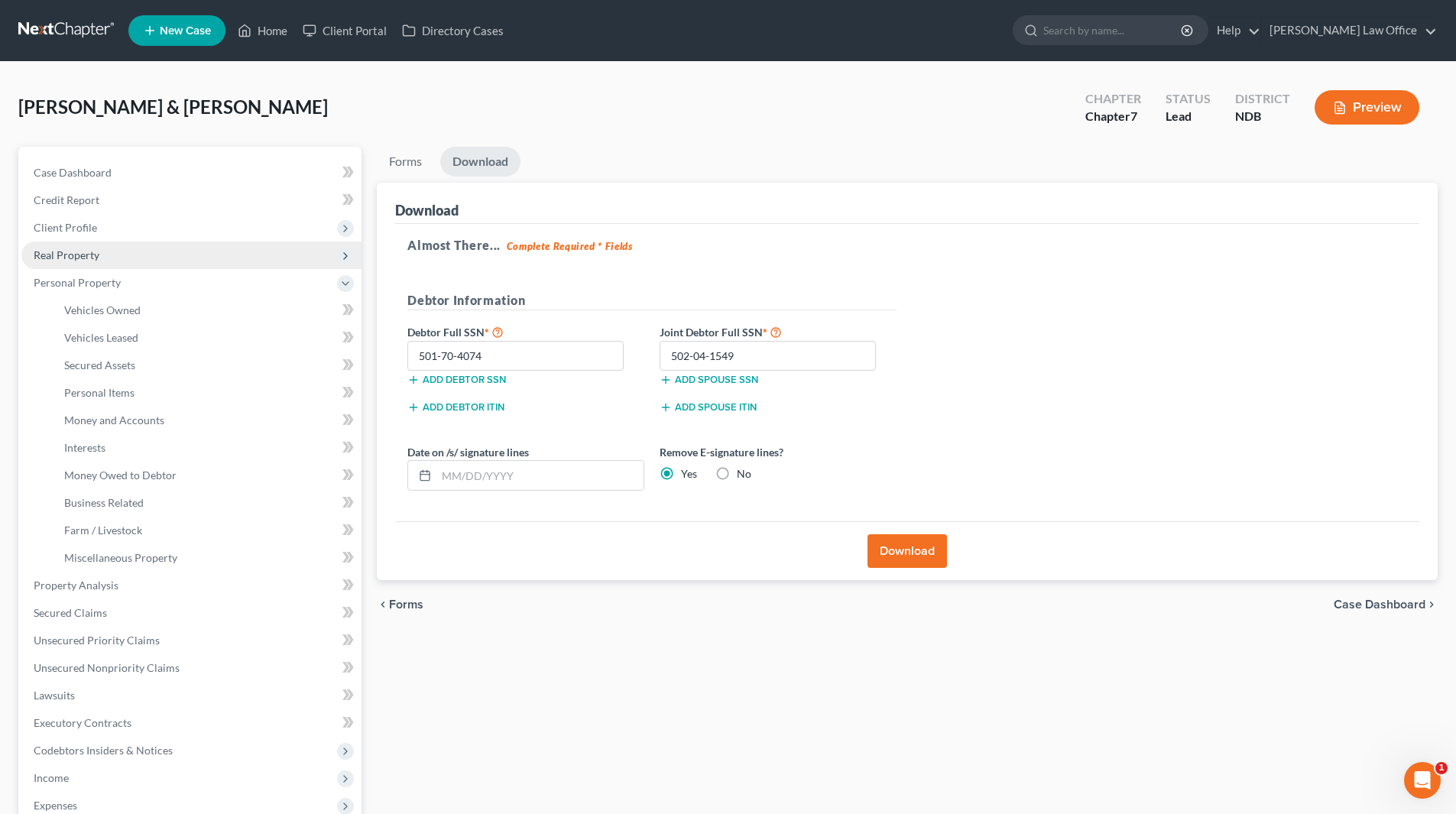
click at [74, 255] on span "Real Property" at bounding box center [66, 255] width 66 height 13
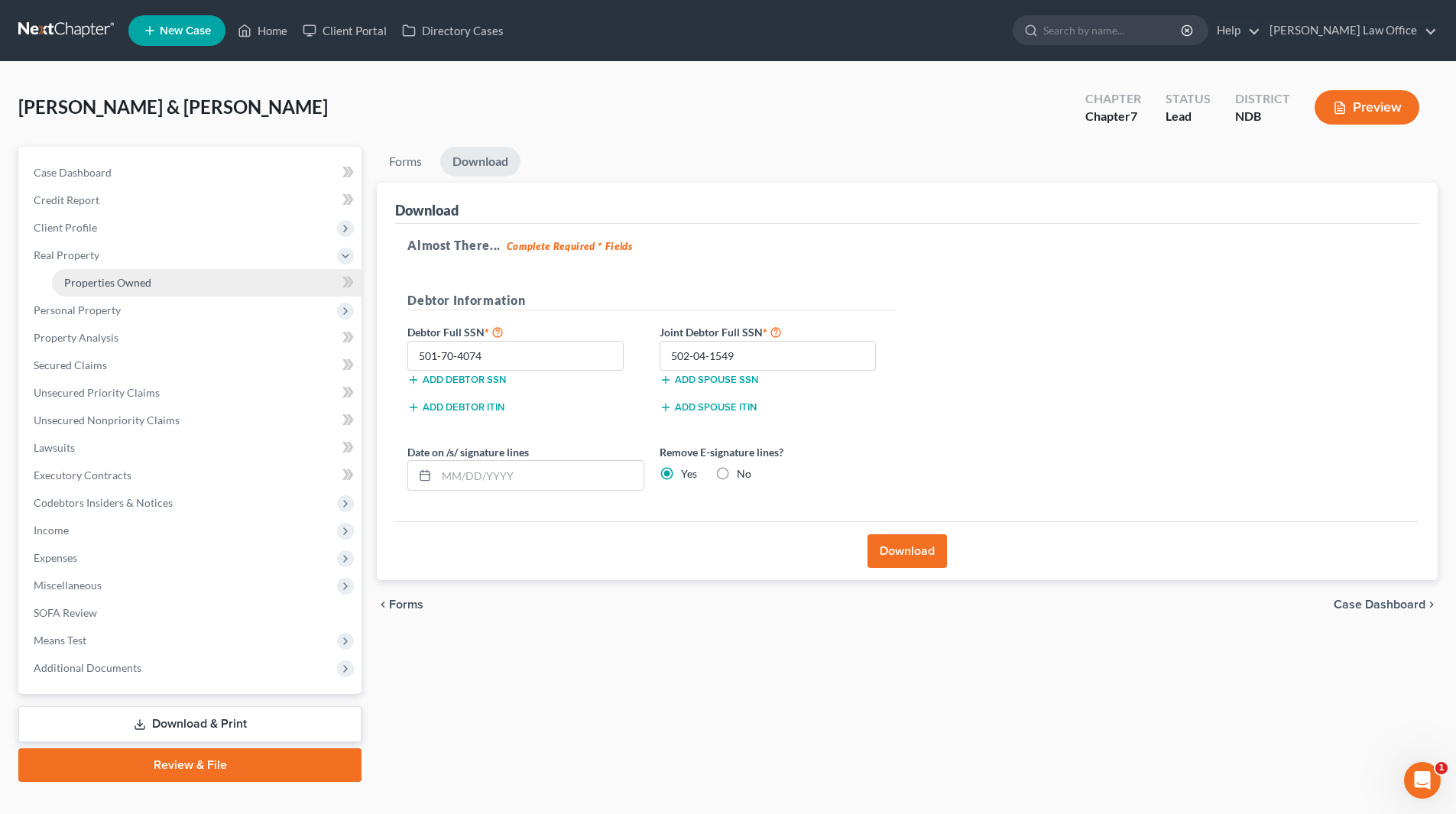
click at [85, 278] on span "Properties Owned" at bounding box center [108, 282] width 88 height 13
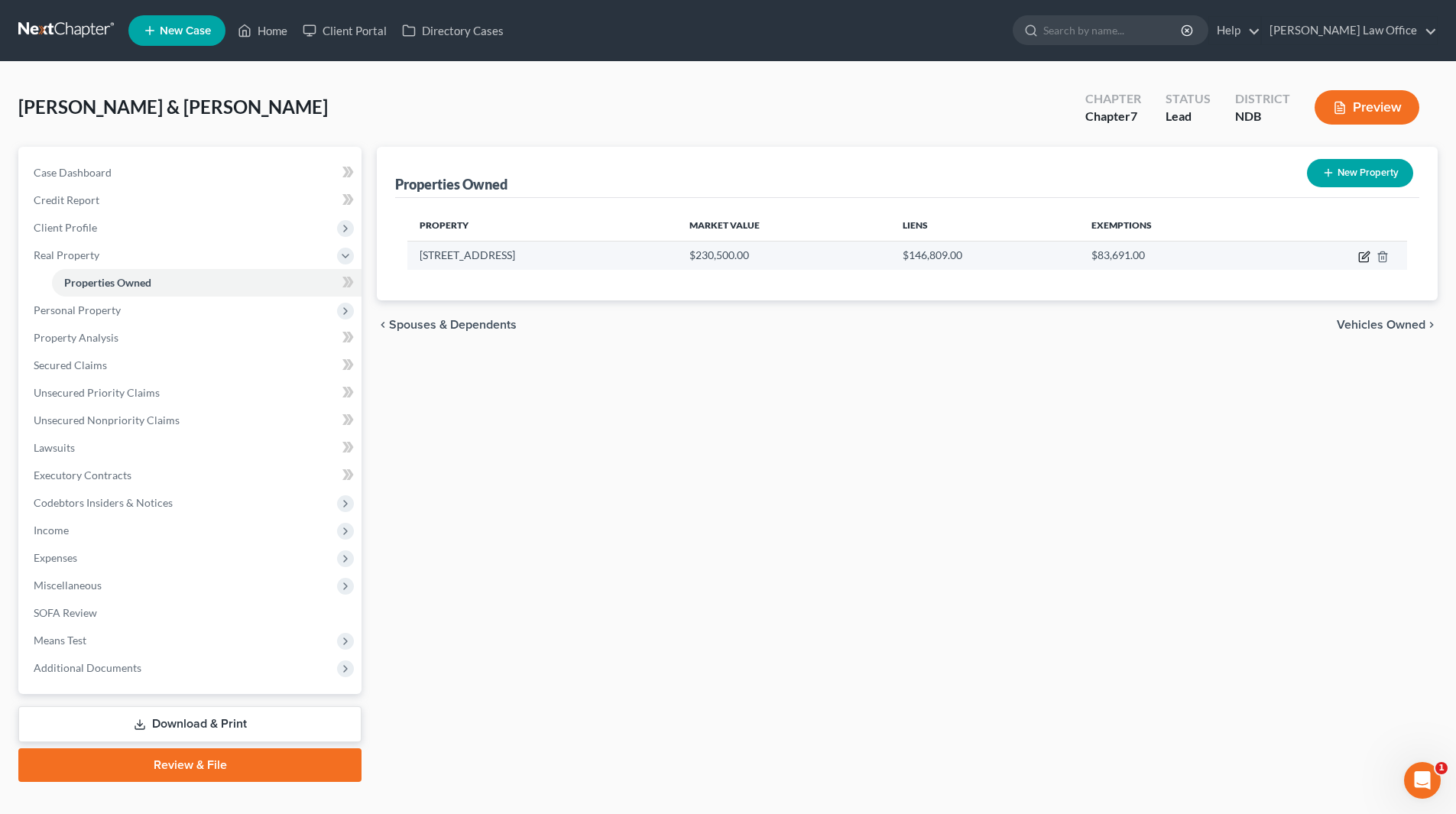
click at [1368, 257] on icon "button" at bounding box center [1365, 257] width 13 height 12
select select "29"
select select "8"
select select "2"
select select "0"
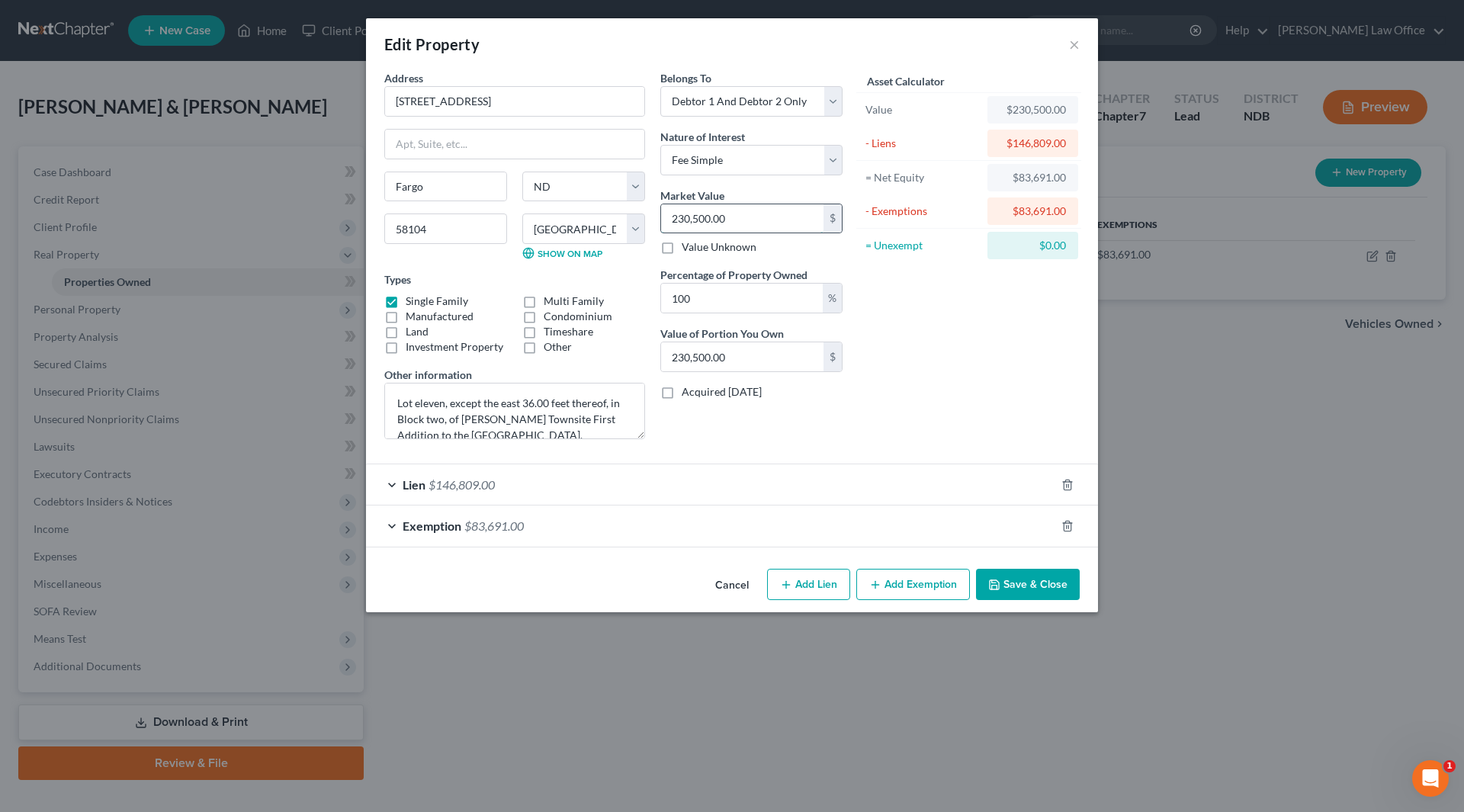
click at [748, 217] on input "230,500.00" at bounding box center [742, 218] width 162 height 29
type input "2"
type input "2.00"
type input "21"
type input "21.00"
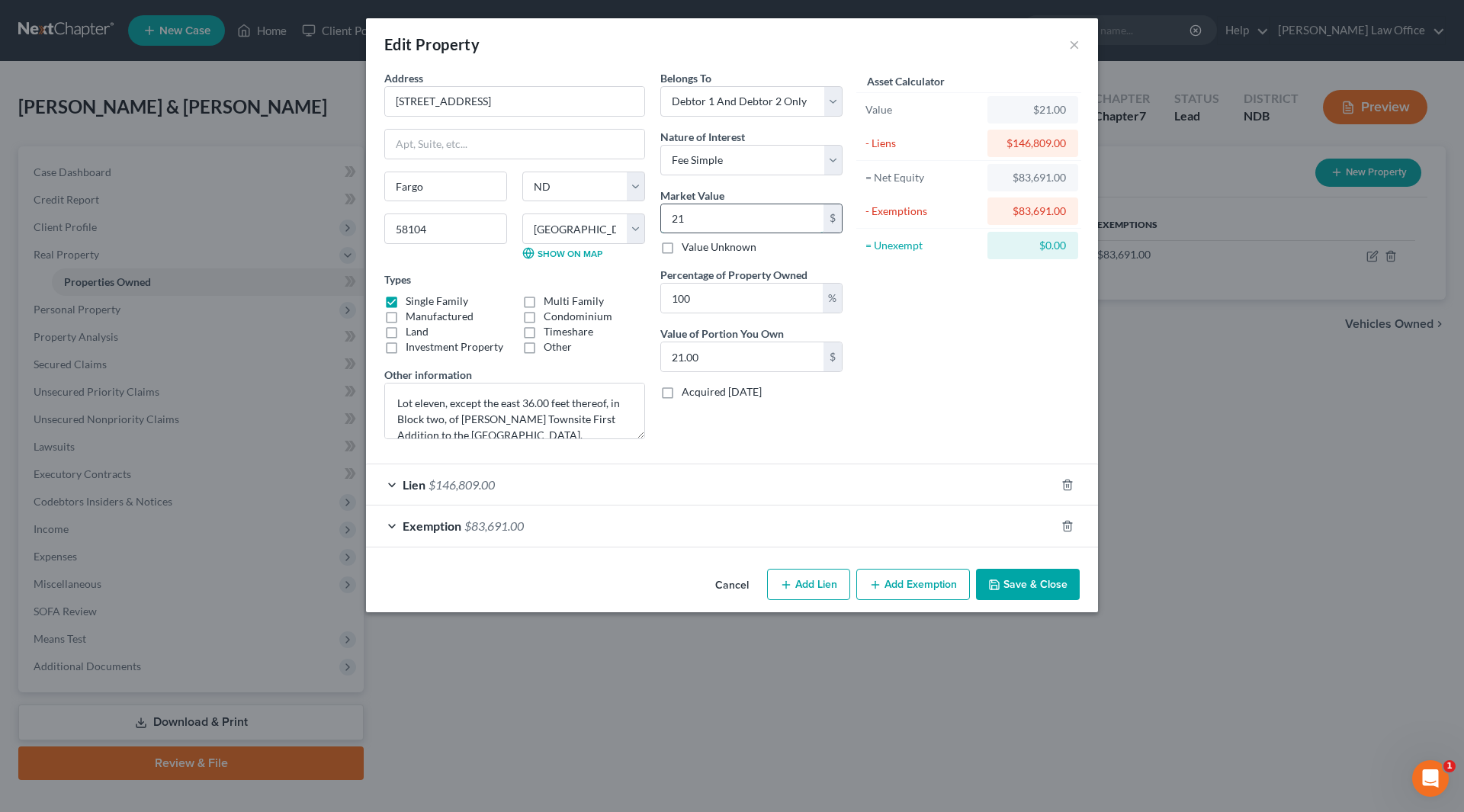
type input "210"
type input "210.00"
type input "2100"
type input "2,100.00"
type input "2,1000"
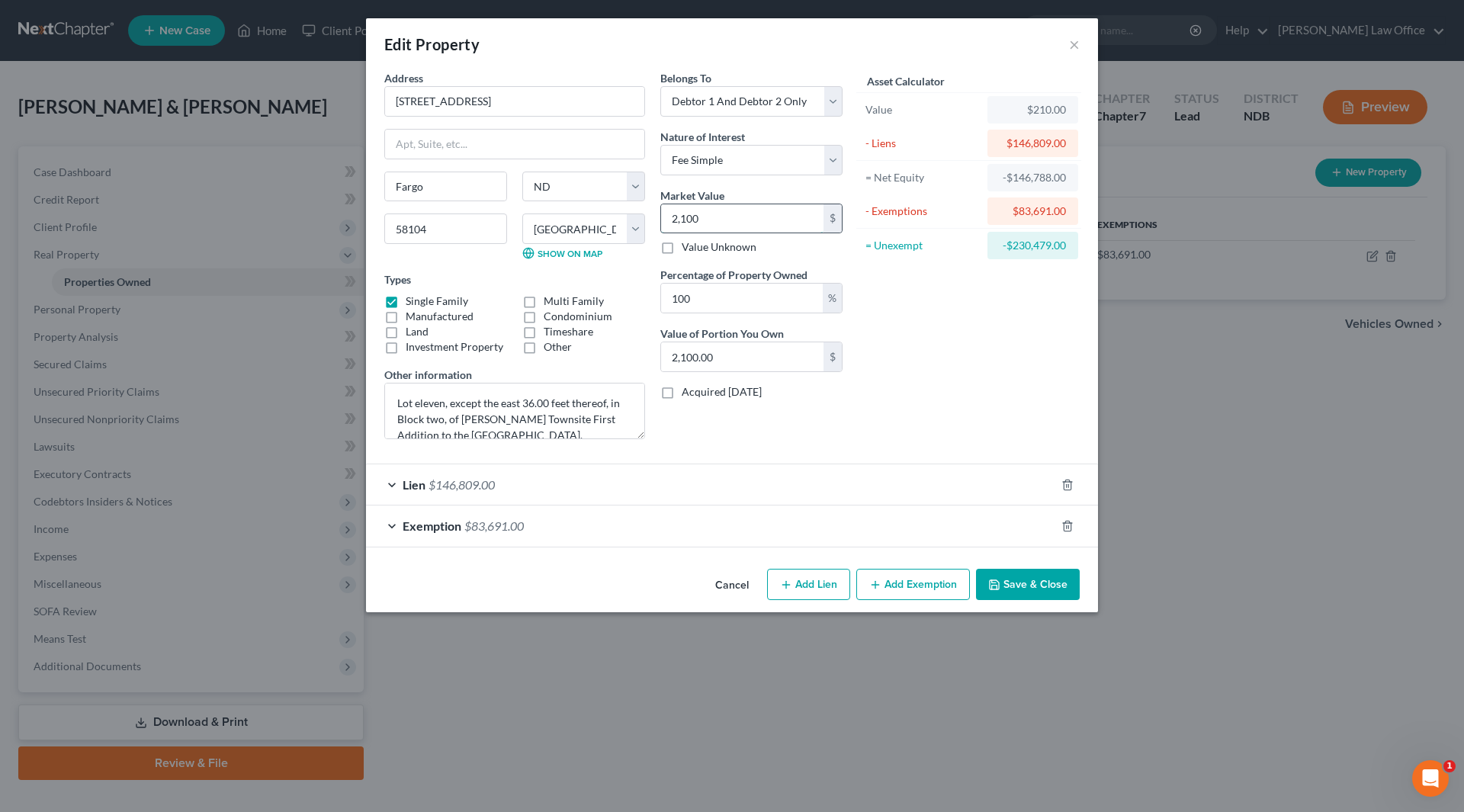
type input "21,000.00"
type input "21,0000"
type input "210,000.00"
type input "210,000"
click at [892, 318] on div "Asset Calculator Value $210,000.00 - Liens $146,809.00 = Net Equity -$125,809.0…" at bounding box center [969, 260] width 237 height 381
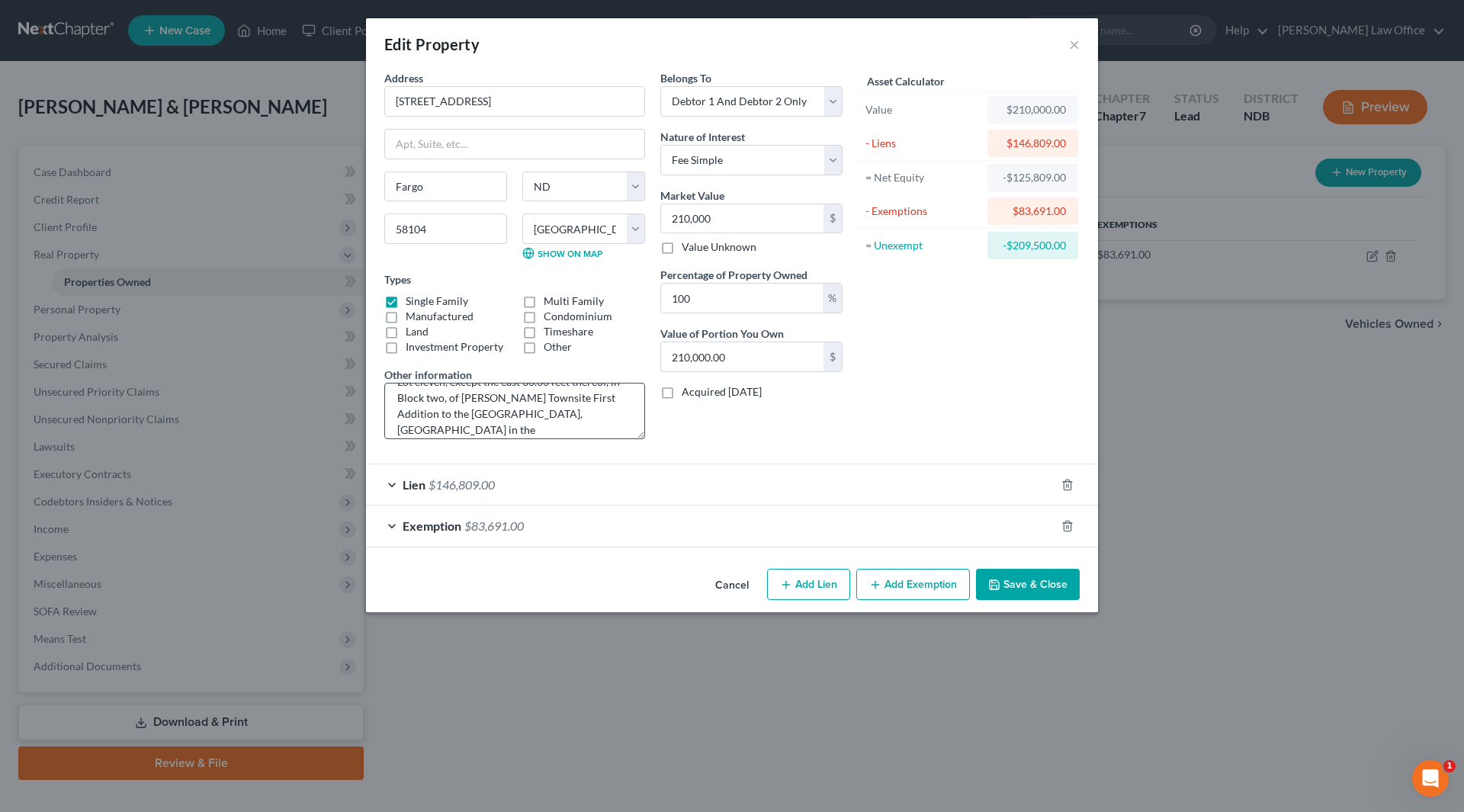
scroll to position [32, 0]
click at [581, 417] on textarea "Lot eleven, except the east 36.00 feet thereof, in Block two, of Osgood Townsit…" at bounding box center [515, 411] width 261 height 56
type textarea "Lot eleven, except the east 36.00 feet thereof, in Block two, of Osgood Townsit…"
click at [1034, 578] on button "Save & Close" at bounding box center [1027, 584] width 104 height 32
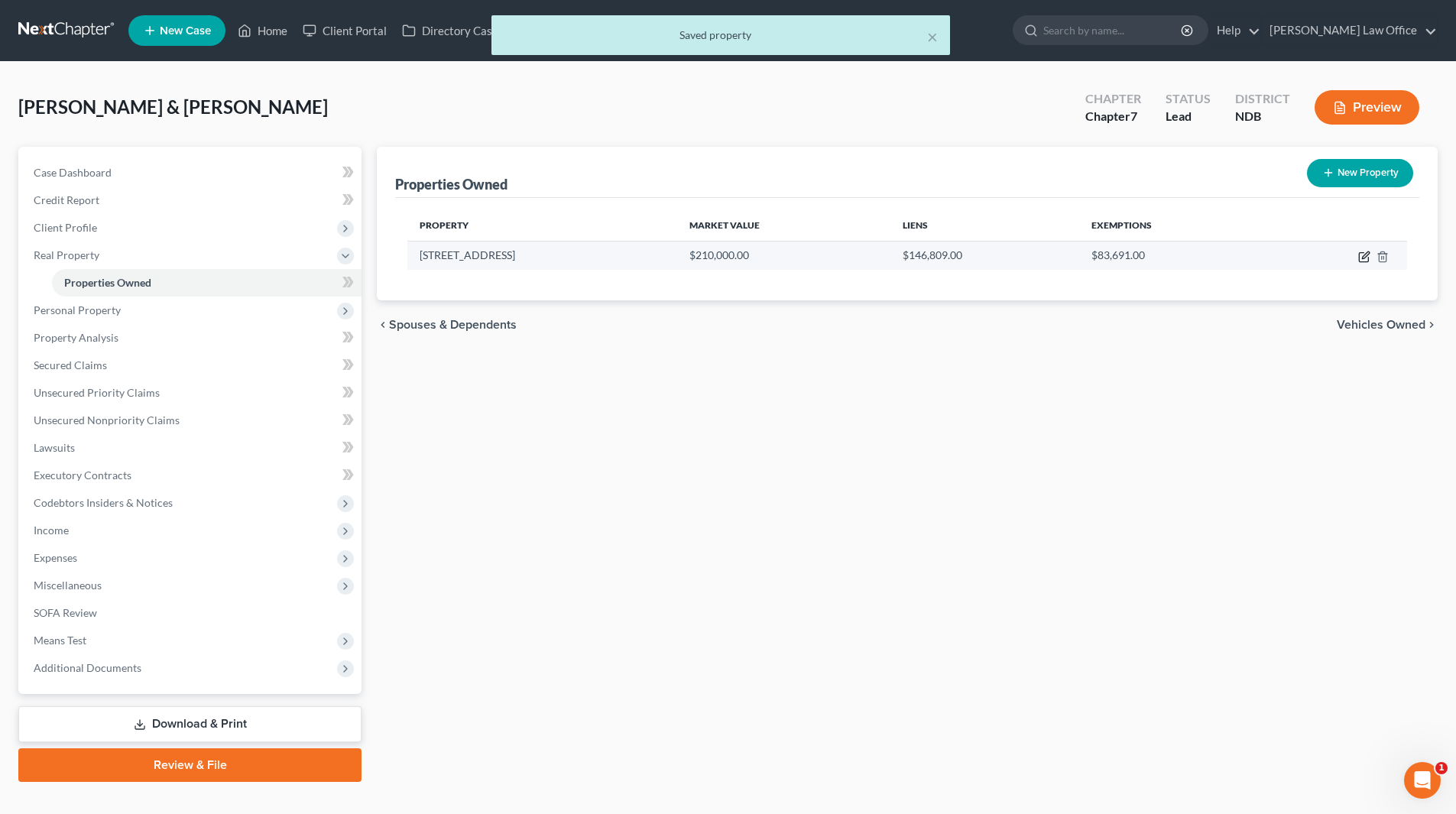
click at [1366, 257] on icon "button" at bounding box center [1365, 255] width 7 height 7
select select "29"
select select "8"
select select "2"
select select "0"
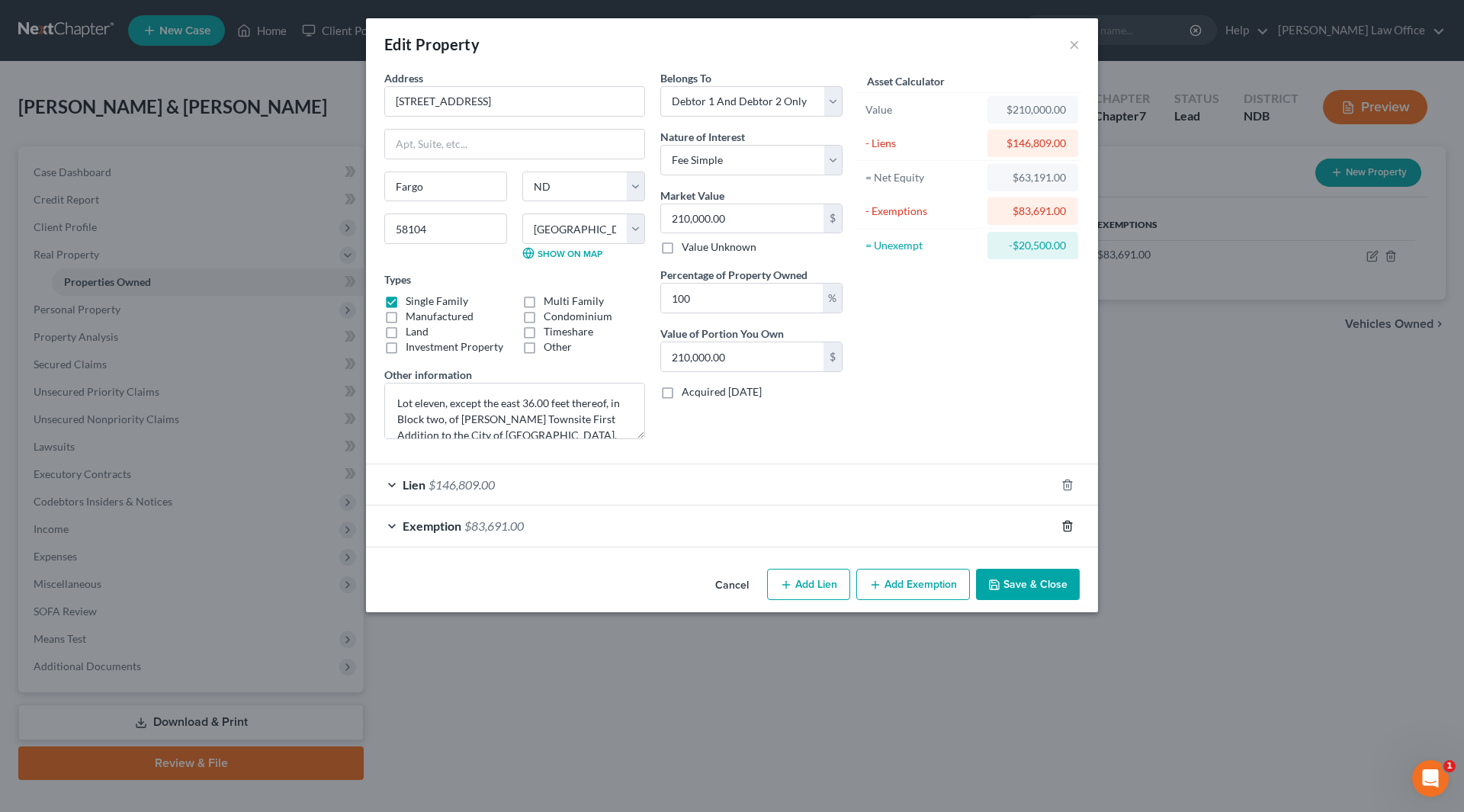
click at [1070, 526] on icon "button" at bounding box center [1066, 525] width 7 height 10
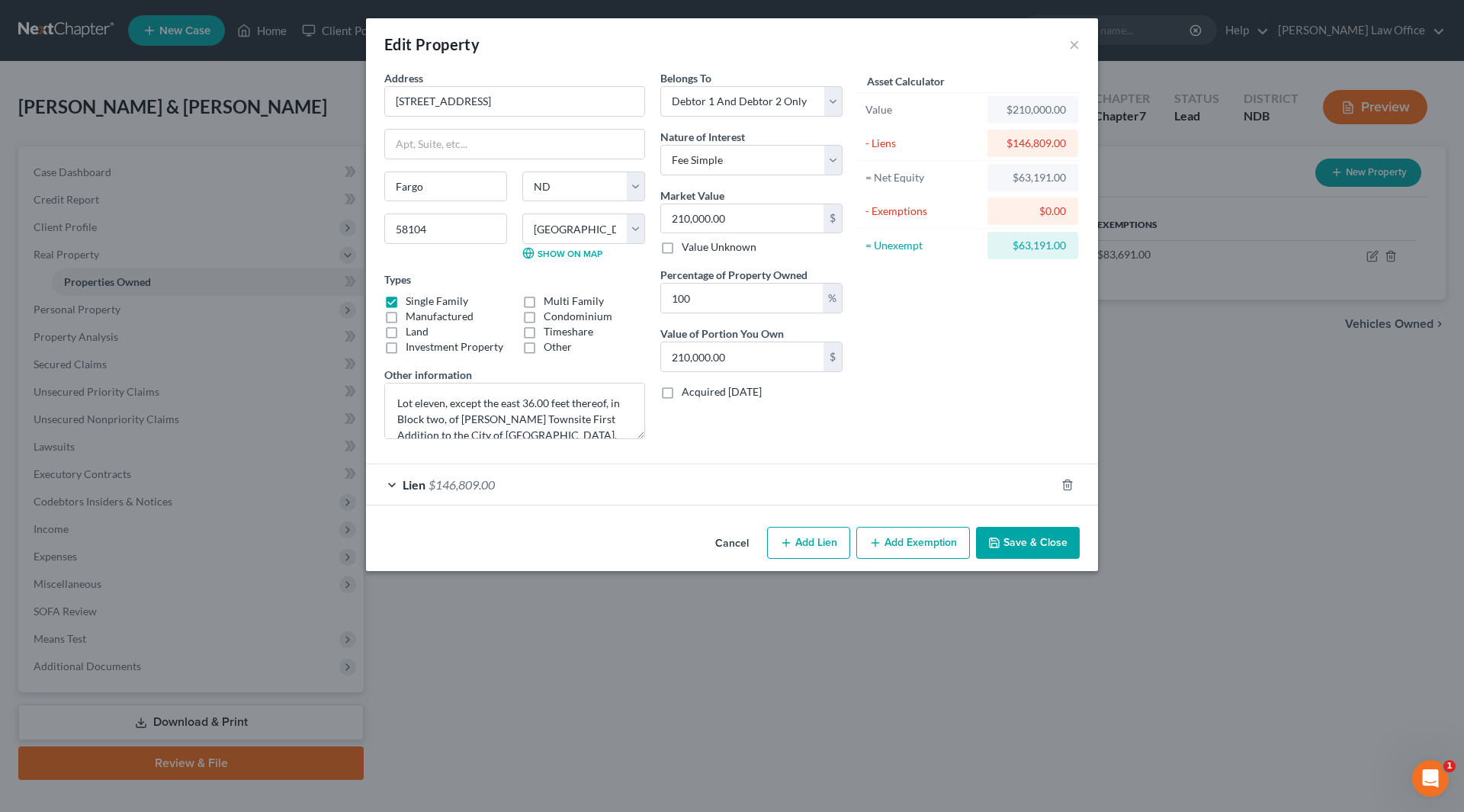
click at [1009, 540] on button "Save & Close" at bounding box center [1027, 542] width 104 height 32
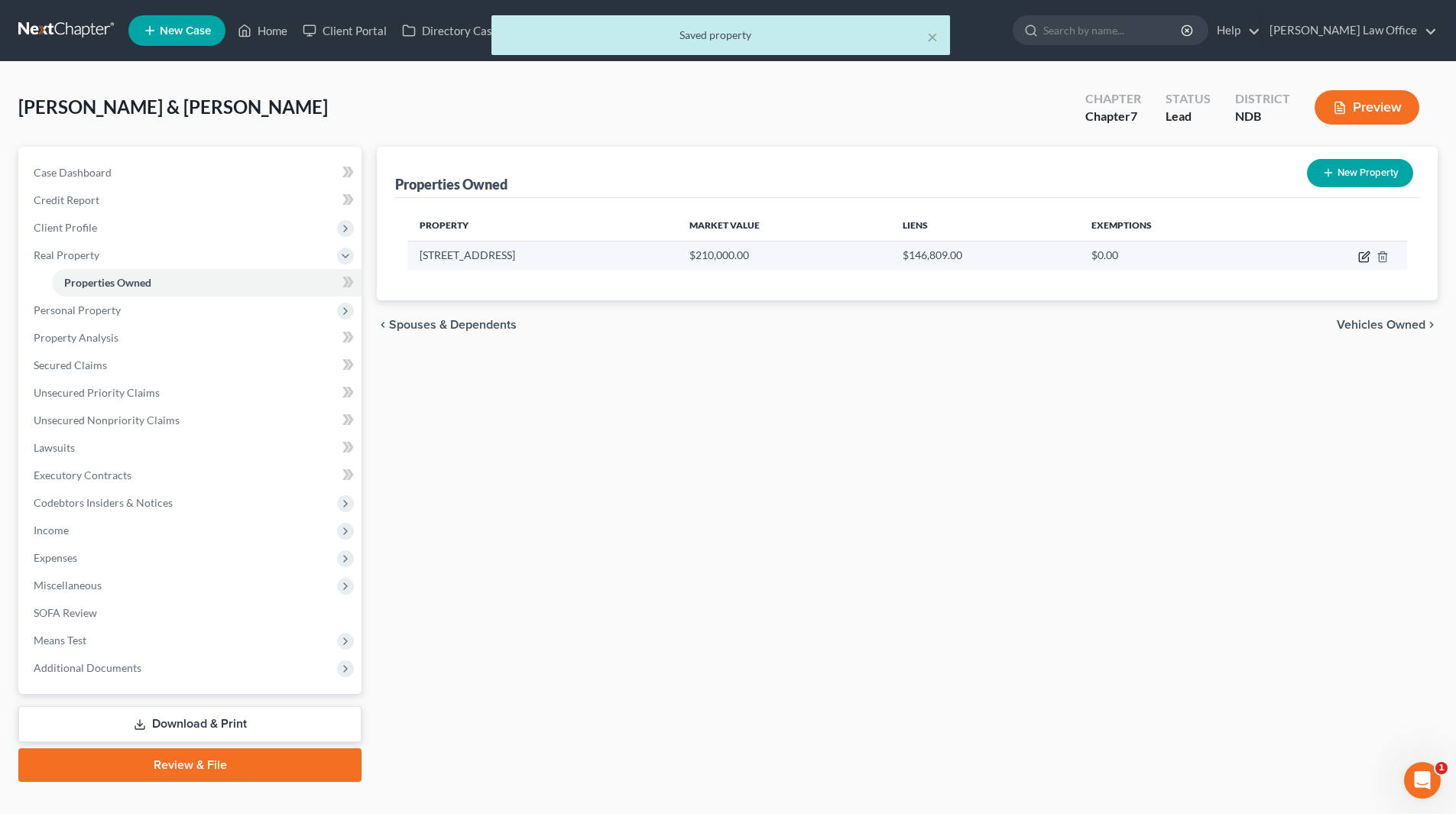
click at [1365, 252] on icon "button" at bounding box center [1365, 257] width 13 height 12
select select "29"
select select "8"
select select "2"
select select "0"
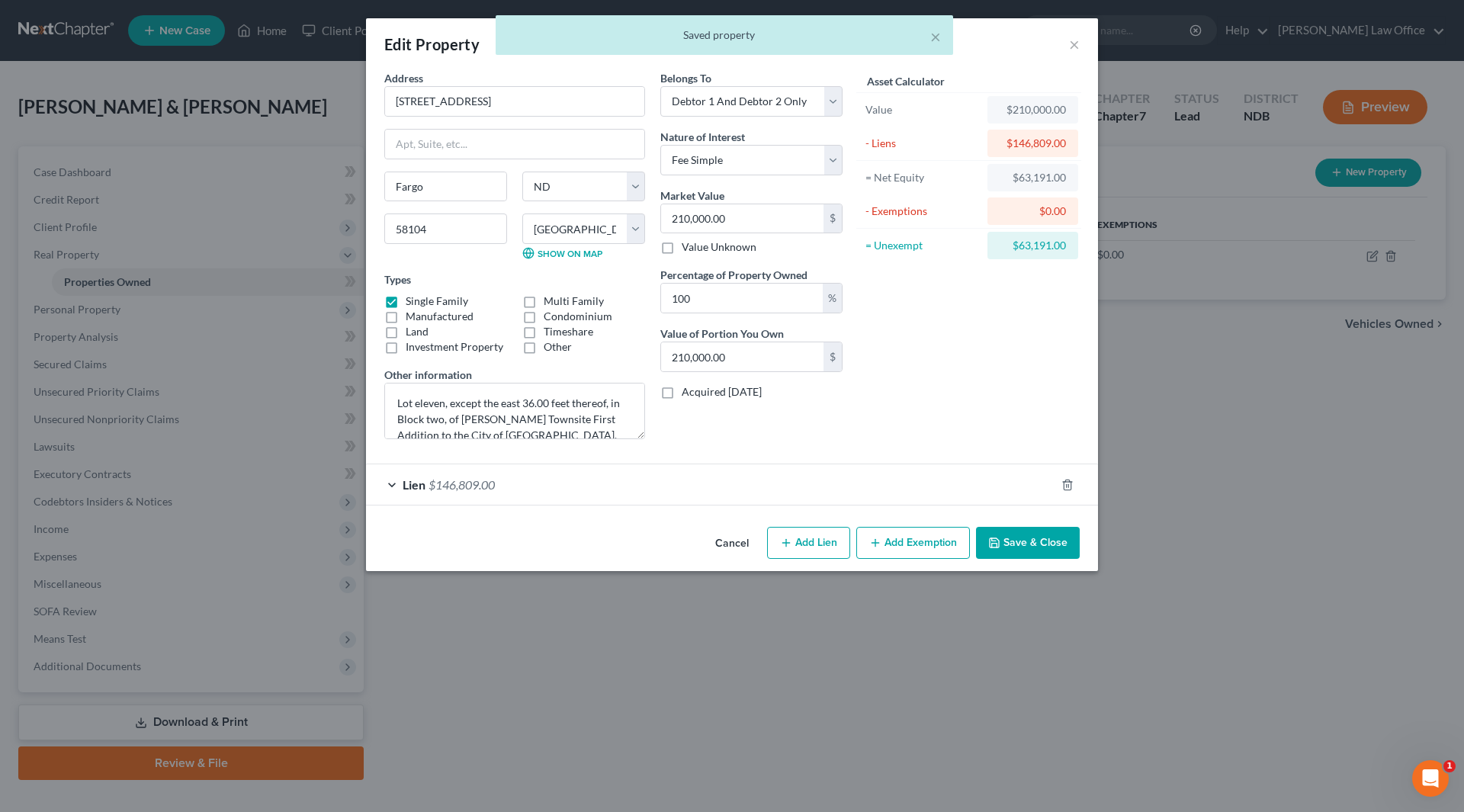
click at [902, 540] on button "Add Exemption" at bounding box center [913, 542] width 114 height 32
select select "2"
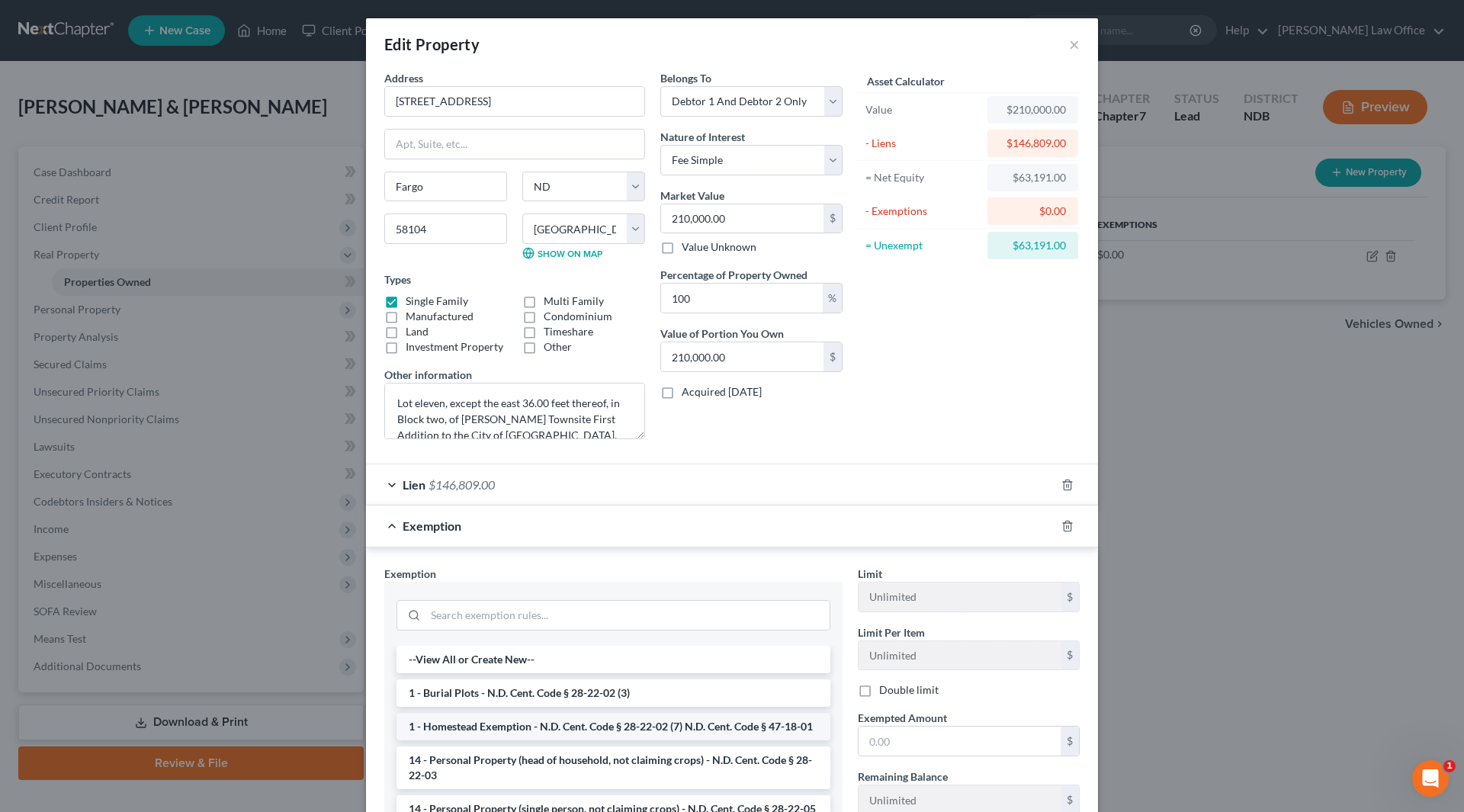
click at [604, 740] on li "1 - Homestead Exemption - N.D. Cent. Code § 28-22-02 (7) N.D. Cent. Code § 47-1…" at bounding box center [614, 726] width 434 height 27
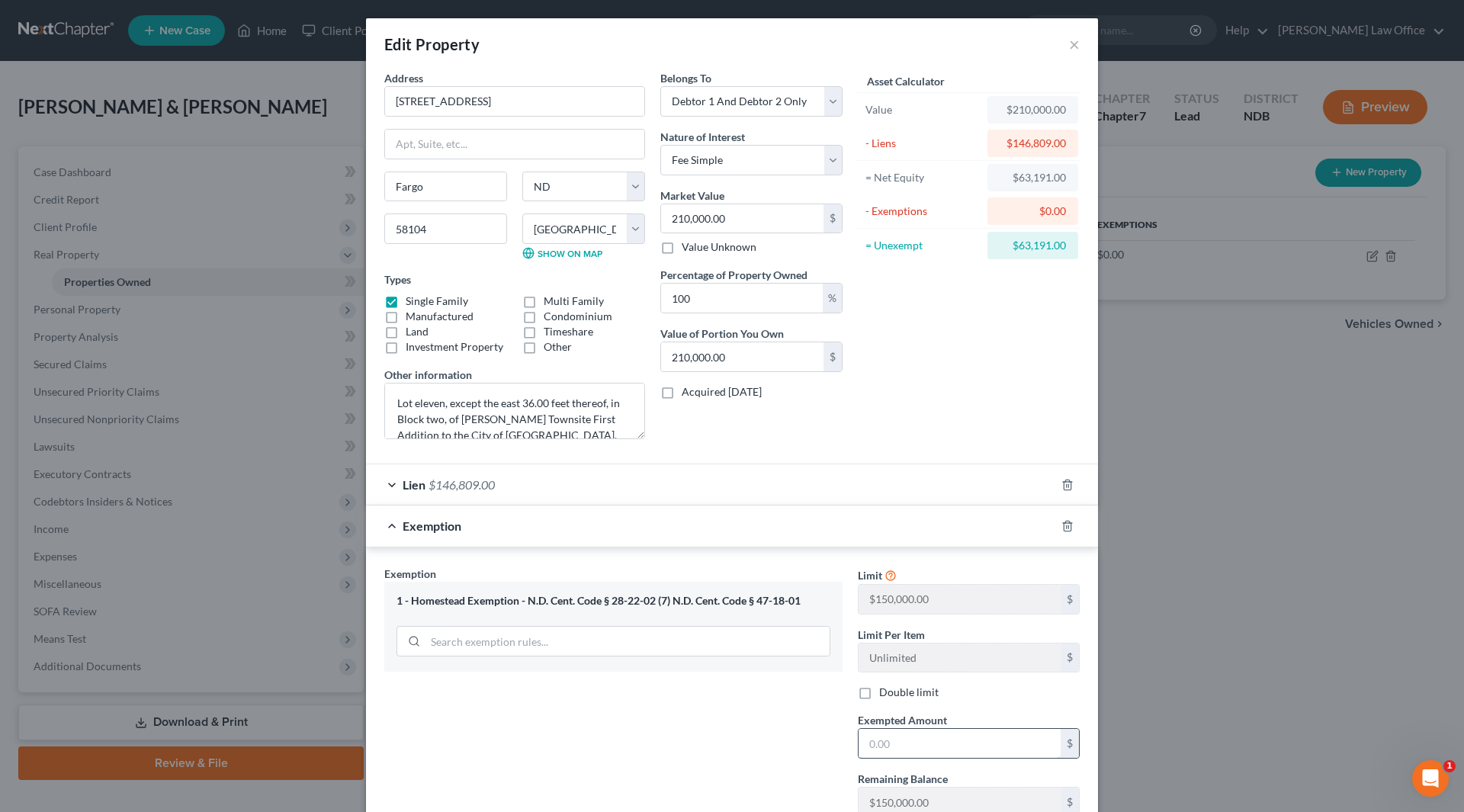
click at [926, 749] on input "text" at bounding box center [959, 743] width 202 height 29
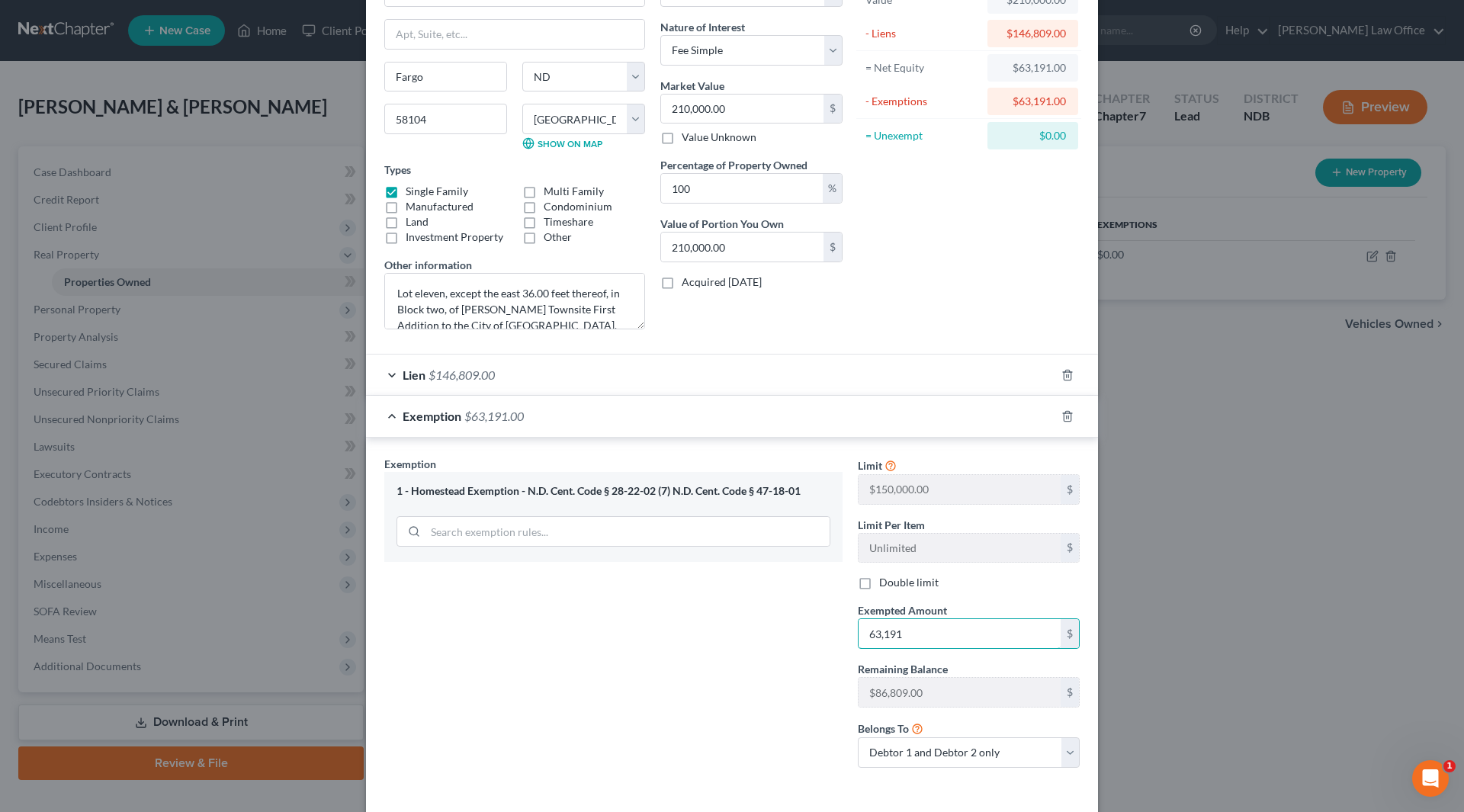
scroll to position [174, 0]
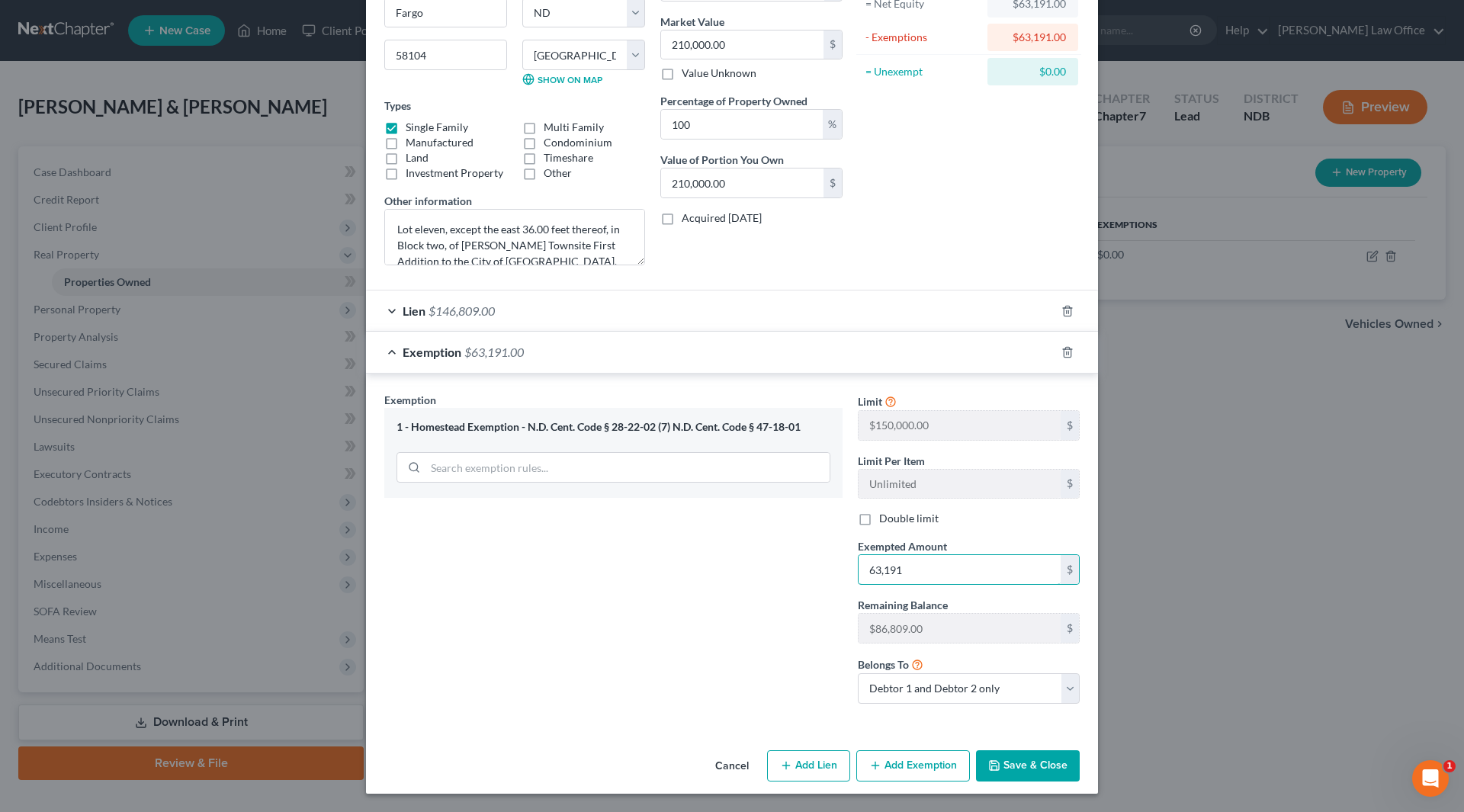
type input "63,191"
click at [1022, 755] on button "Save & Close" at bounding box center [1027, 765] width 104 height 32
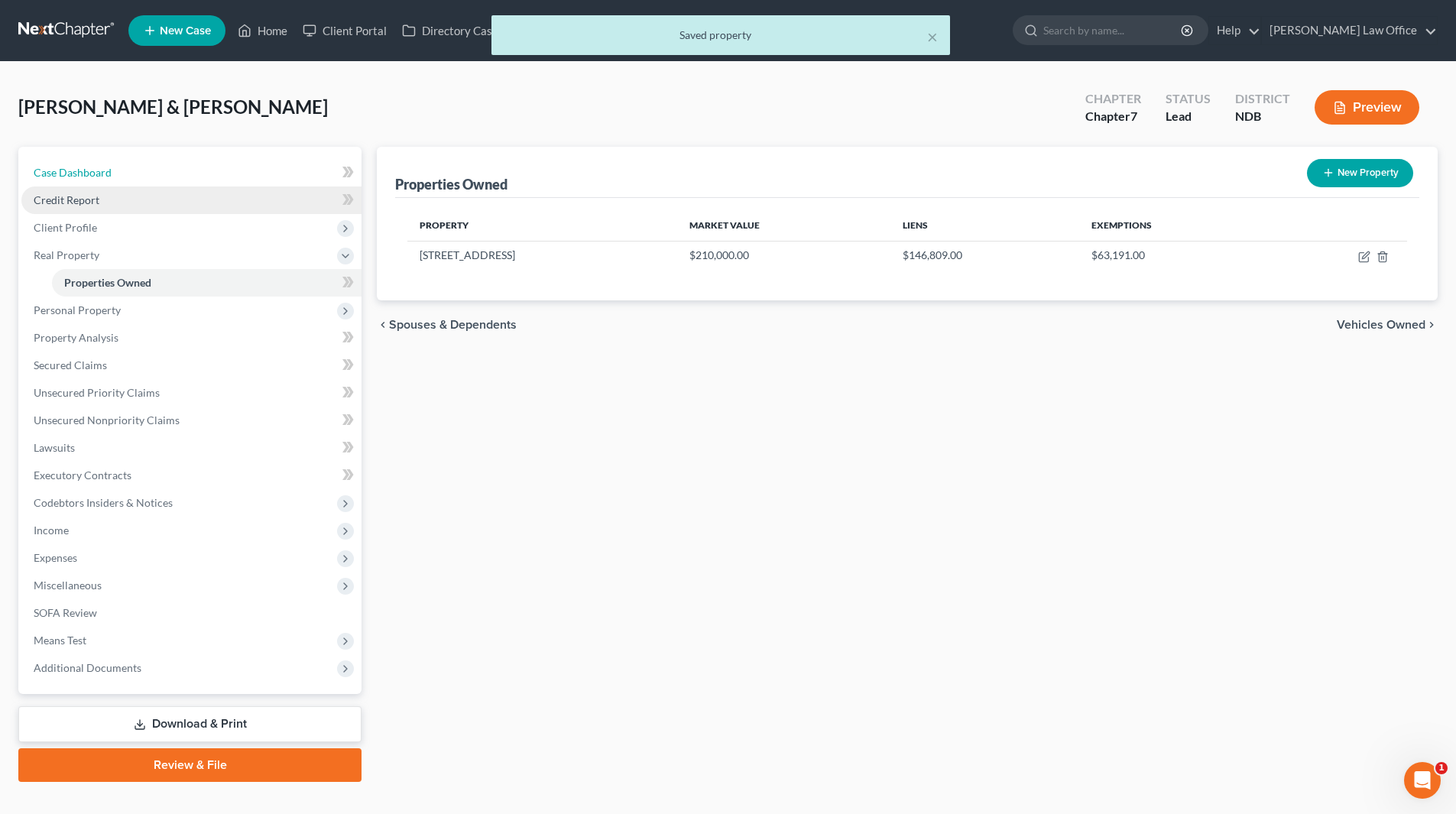
drag, startPoint x: 45, startPoint y: 166, endPoint x: 161, endPoint y: 207, distance: 123.0
click at [45, 166] on span "Case Dashboard" at bounding box center [73, 172] width 78 height 13
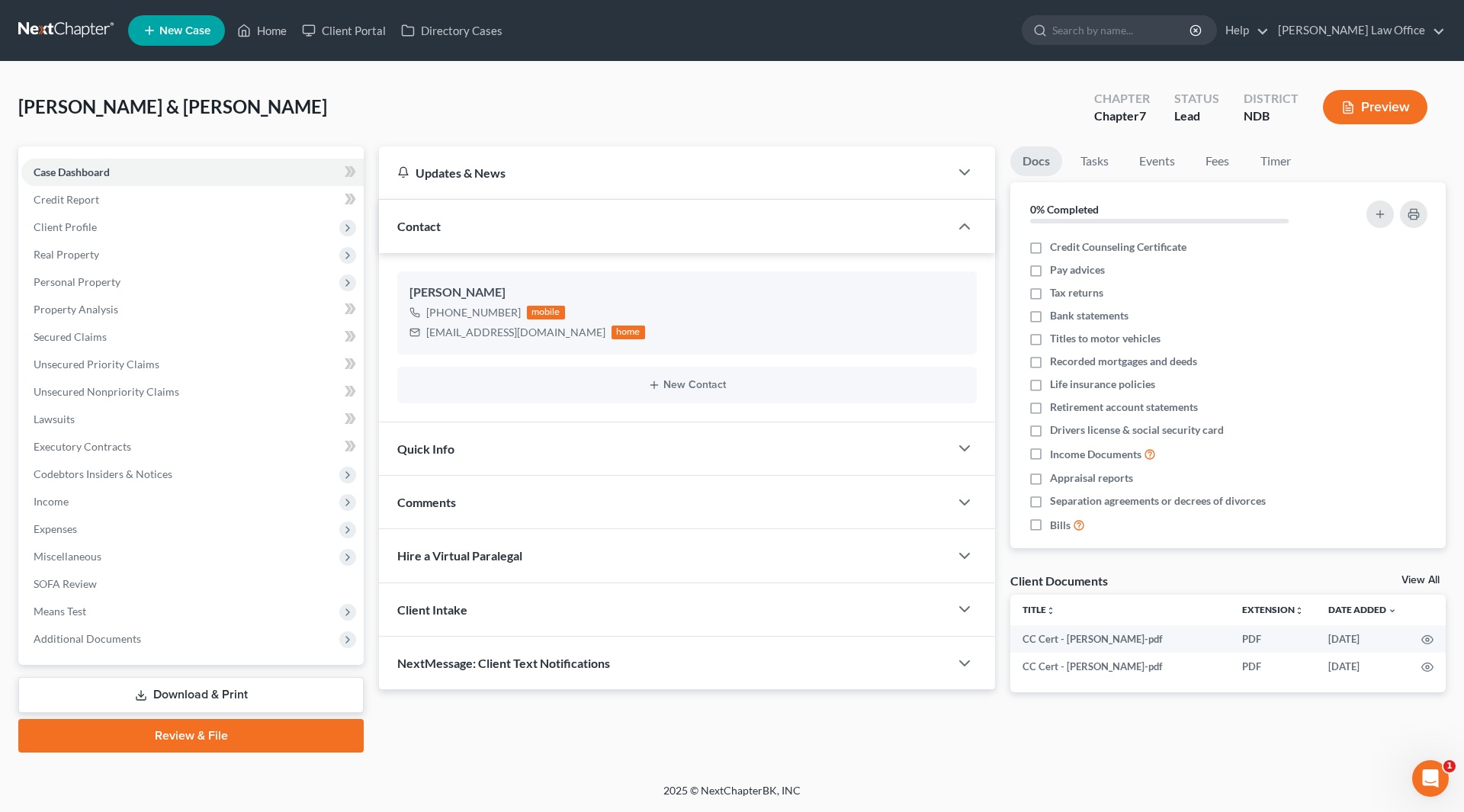
click at [1372, 116] on button "Preview" at bounding box center [1375, 107] width 104 height 34
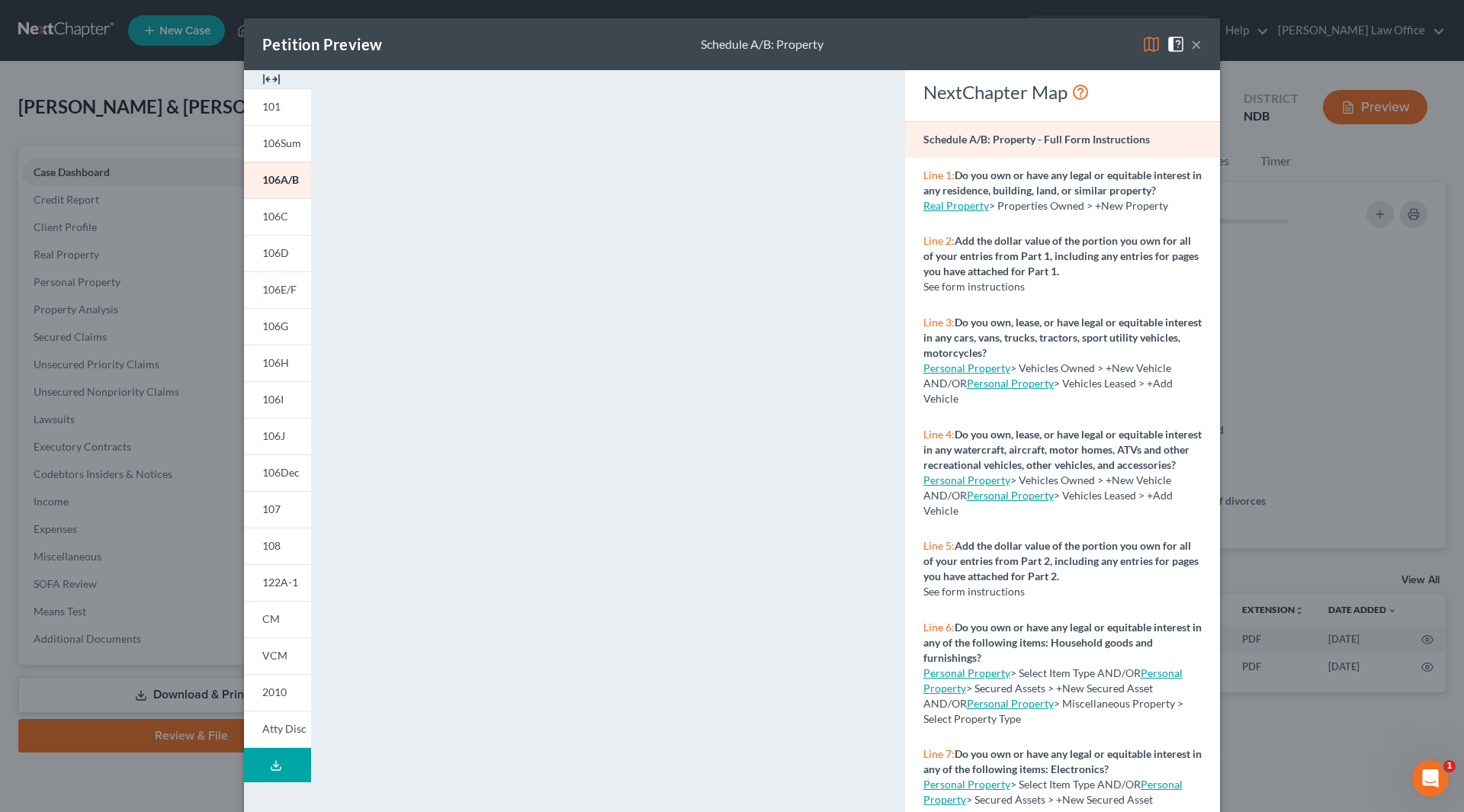
click at [1191, 44] on button "×" at bounding box center [1197, 44] width 11 height 18
